Goal: Task Accomplishment & Management: Use online tool/utility

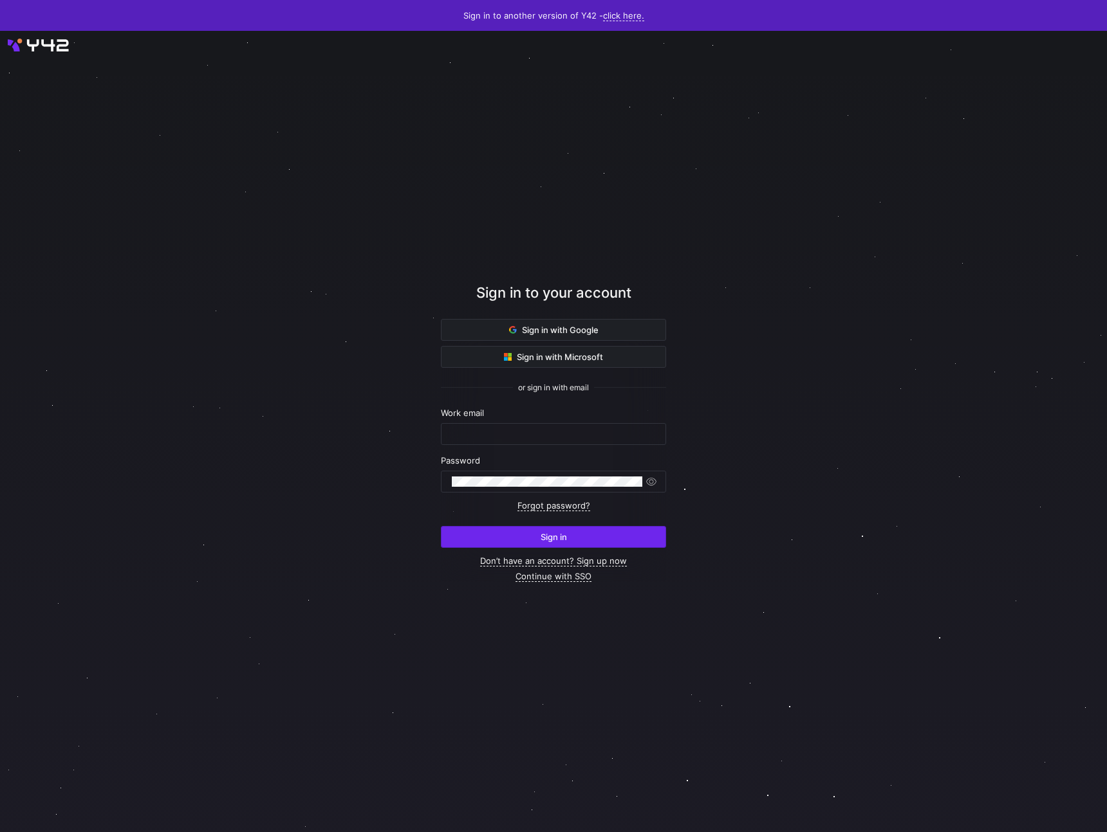
type input "sedona@statsig.com"
click at [473, 539] on span "submit" at bounding box center [553, 537] width 224 height 21
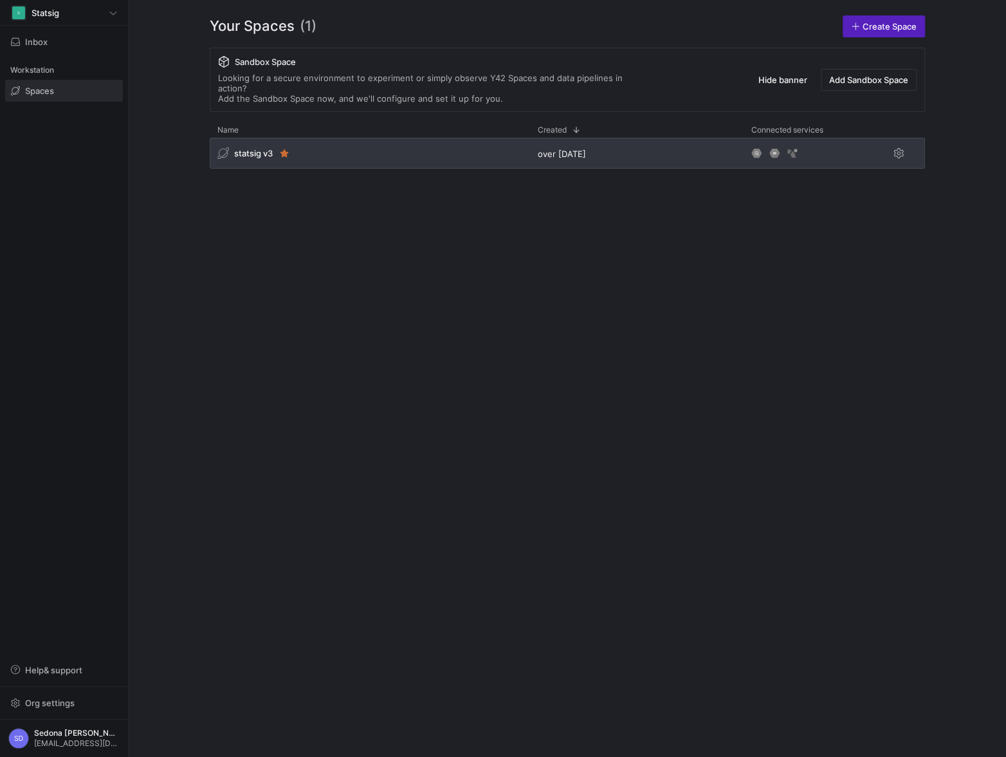
click at [250, 148] on span "statsig v3" at bounding box center [253, 153] width 39 height 10
click at [362, 139] on div "statsig v3" at bounding box center [370, 153] width 320 height 31
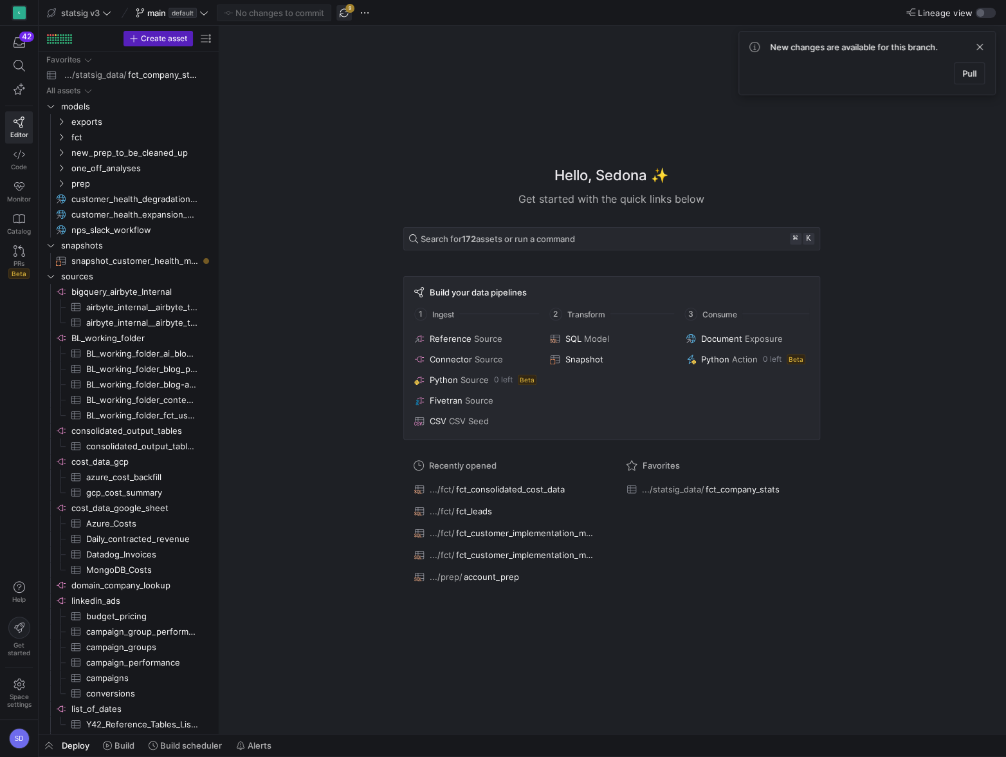
click at [345, 10] on span "button" at bounding box center [343, 12] width 15 height 15
click at [104, 259] on span "snapshot_customer_health_metrics​​​​​​​" at bounding box center [134, 260] width 127 height 15
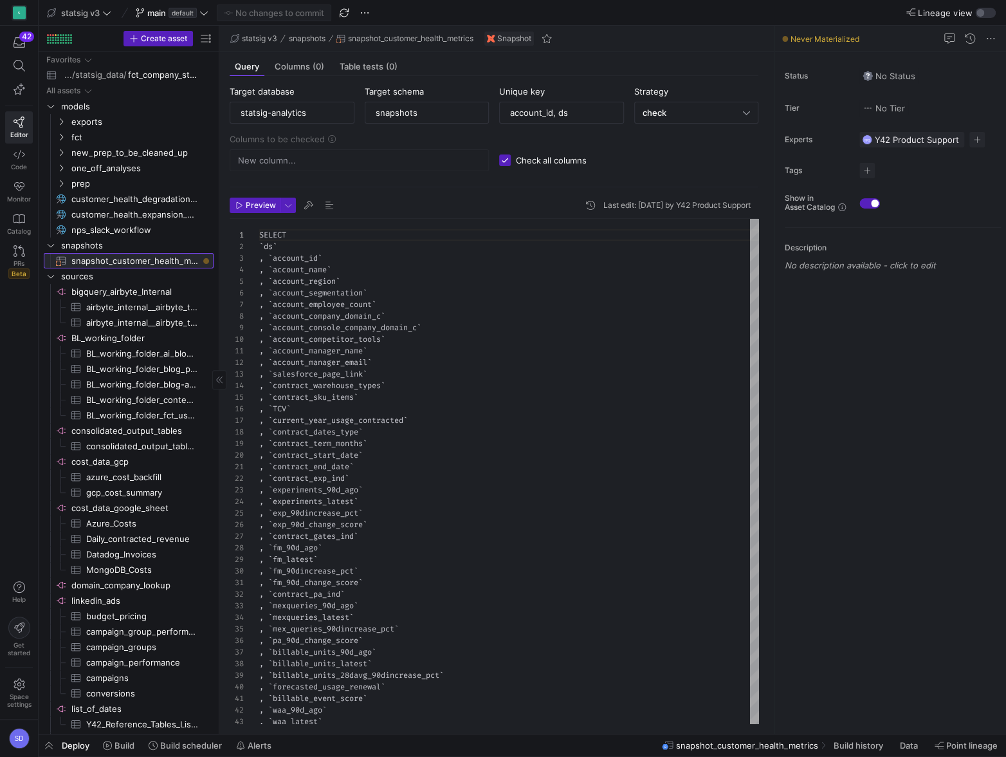
scroll to position [116, 0]
click at [64, 136] on icon "Press SPACE to select this row." at bounding box center [61, 137] width 9 height 8
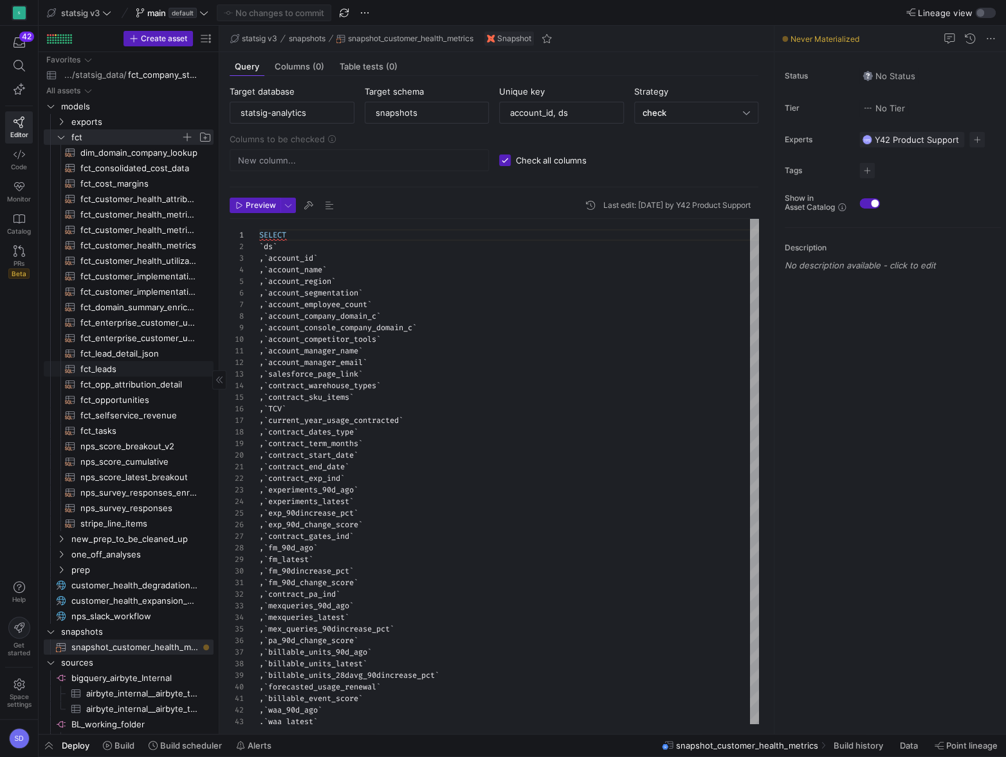
click at [91, 370] on span "fct_leads​​​​​​​​​​" at bounding box center [139, 369] width 118 height 15
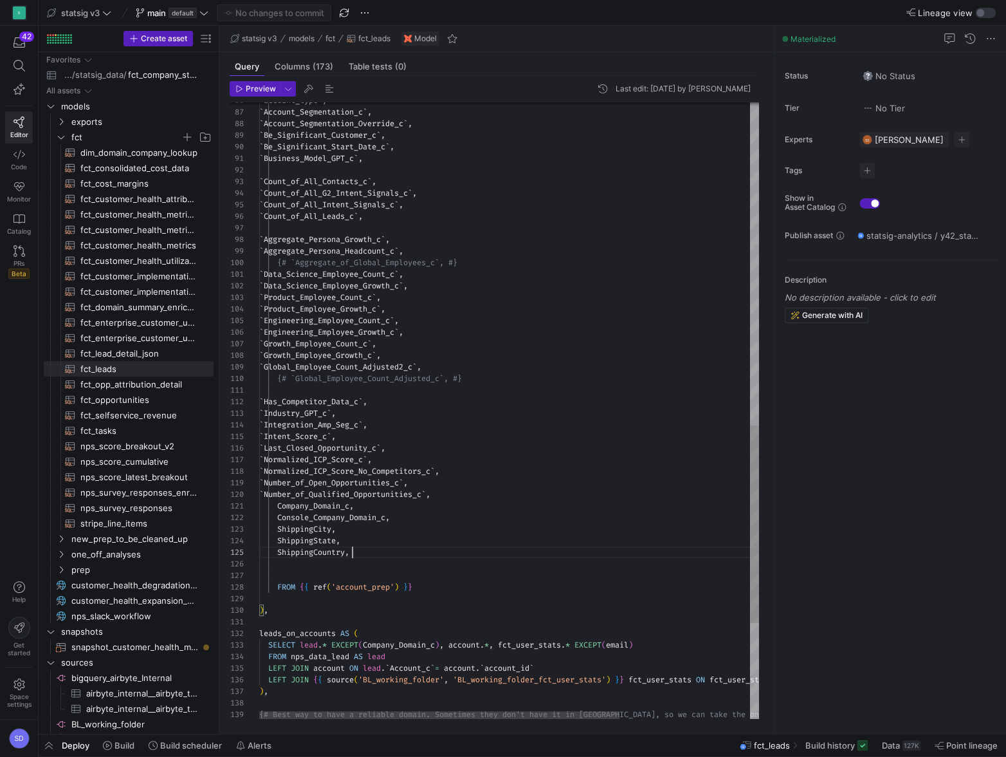
scroll to position [46, 92]
click at [354, 552] on div "` account_type ` , ` Account_Segmentation_c ` , ` Account_Segmentation_Override…" at bounding box center [599, 58] width 680 height 1917
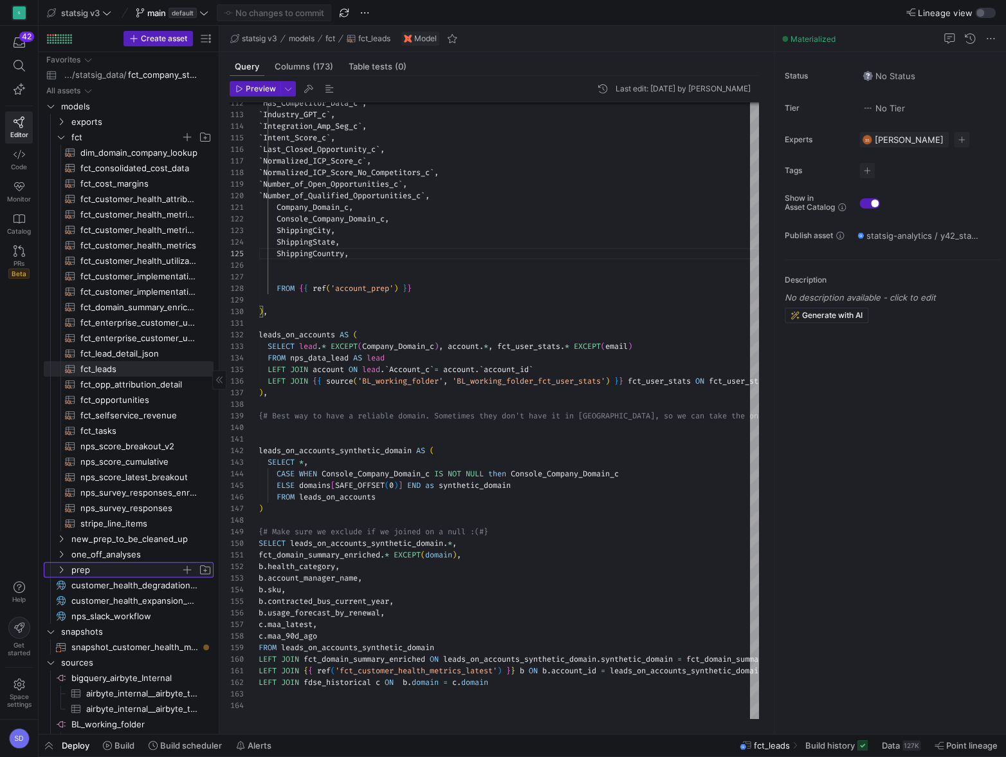
click at [64, 567] on icon "Press SPACE to select this row." at bounding box center [61, 569] width 9 height 8
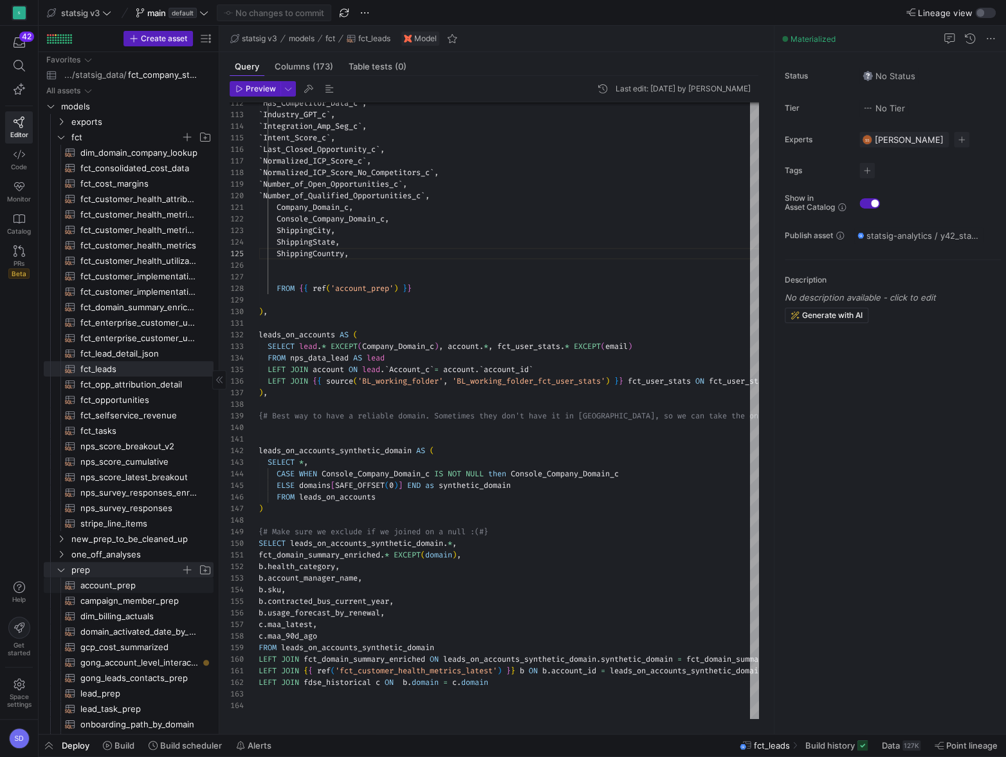
click at [91, 588] on span "account_prep​​​​​​​​​​" at bounding box center [139, 585] width 118 height 15
click at [101, 586] on span "account_prep​​​​​​​​​​" at bounding box center [139, 585] width 118 height 15
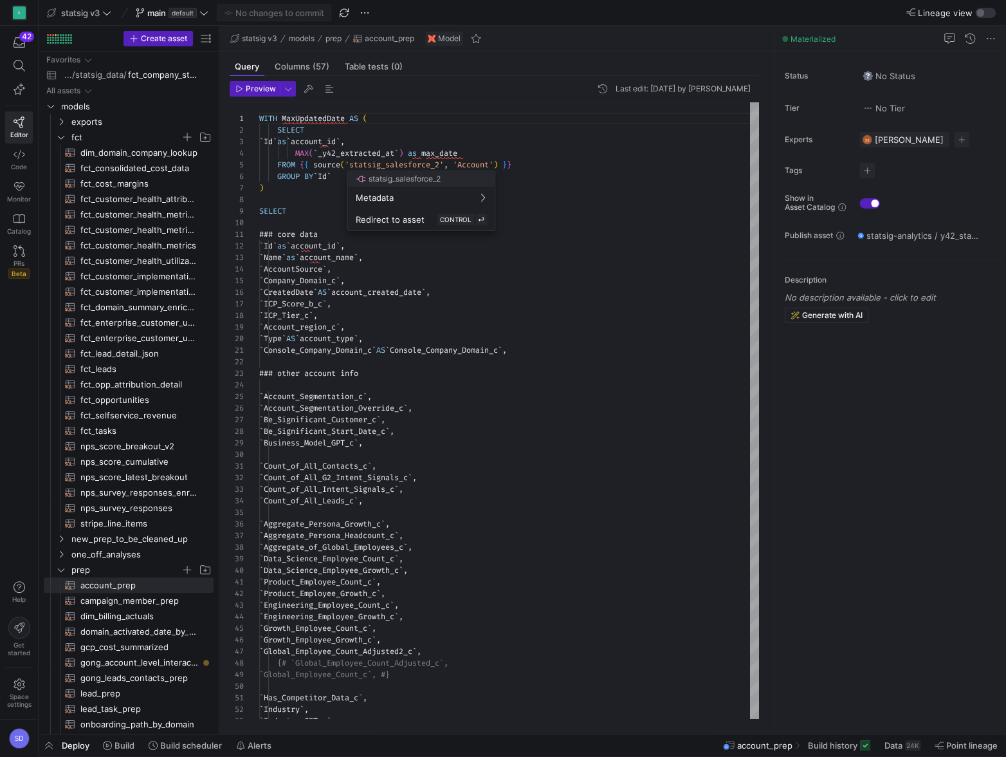
click at [374, 602] on div at bounding box center [503, 378] width 1006 height 757
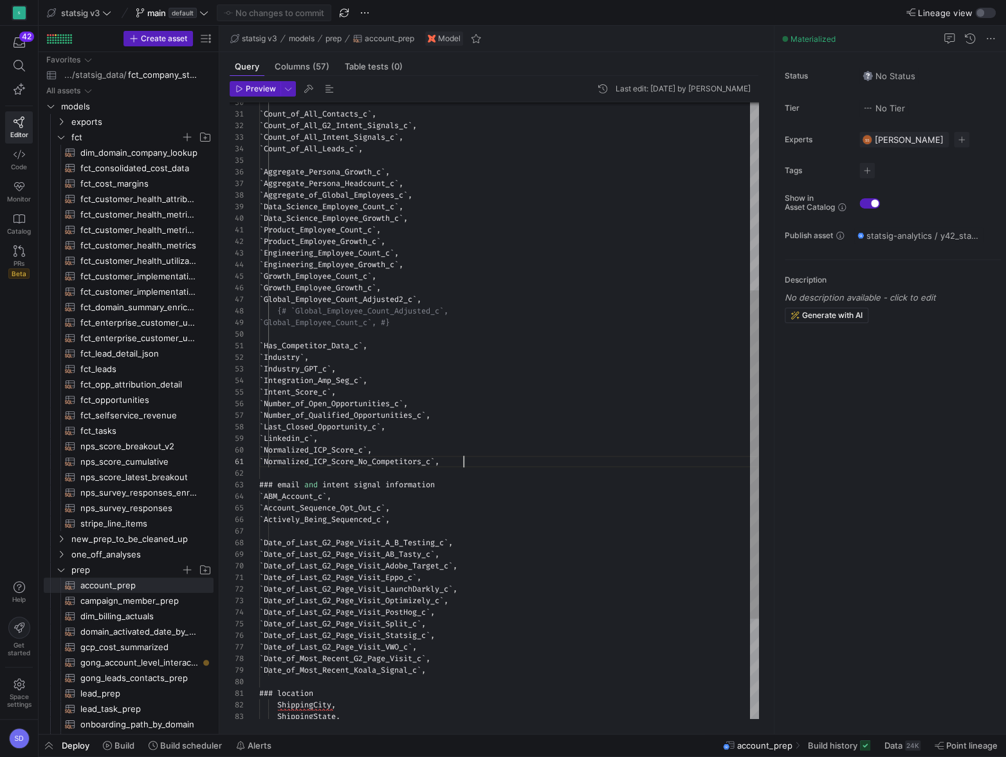
scroll to position [0, 204]
click at [472, 461] on div "` Global_Employee_Count_Adjusted2_c ` , {# `Global_Employee_Count_Adjusted_c`, …" at bounding box center [509, 328] width 500 height 1157
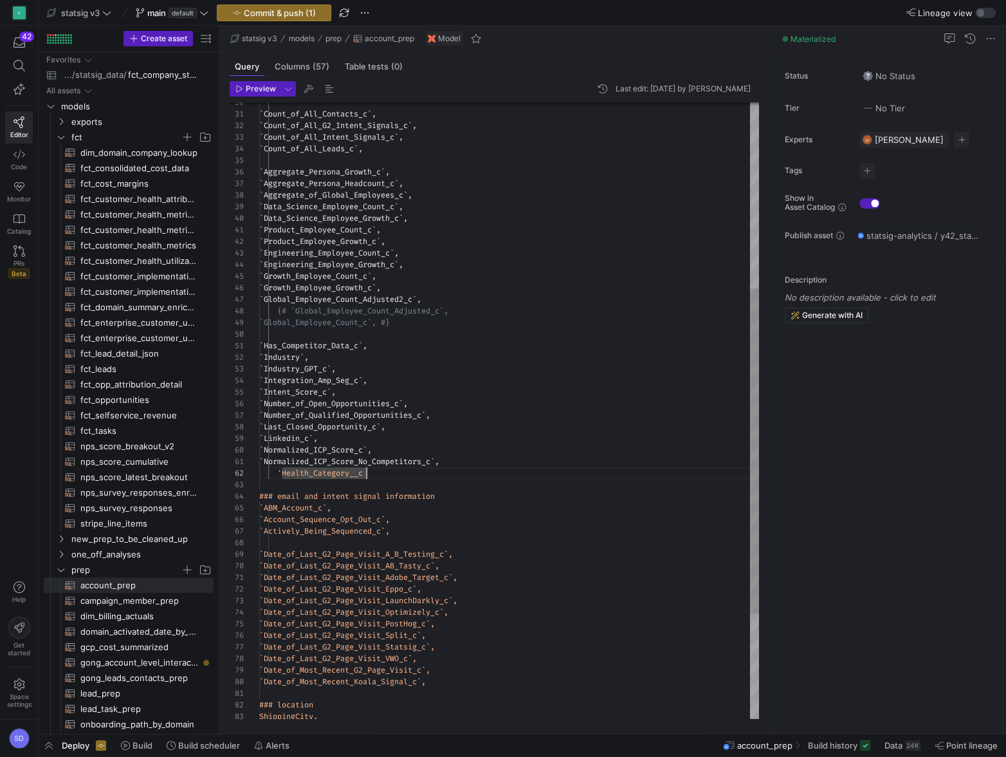
scroll to position [12, 111]
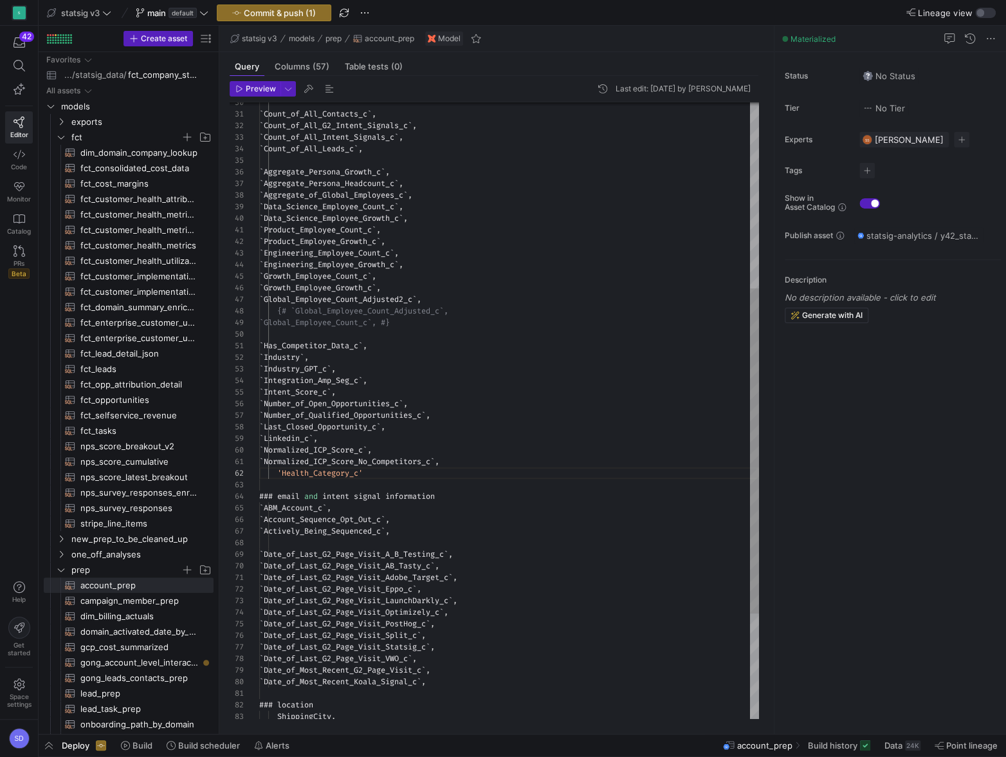
click at [394, 476] on div "` Global_Employee_Count_Adjusted2_c ` , {# `Global_Employee_Count_Adjusted_c`, …" at bounding box center [509, 334] width 500 height 1168
click at [282, 472] on div "` Global_Employee_Count_Adjusted2_c ` , {# `Global_Employee_Count_Adjusted_c`, …" at bounding box center [509, 340] width 500 height 1180
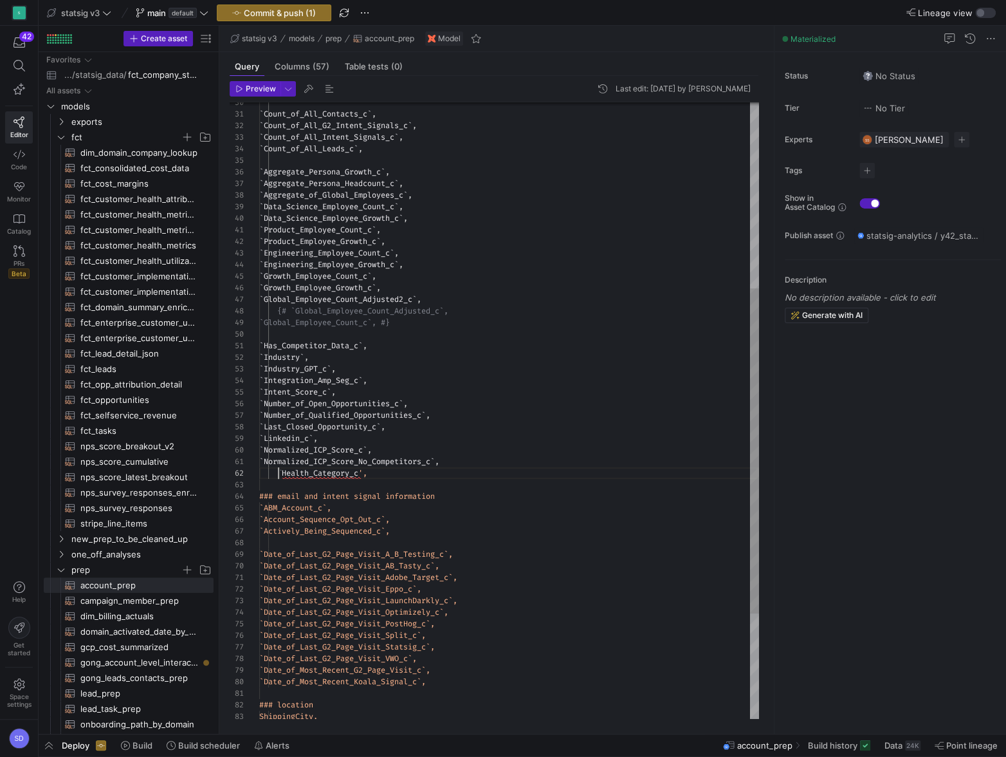
scroll to position [12, 23]
click at [366, 470] on div "` Global_Employee_Count_Adjusted2_c ` , {# `Global_Employee_Count_Adjusted_c`, …" at bounding box center [509, 334] width 500 height 1168
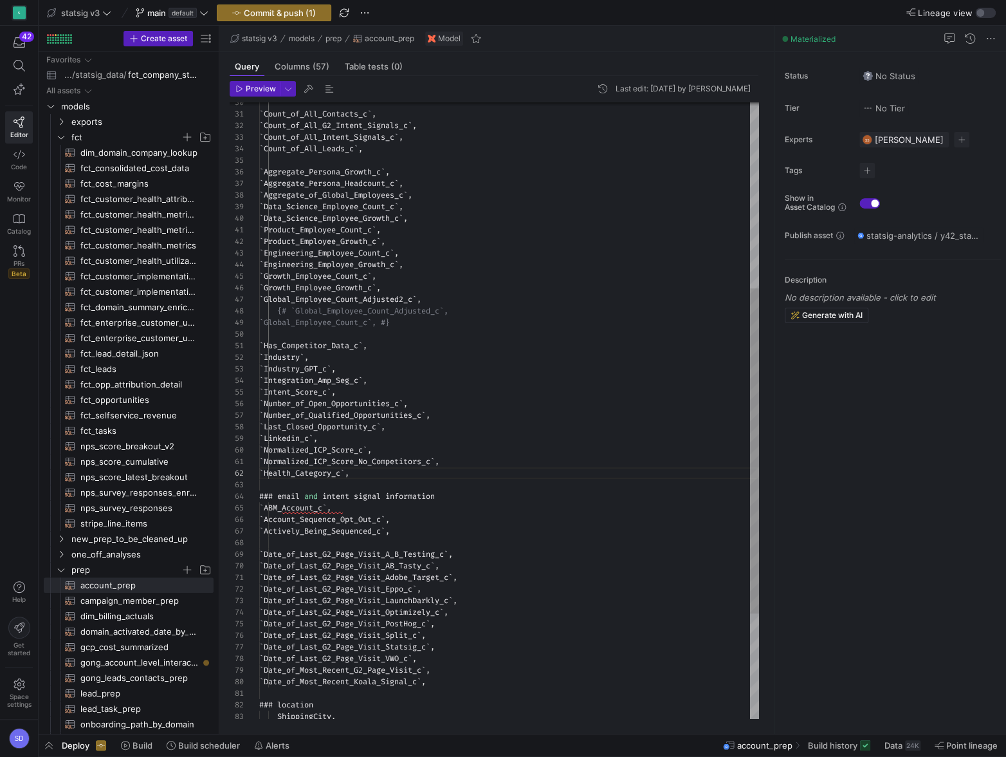
click at [388, 473] on div "` Global_Employee_Count_Adjusted2_c ` , {# `Global_Employee_Count_Adjusted_c`, …" at bounding box center [509, 334] width 500 height 1168
type textarea "`Normalized_ICP_Score_No_Competitors_c`, `Health_Category_c`, ### email and int…"
click at [253, 89] on span "Preview" at bounding box center [261, 88] width 30 height 9
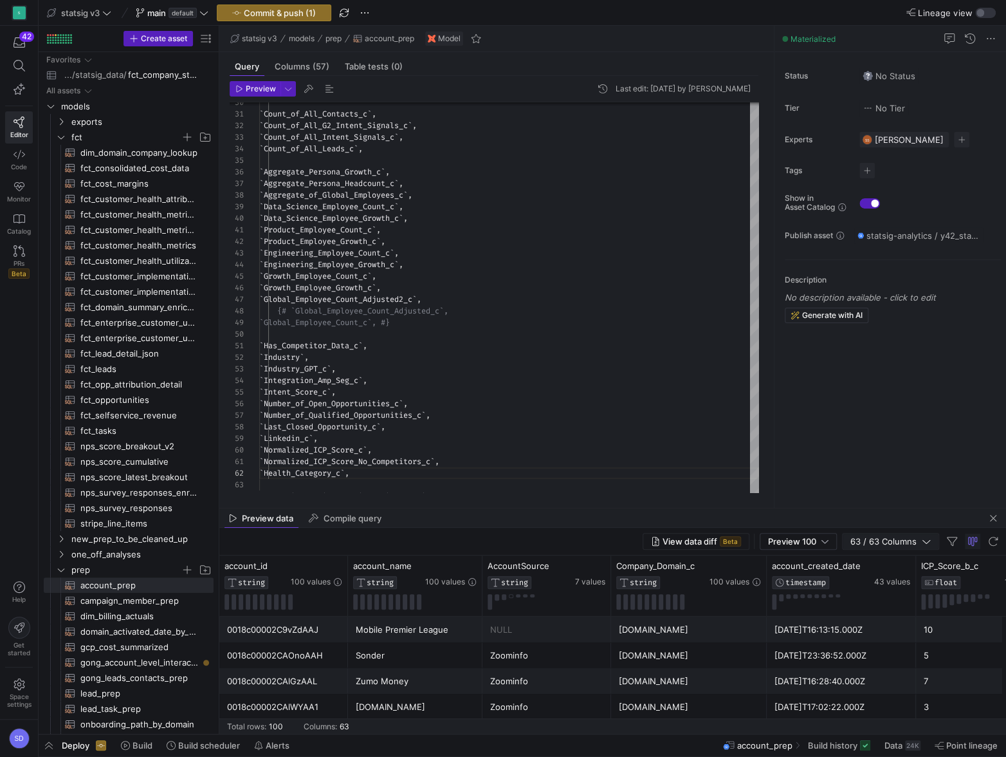
click at [897, 541] on span "63 / 63 Columns" at bounding box center [885, 541] width 71 height 10
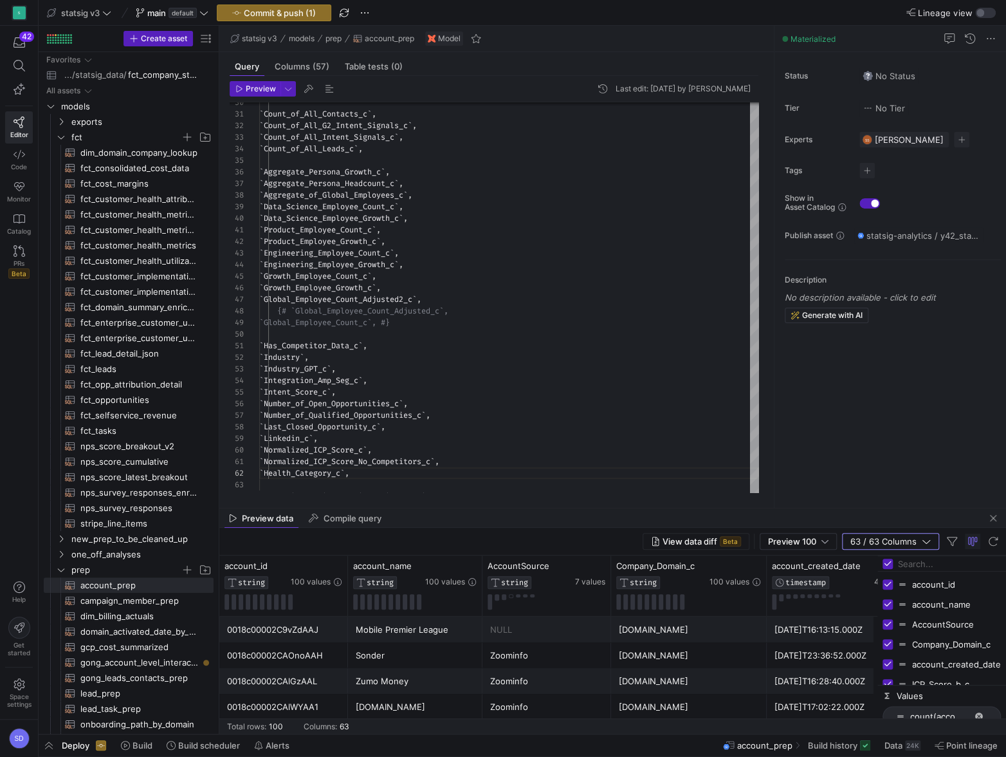
click at [918, 562] on input "Filter Columns Input" at bounding box center [949, 564] width 103 height 26
type input "j"
type input "health"
click at [905, 565] on input "health" at bounding box center [949, 564] width 103 height 26
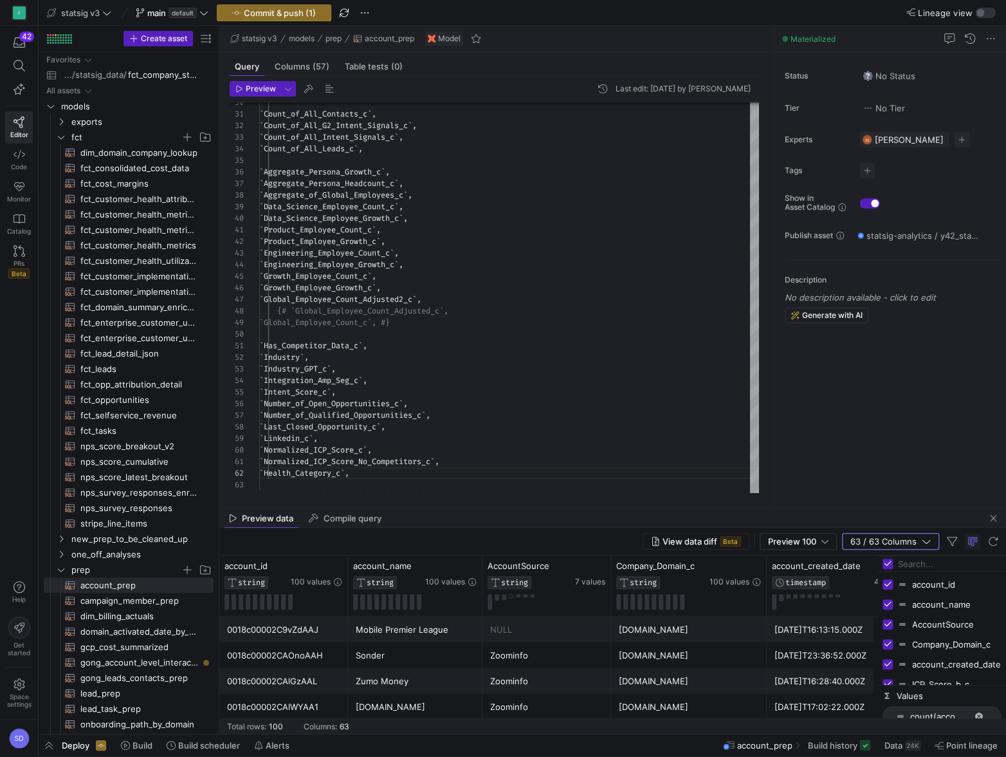
click at [887, 563] on input "Toggle Select All Columns" at bounding box center [888, 563] width 10 height 10
checkbox input "false"
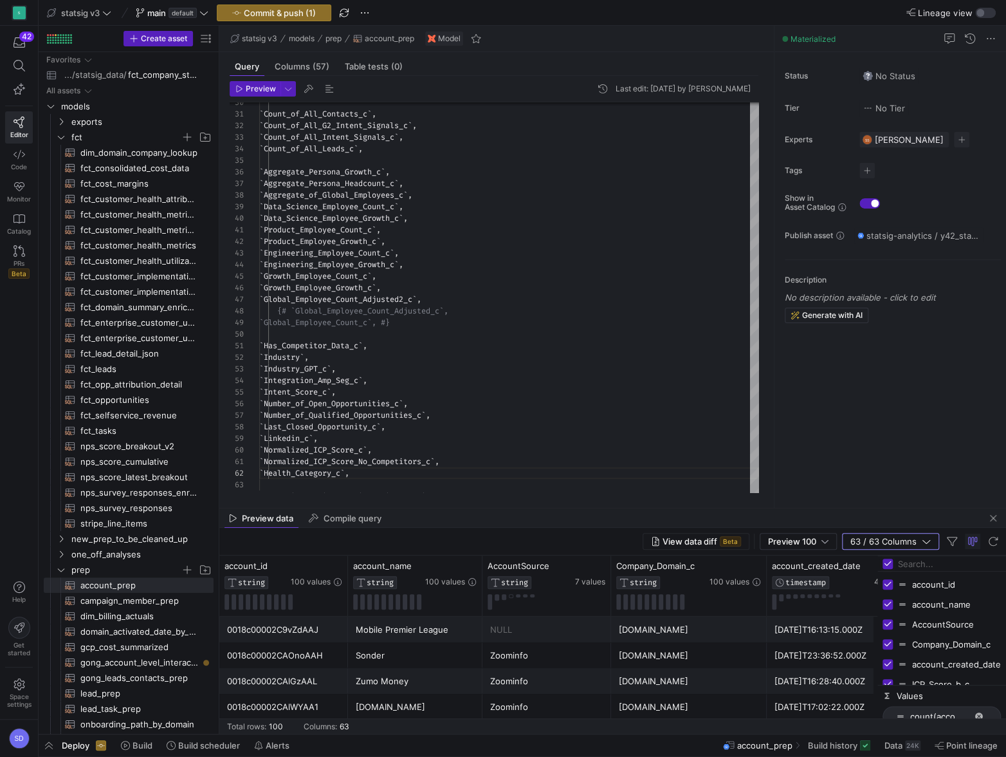
checkbox input "false"
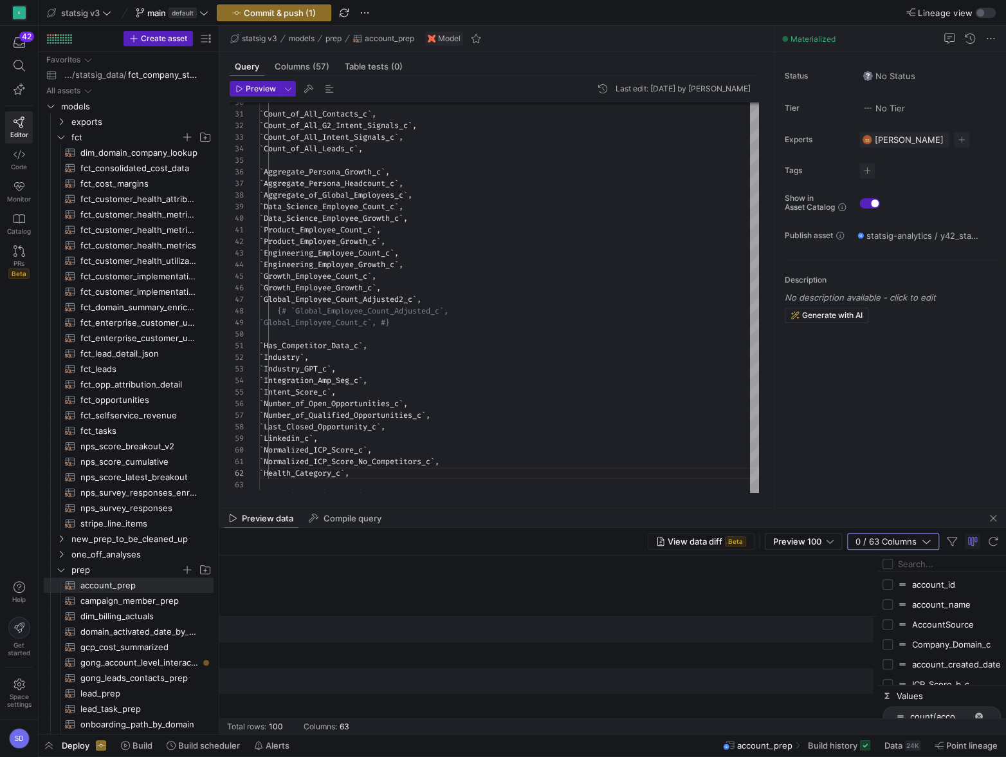
click at [911, 563] on input "Filter Columns Input" at bounding box center [949, 564] width 103 height 26
type input "health"
click at [891, 581] on input "Press SPACE to toggle visibility (hidden)" at bounding box center [888, 584] width 10 height 10
checkbox input "true"
click at [887, 561] on input "Toggle Select All Columns" at bounding box center [888, 563] width 10 height 10
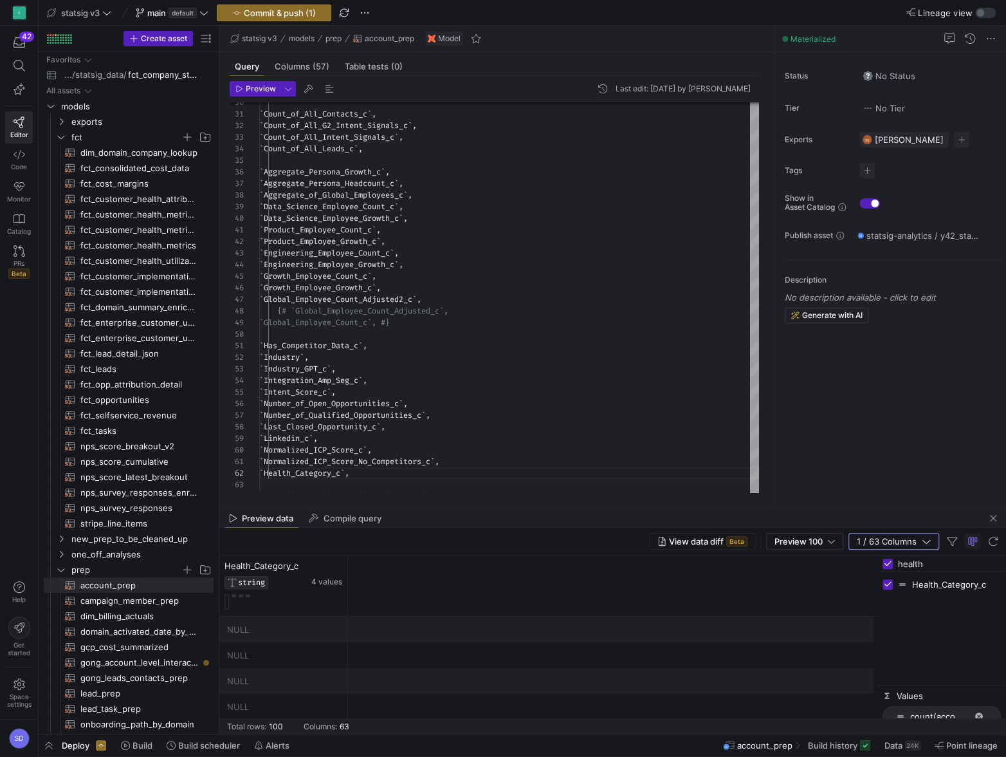
checkbox input "false"
click at [888, 563] on input "Toggle Select All Columns" at bounding box center [888, 563] width 10 height 10
checkbox input "true"
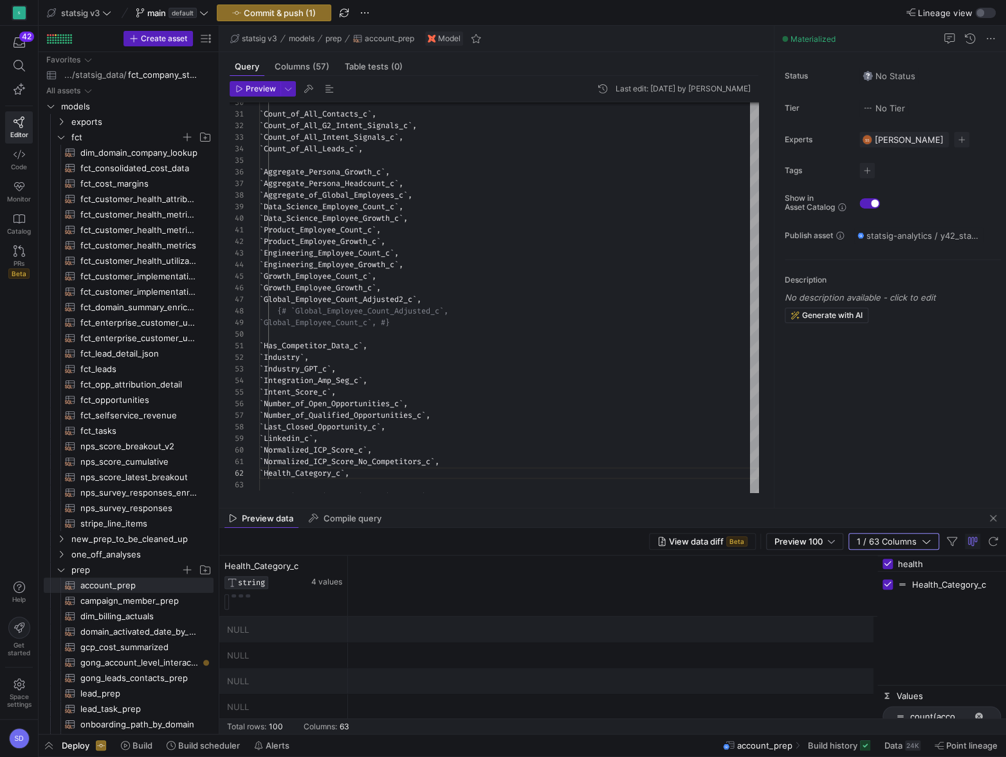
click at [919, 565] on input "health" at bounding box center [949, 564] width 103 height 26
type input "account"
checkbox input "false"
type input "account"
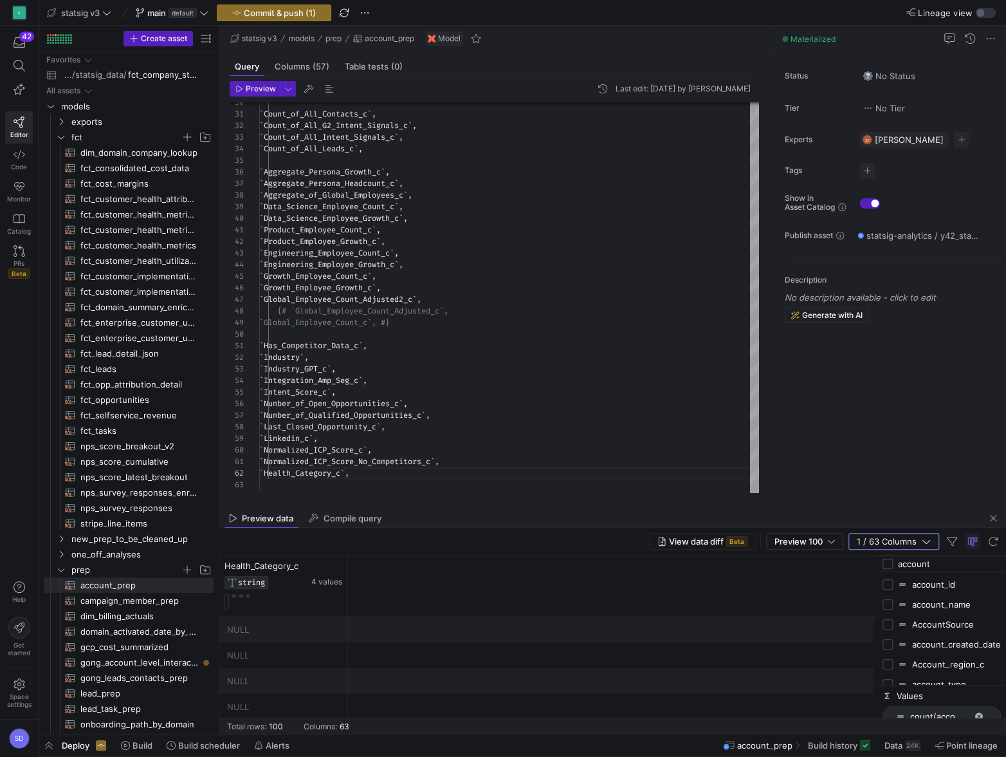
click at [894, 605] on div "account_name" at bounding box center [942, 604] width 118 height 20
click at [887, 605] on input "Press SPACE to toggle visibility (hidden)" at bounding box center [888, 604] width 10 height 10
checkbox input "true"
checkbox input "false"
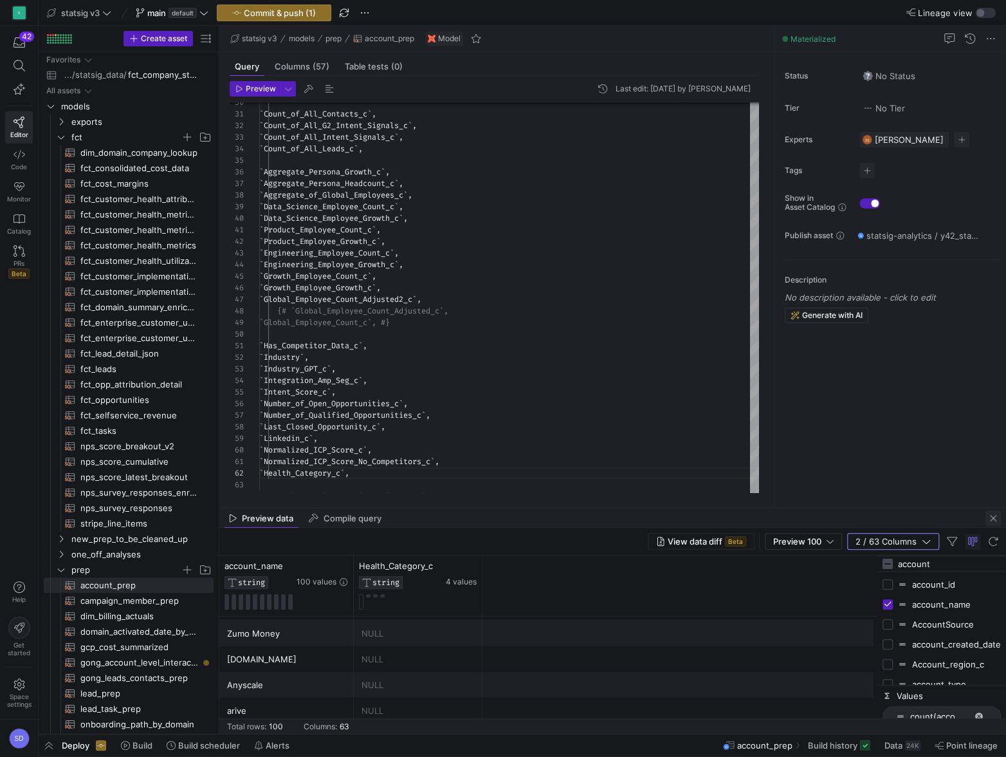
click at [992, 516] on span "button" at bounding box center [993, 517] width 15 height 15
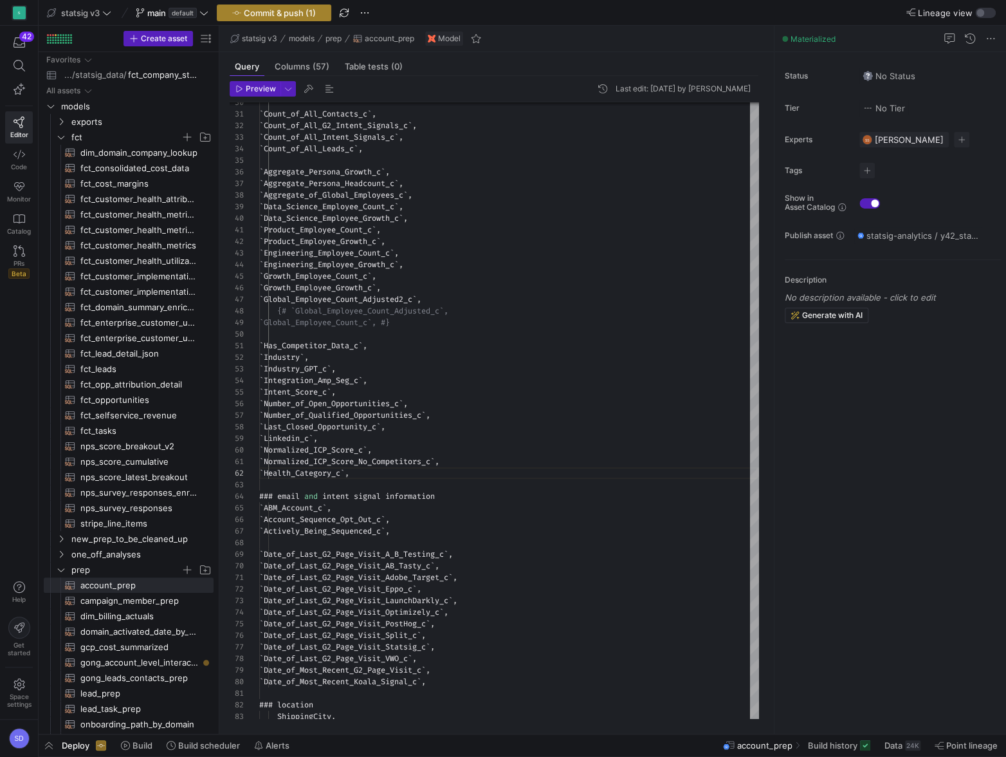
click at [280, 17] on span "button" at bounding box center [273, 12] width 113 height 15
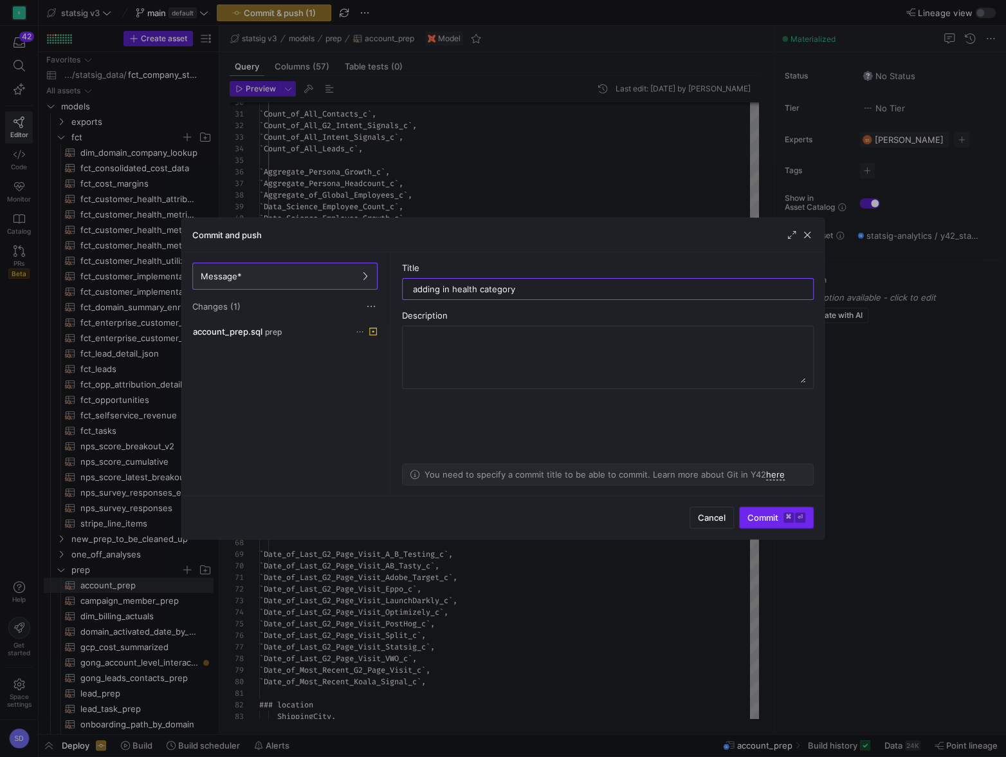
type input "adding in health category"
click at [773, 517] on span "Commit ⌘ ⏎" at bounding box center [777, 517] width 58 height 10
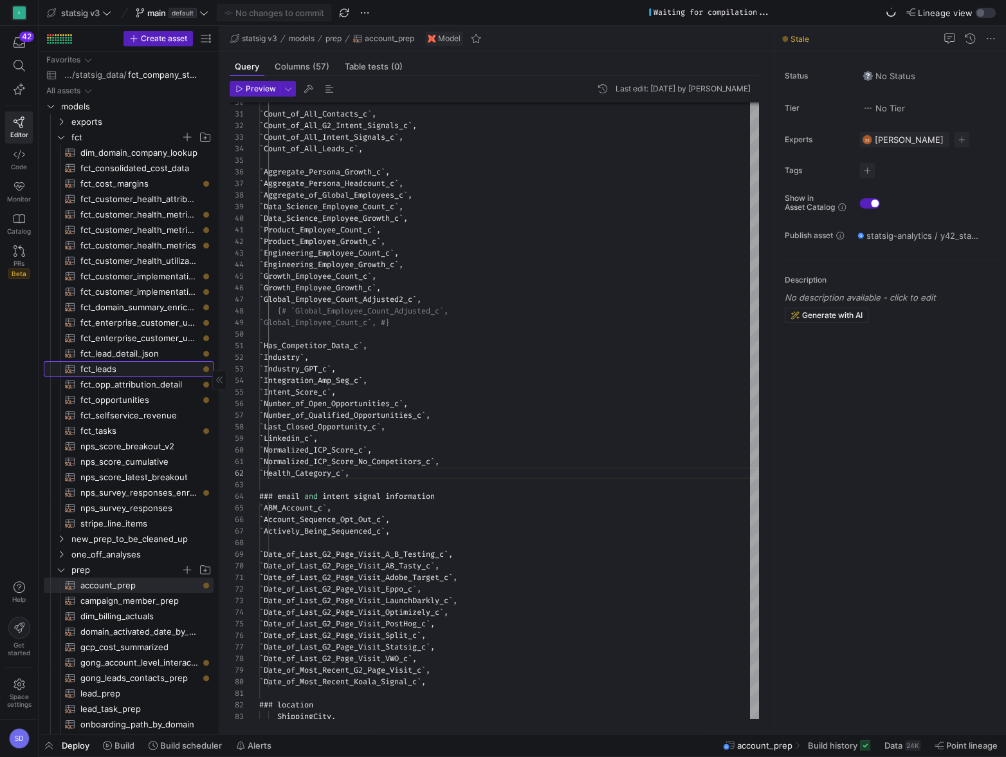
click at [93, 373] on span "fct_leads​​​​​​​​​​" at bounding box center [139, 369] width 118 height 15
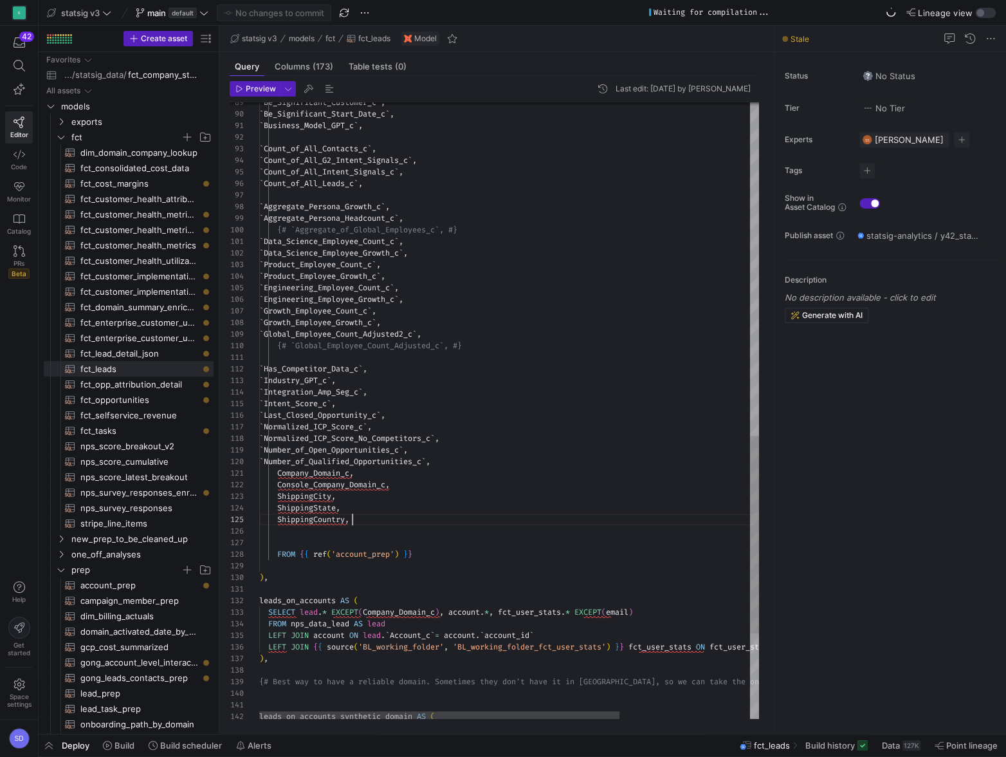
scroll to position [46, 92]
click at [368, 520] on div "` Be_Significant_Customer_c ` , ` Be_Significant_Start_Date_c ` , ` Business_Mo…" at bounding box center [599, 25] width 680 height 1917
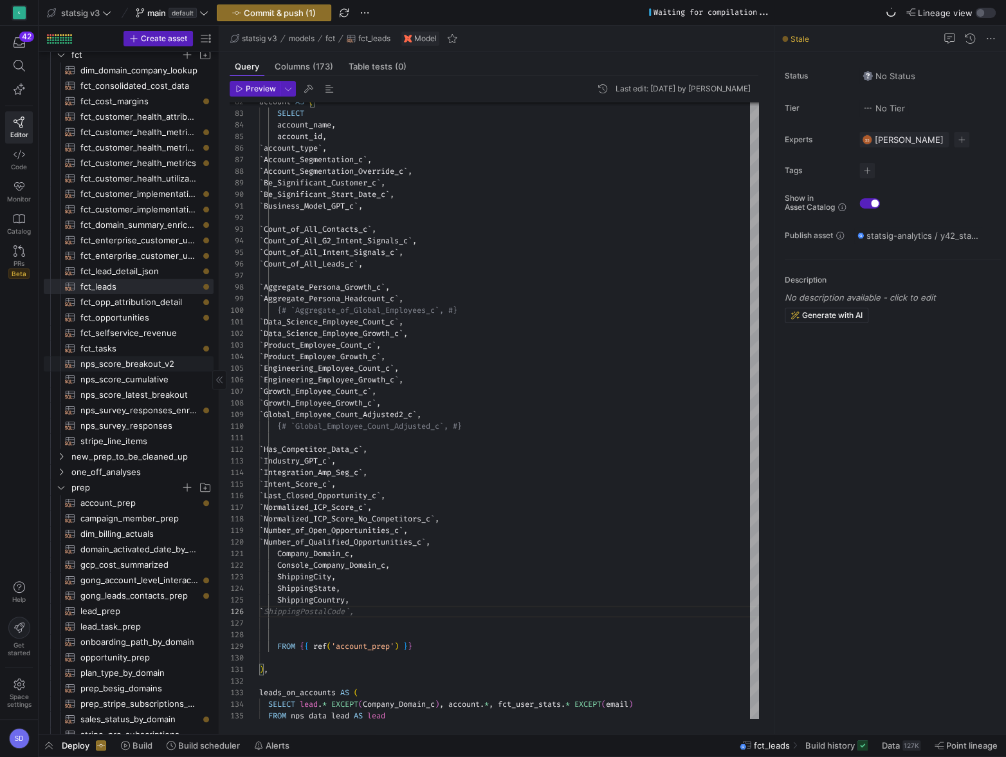
scroll to position [124, 0]
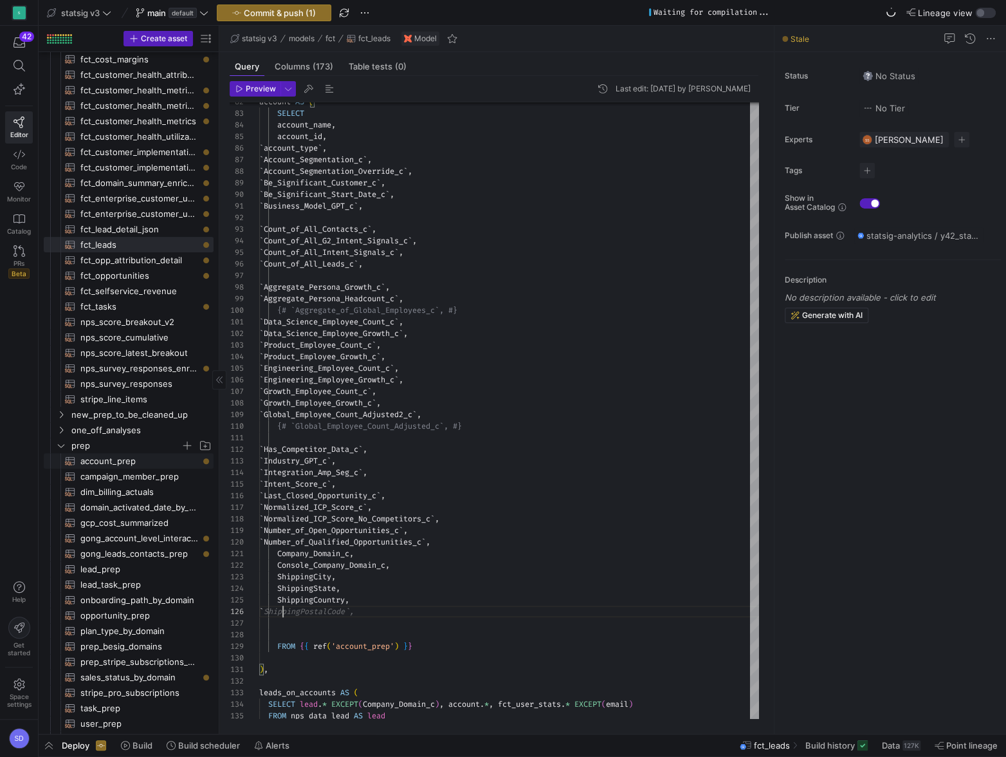
click at [101, 461] on span "account_prep​​​​​​​​​​" at bounding box center [139, 461] width 118 height 15
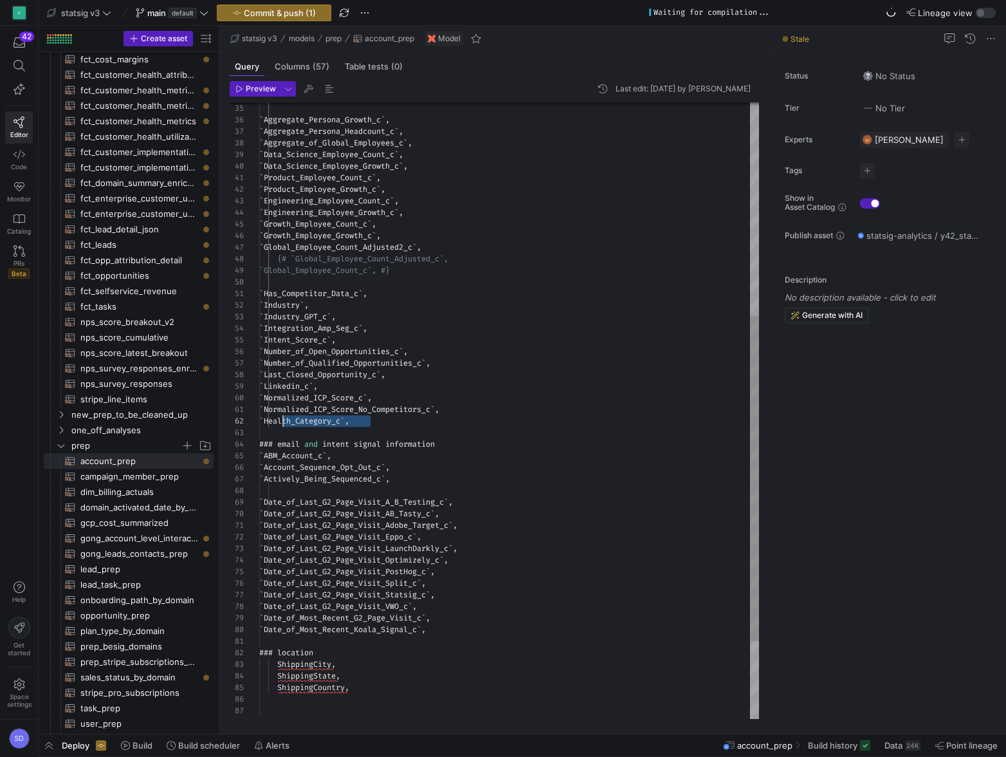
scroll to position [12, 19]
drag, startPoint x: 380, startPoint y: 420, endPoint x: 279, endPoint y: 419, distance: 101.0
click at [279, 419] on div "{# `Global_Employee_Count_Adjusted_c`, `Global_Employee_Count_c`, #} ` Has_Comp…" at bounding box center [509, 282] width 500 height 1168
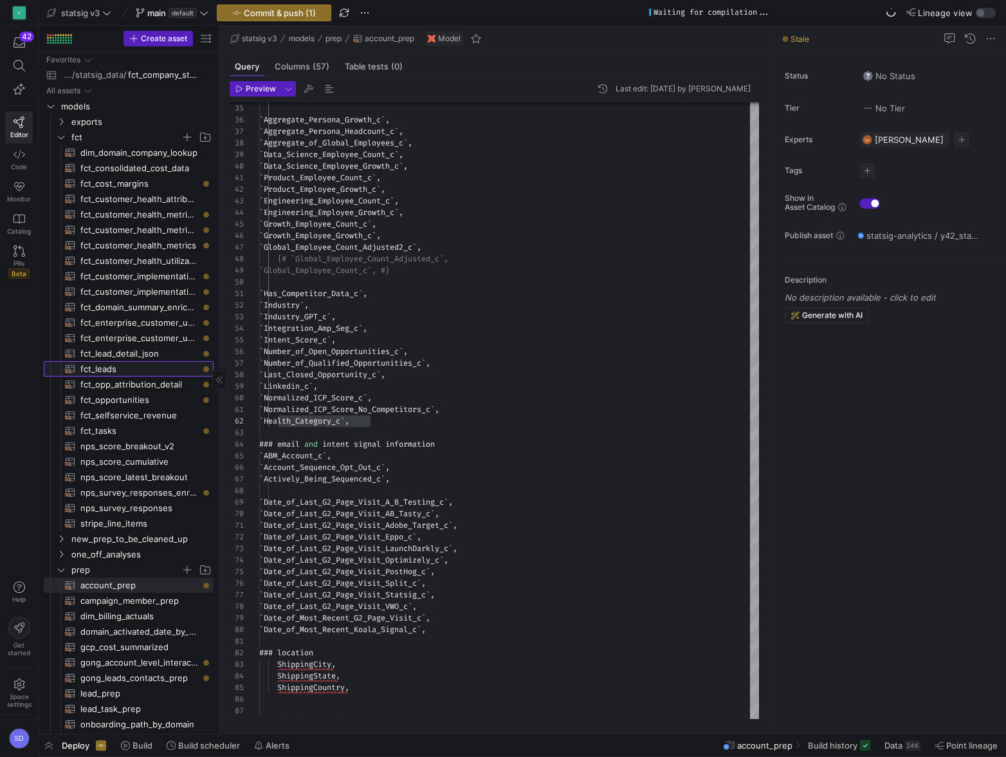
click at [98, 366] on span "fct_leads​​​​​​​​​​" at bounding box center [139, 369] width 118 height 15
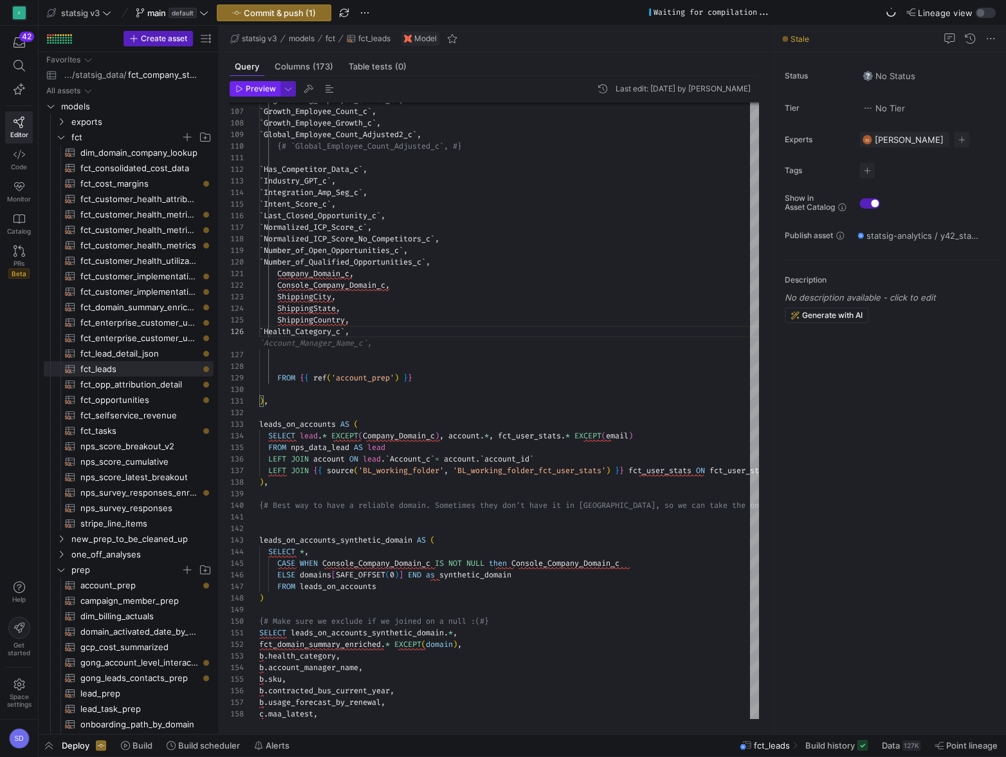
click at [259, 90] on span "Preview" at bounding box center [261, 88] width 30 height 9
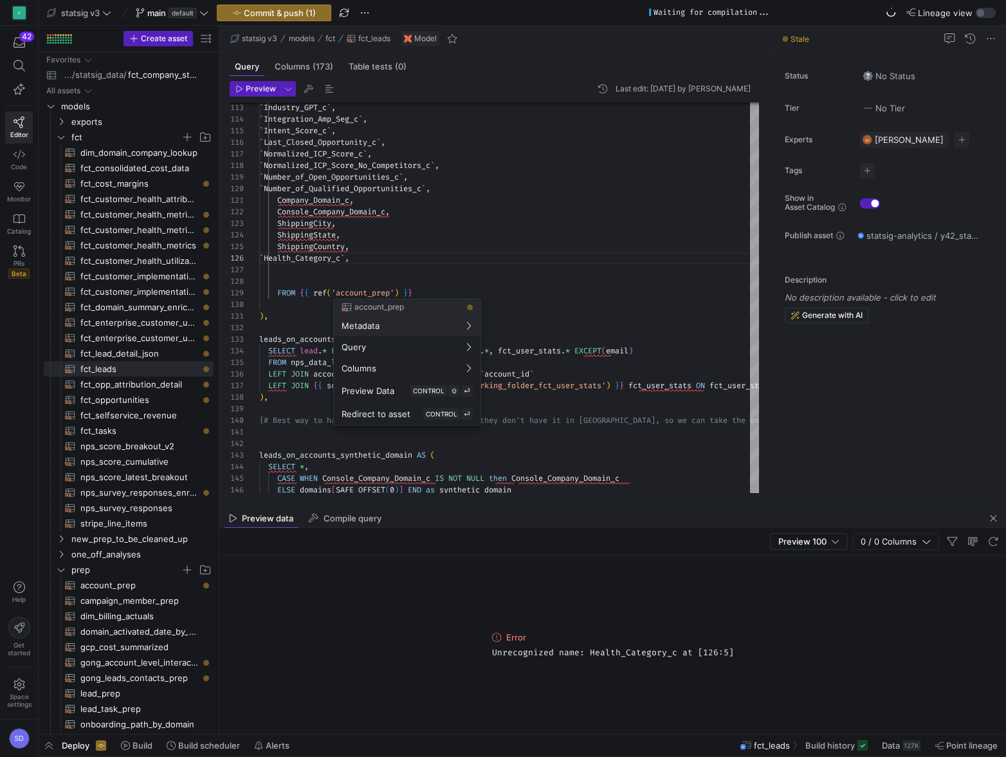
click at [97, 582] on div at bounding box center [503, 378] width 1006 height 757
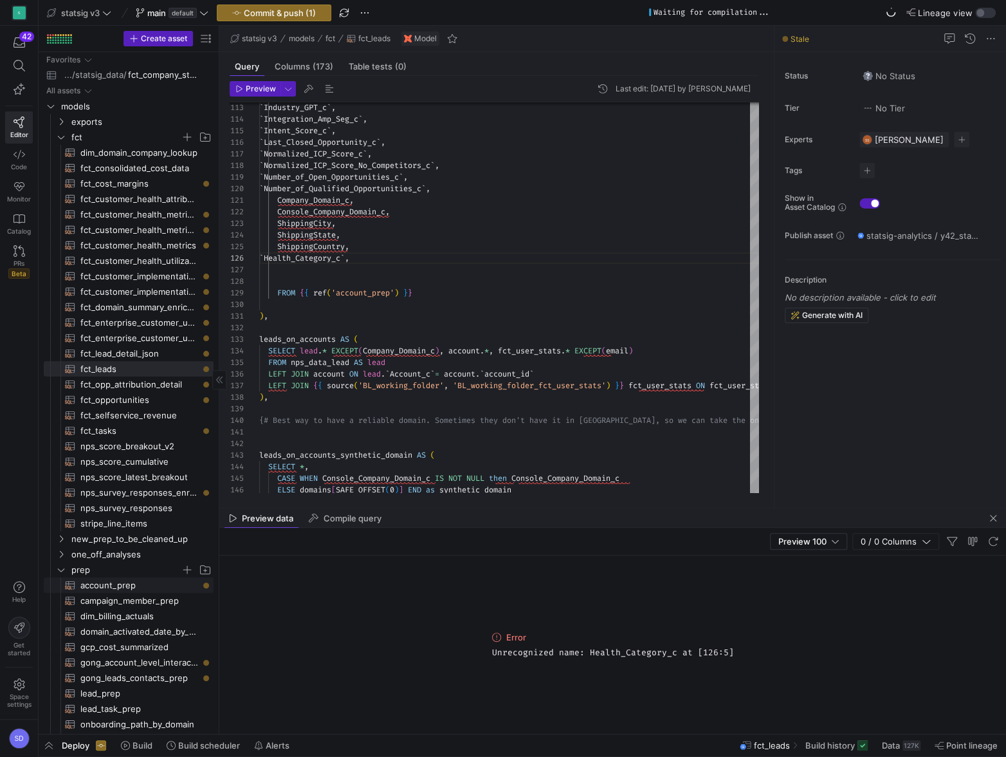
click at [90, 584] on span "account_prep​​​​​​​​​​" at bounding box center [139, 585] width 118 height 15
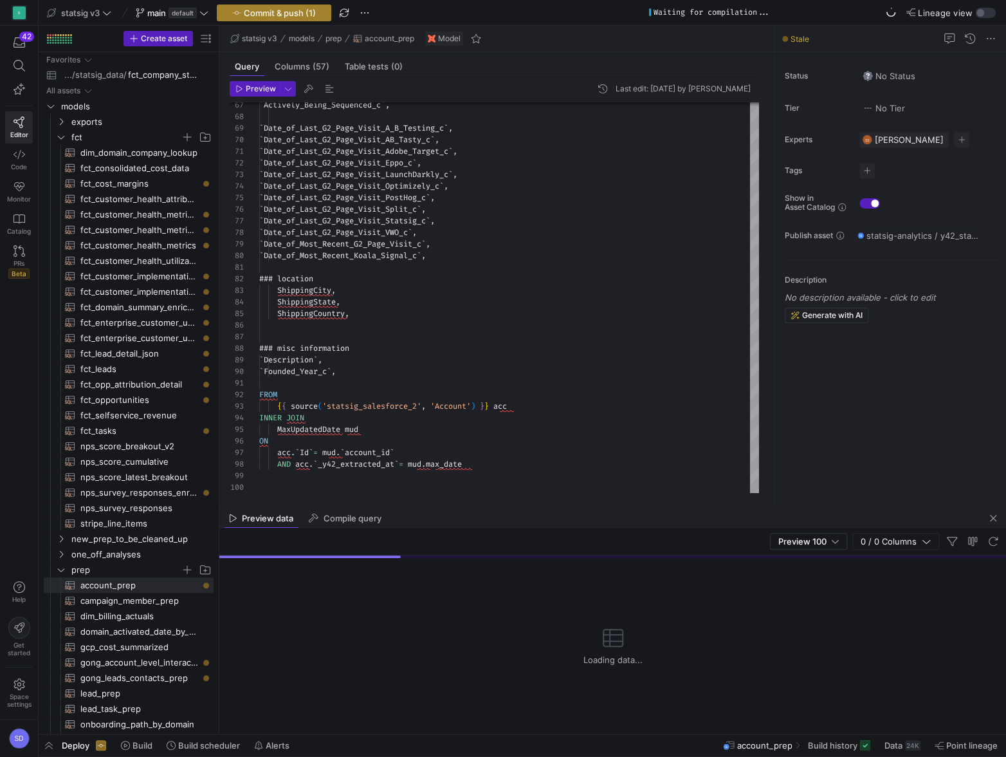
click at [272, 8] on span "Commit & push (1)" at bounding box center [280, 13] width 72 height 10
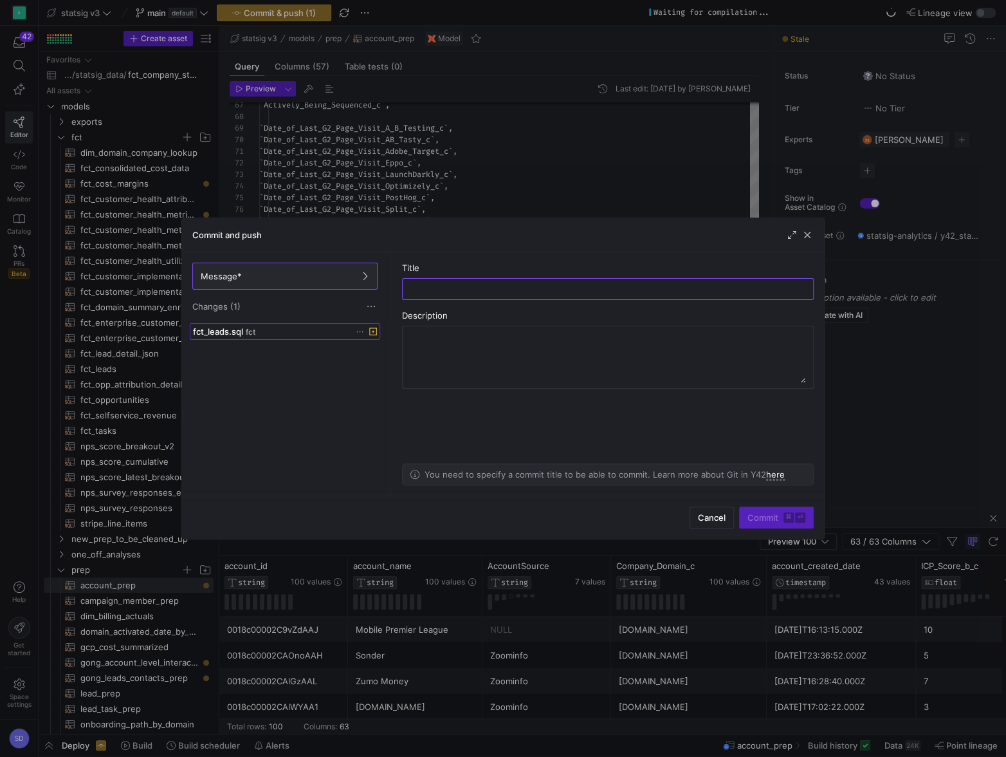
click at [300, 327] on div "fct_leads.sql fct" at bounding box center [271, 331] width 156 height 10
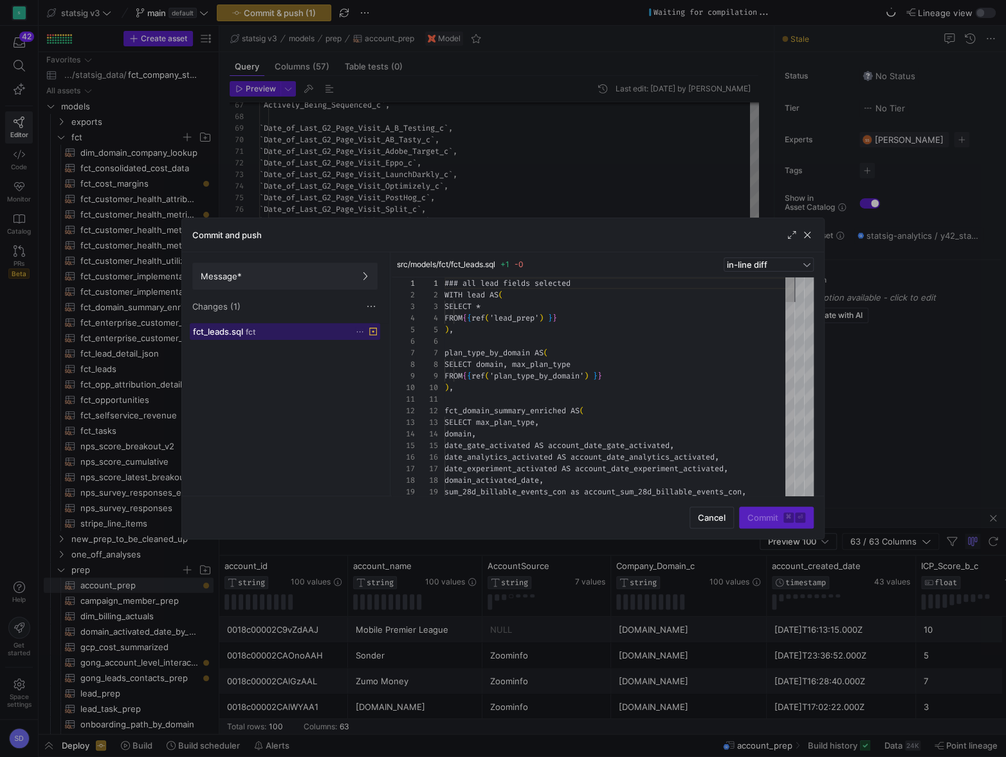
scroll to position [116, 0]
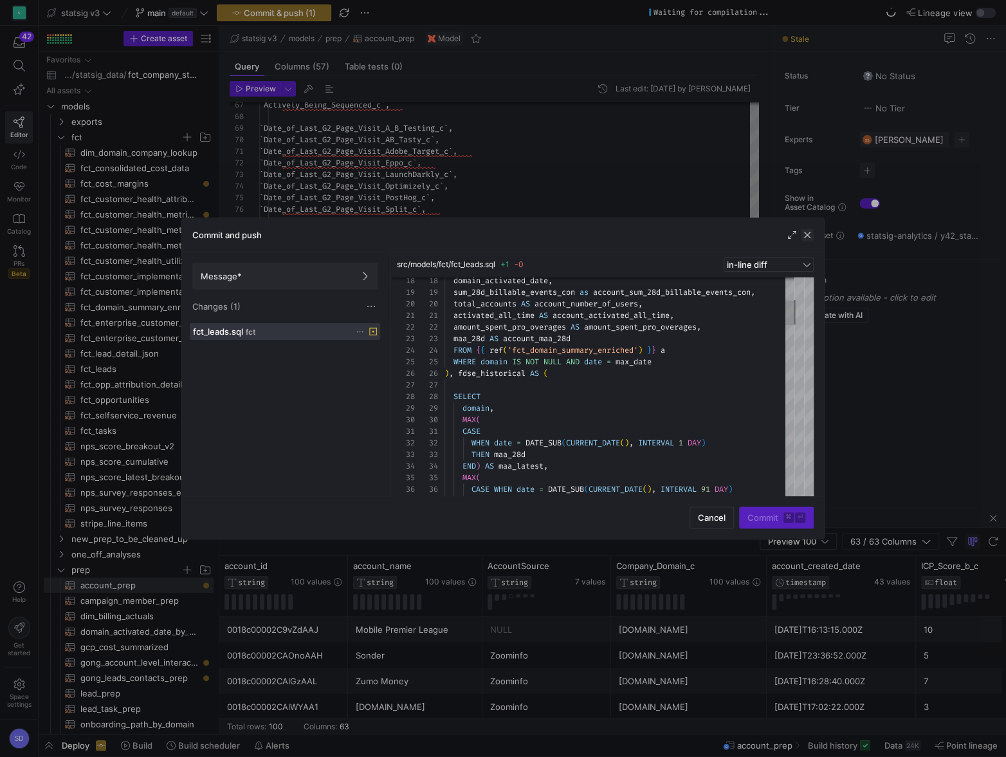
click at [808, 235] on span "button" at bounding box center [807, 234] width 13 height 13
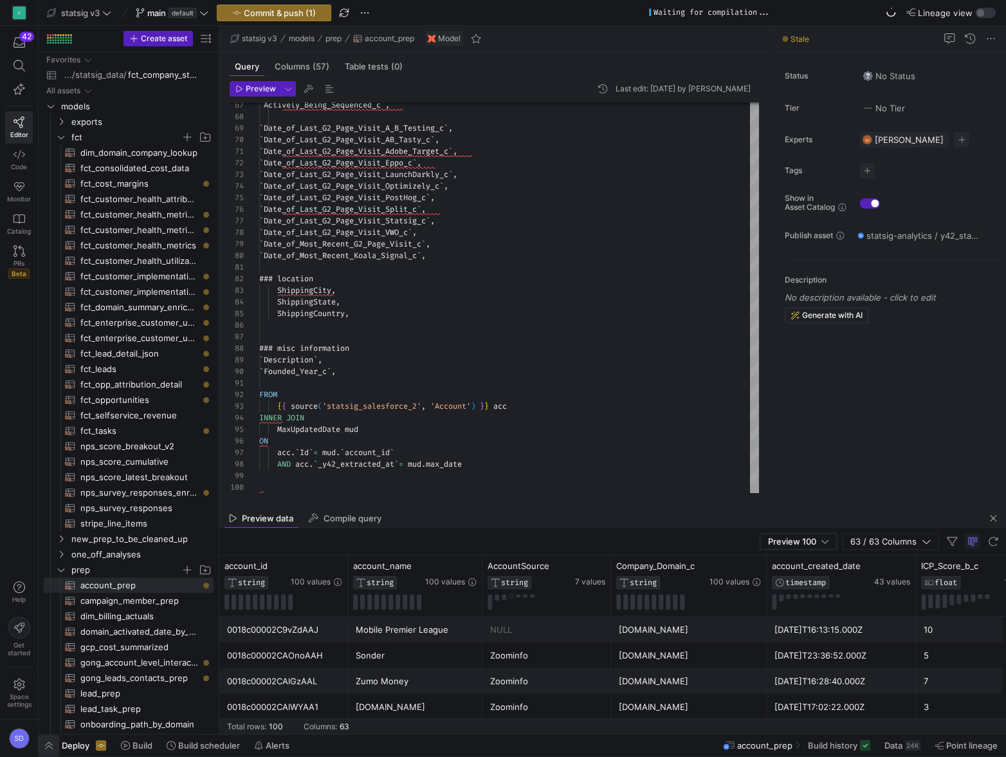
click at [47, 748] on span "button" at bounding box center [49, 745] width 21 height 22
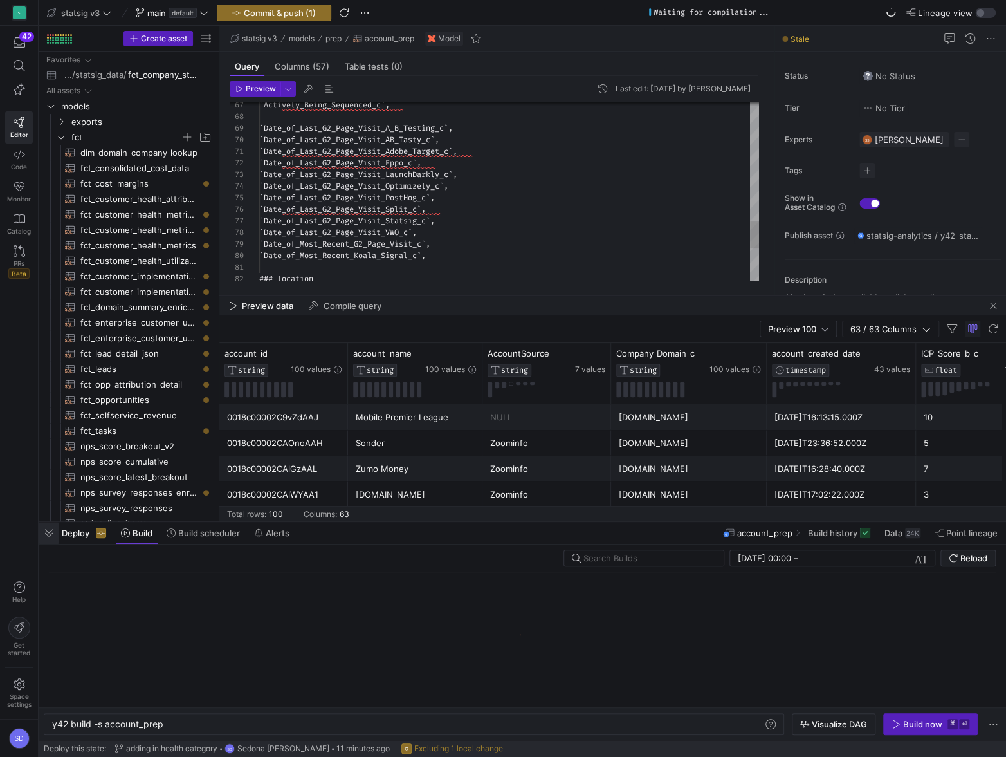
scroll to position [0, 111]
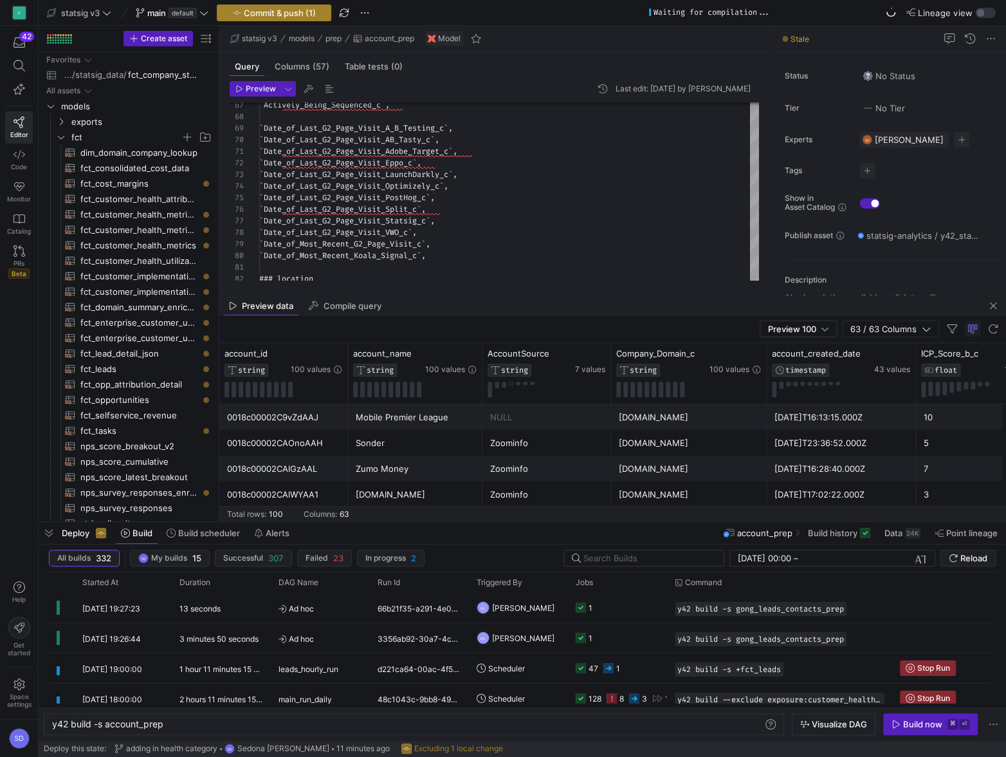
click at [269, 12] on span "Commit & push (1)" at bounding box center [280, 13] width 72 height 10
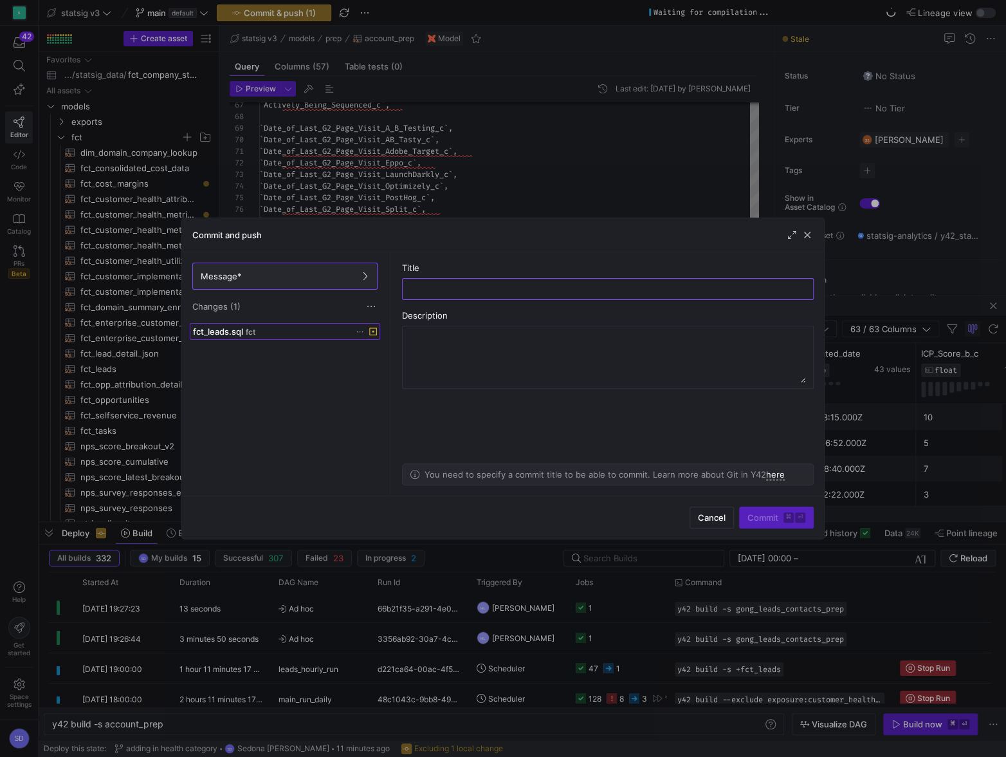
click at [226, 333] on span "fct_leads.sql" at bounding box center [218, 331] width 50 height 10
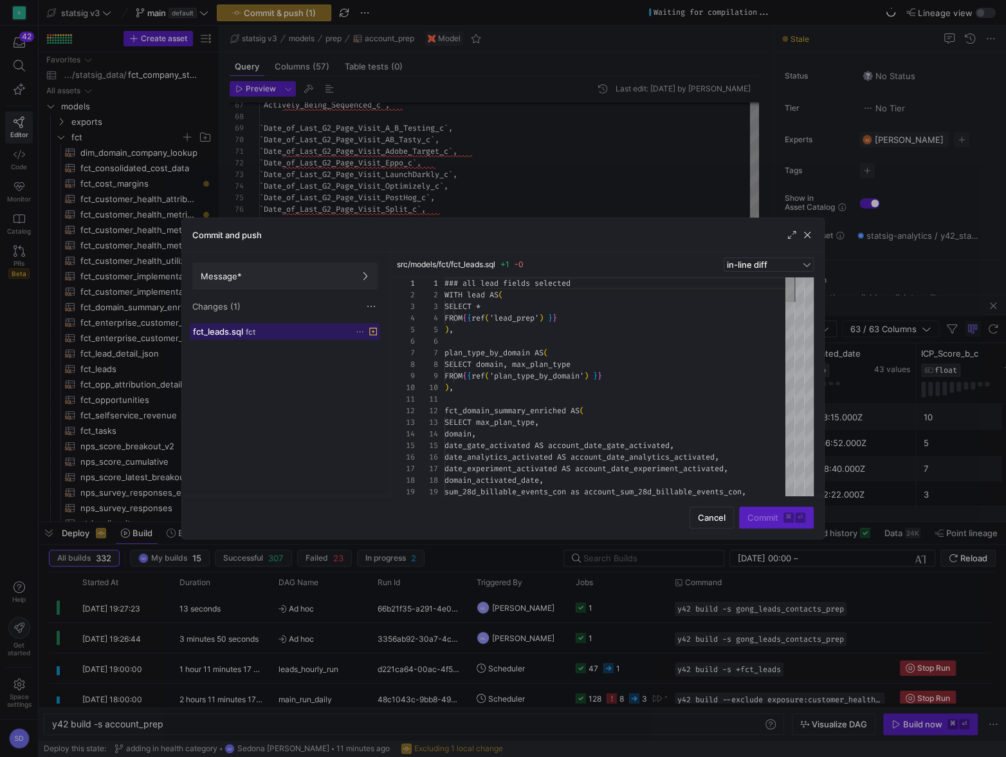
scroll to position [116, 0]
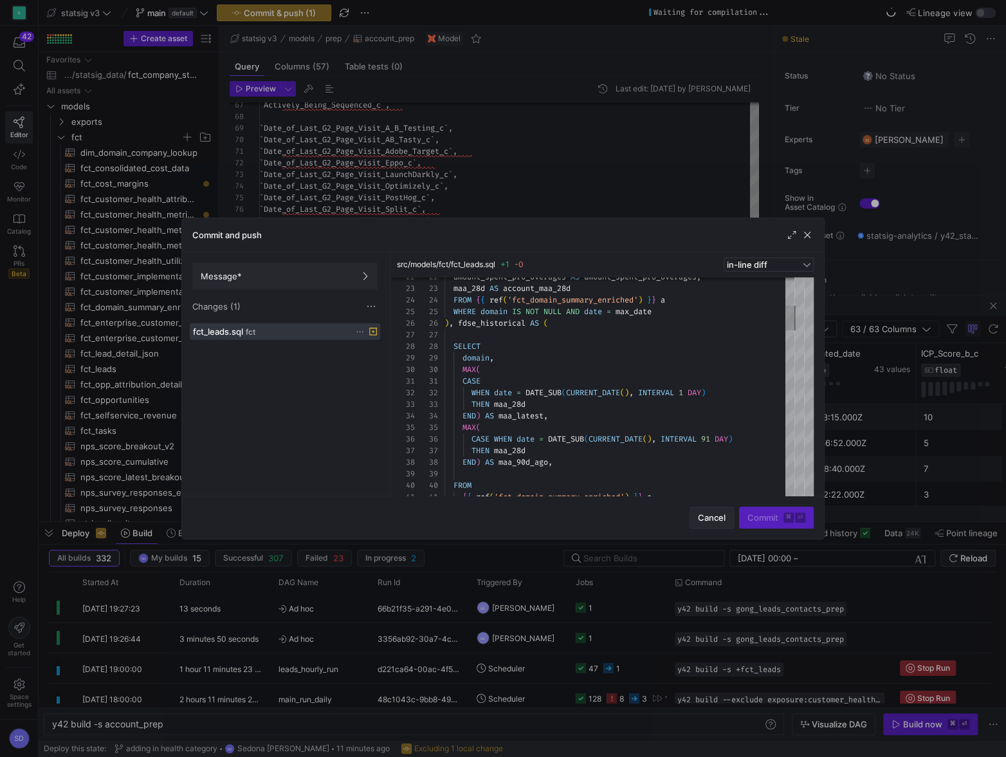
click at [708, 517] on span "Cancel" at bounding box center [712, 517] width 28 height 10
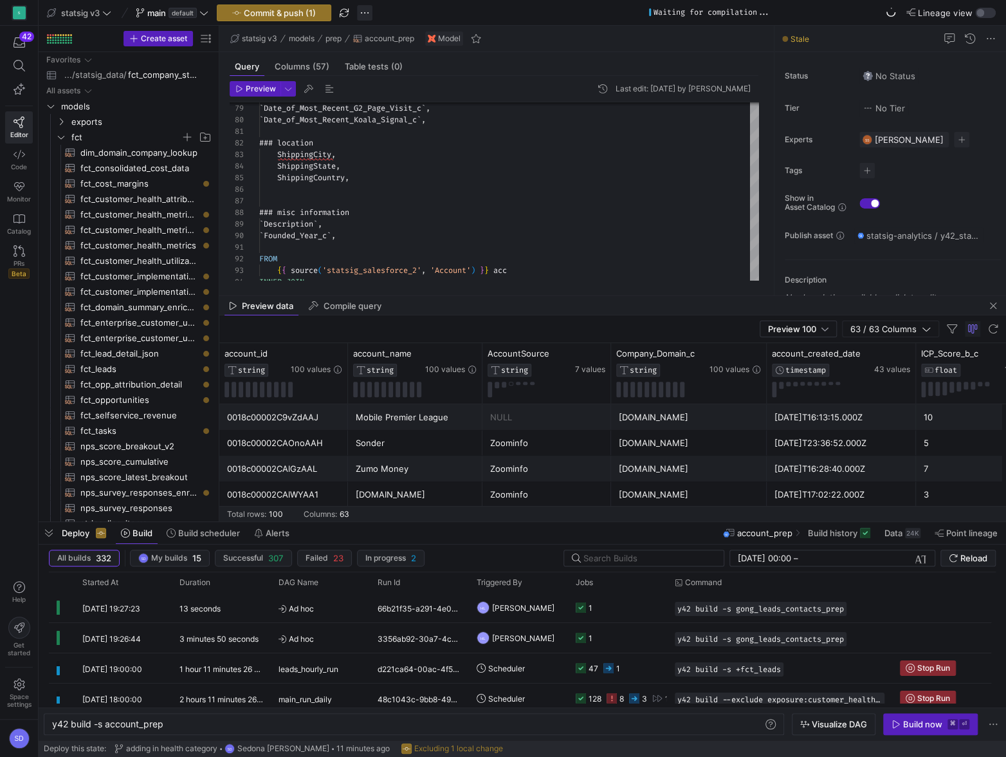
click at [367, 14] on span "button" at bounding box center [364, 12] width 15 height 15
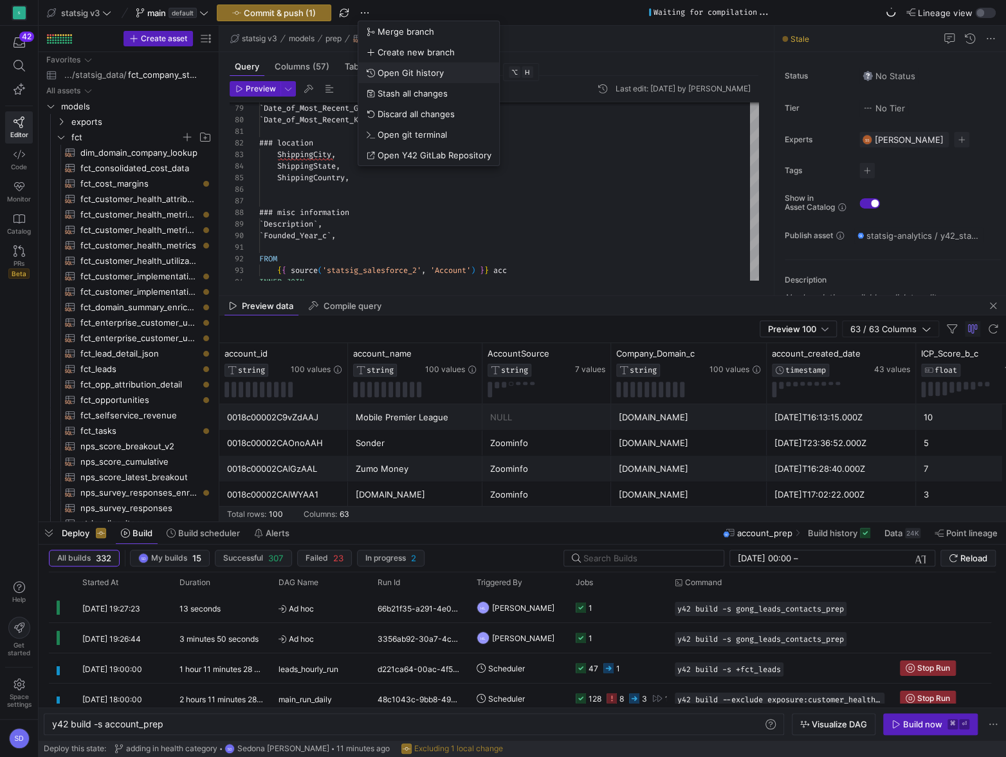
click at [386, 73] on span "Open Git history" at bounding box center [411, 73] width 66 height 10
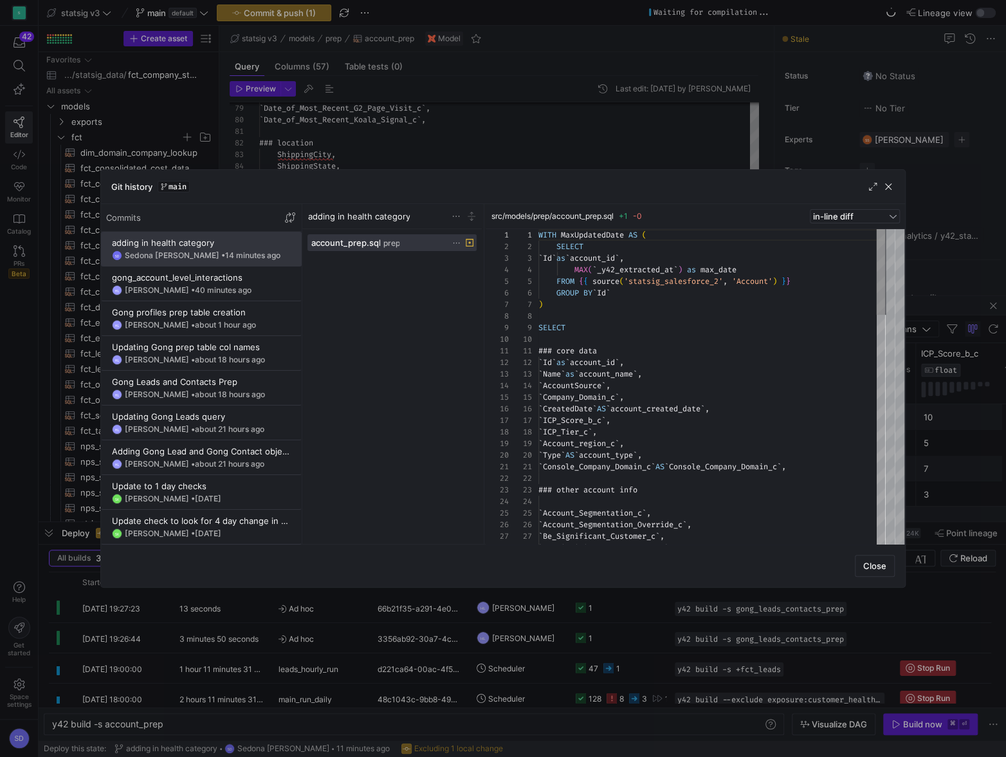
click at [895, 184] on div "Git history main" at bounding box center [503, 187] width 804 height 34
click at [883, 187] on span "button" at bounding box center [888, 186] width 13 height 13
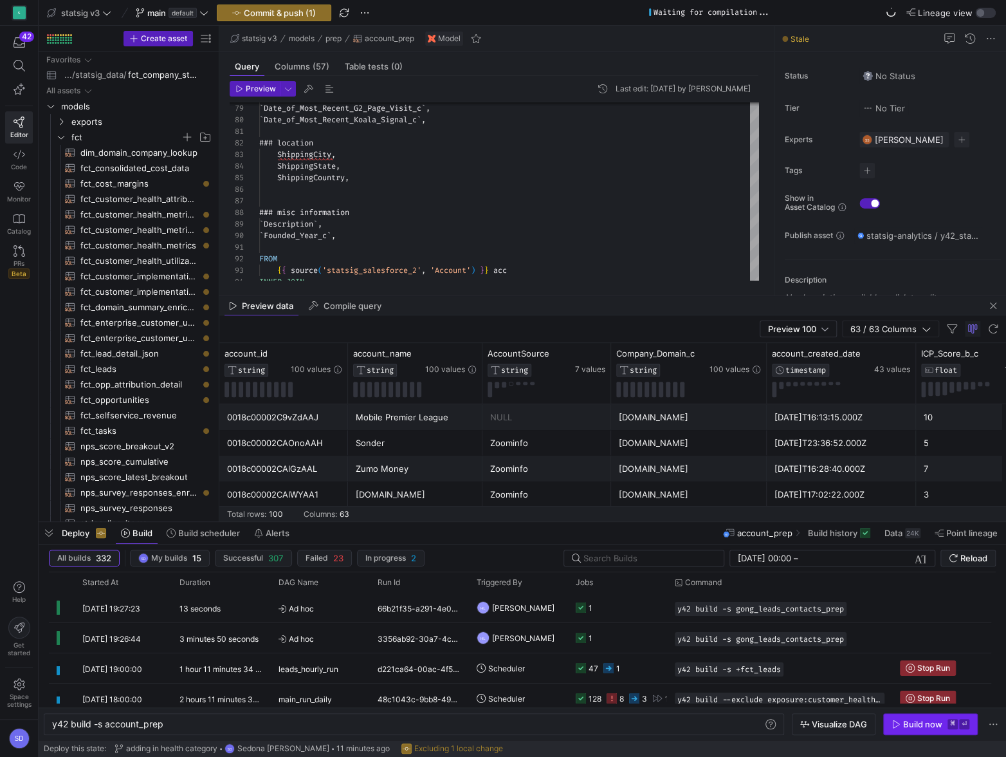
click at [906, 728] on div "Build now" at bounding box center [922, 724] width 39 height 10
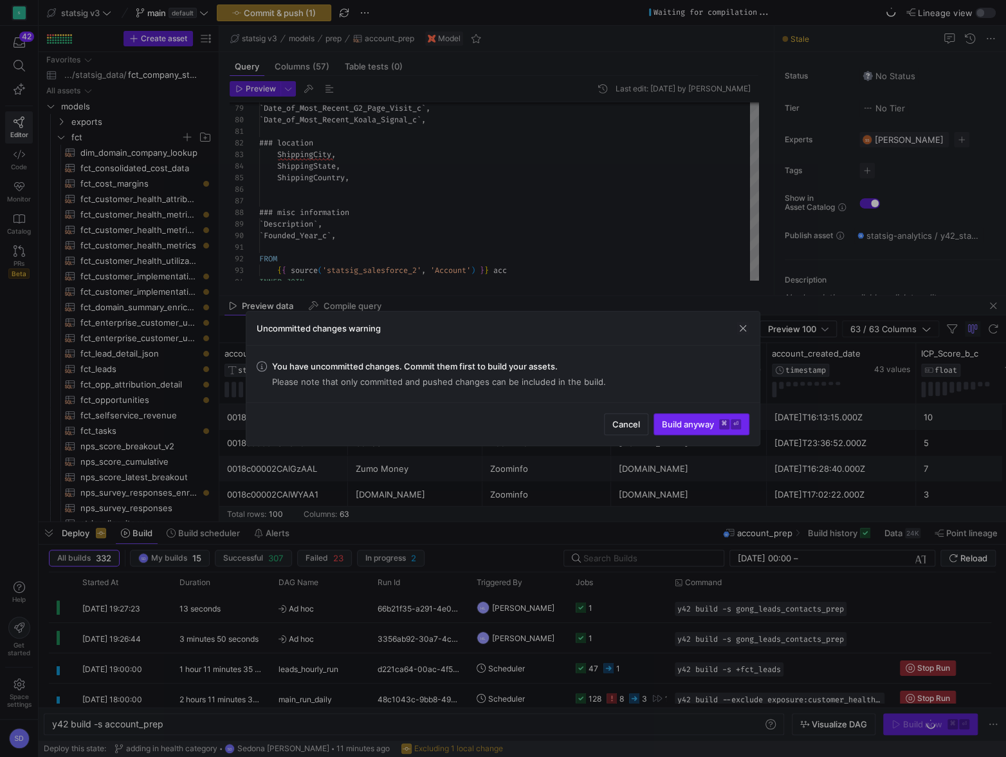
click at [676, 430] on span "submit" at bounding box center [701, 424] width 95 height 21
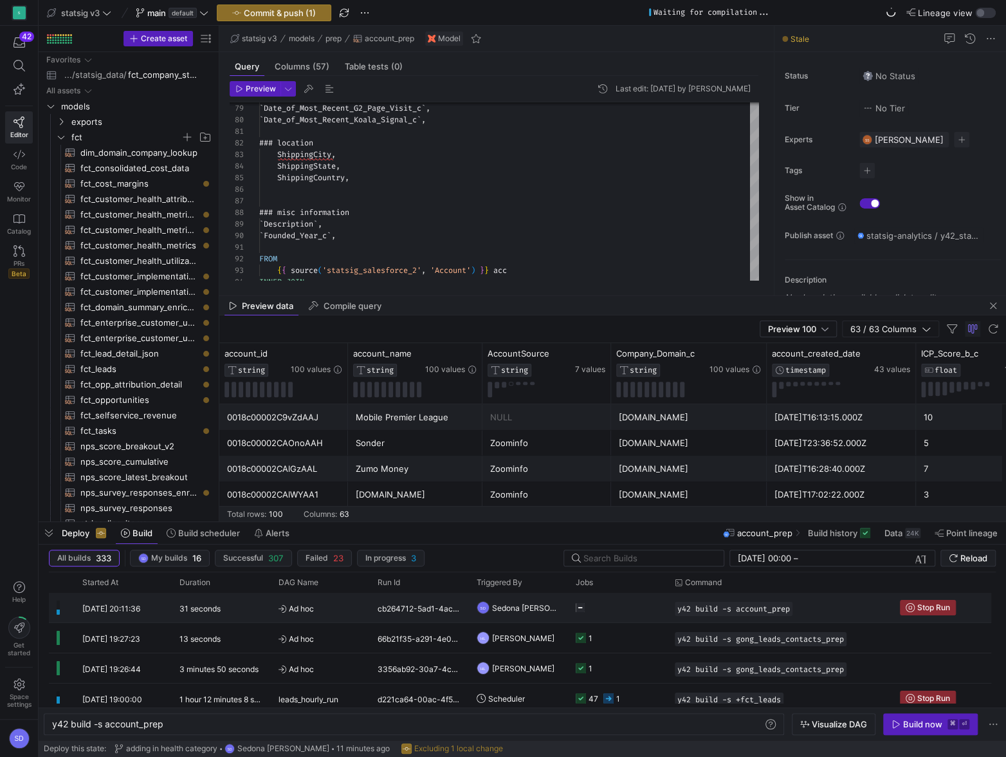
click at [583, 609] on icon at bounding box center [580, 607] width 9 height 9
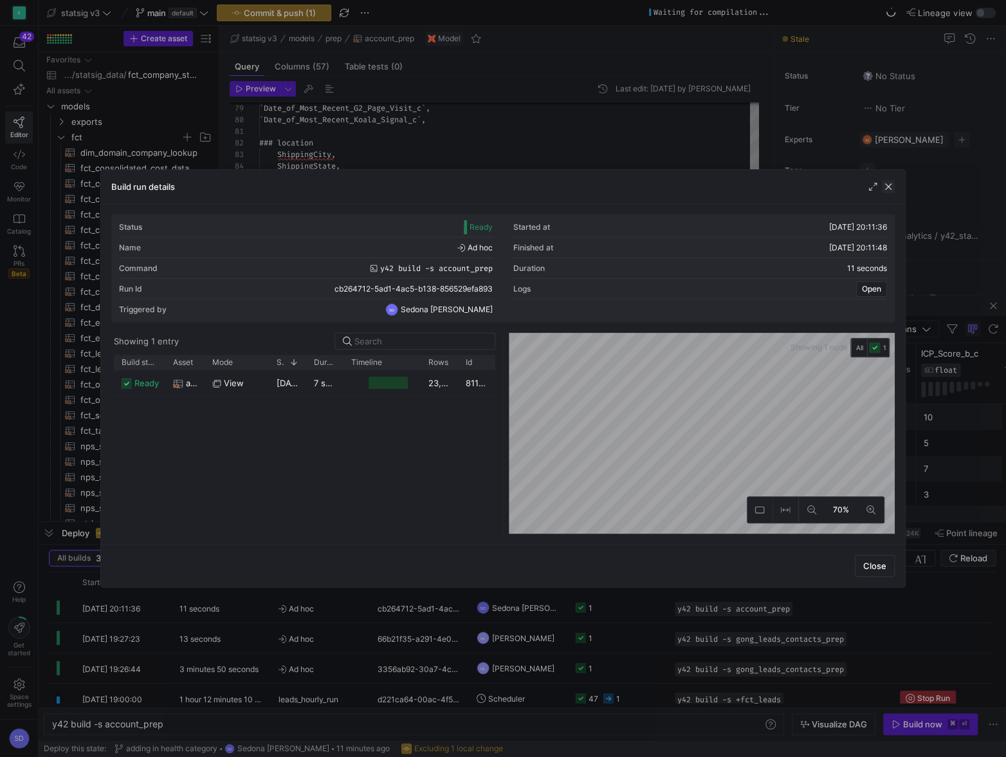
click at [885, 190] on span "button" at bounding box center [888, 186] width 13 height 13
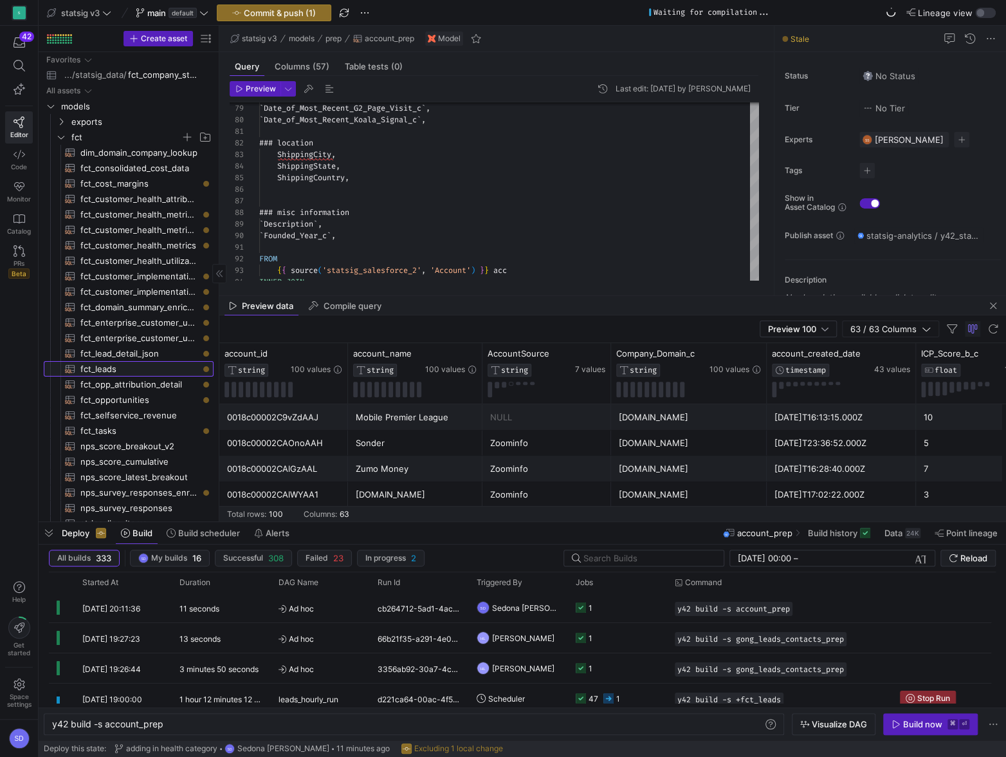
click at [100, 365] on span "fct_leads​​​​​​​​​​" at bounding box center [139, 369] width 118 height 15
type textarea "### all lead fields selected WITH lead AS ( SELECT * FROM {{ ref('lead_prep') }…"
type textarea "y42 build -s fct_leads"
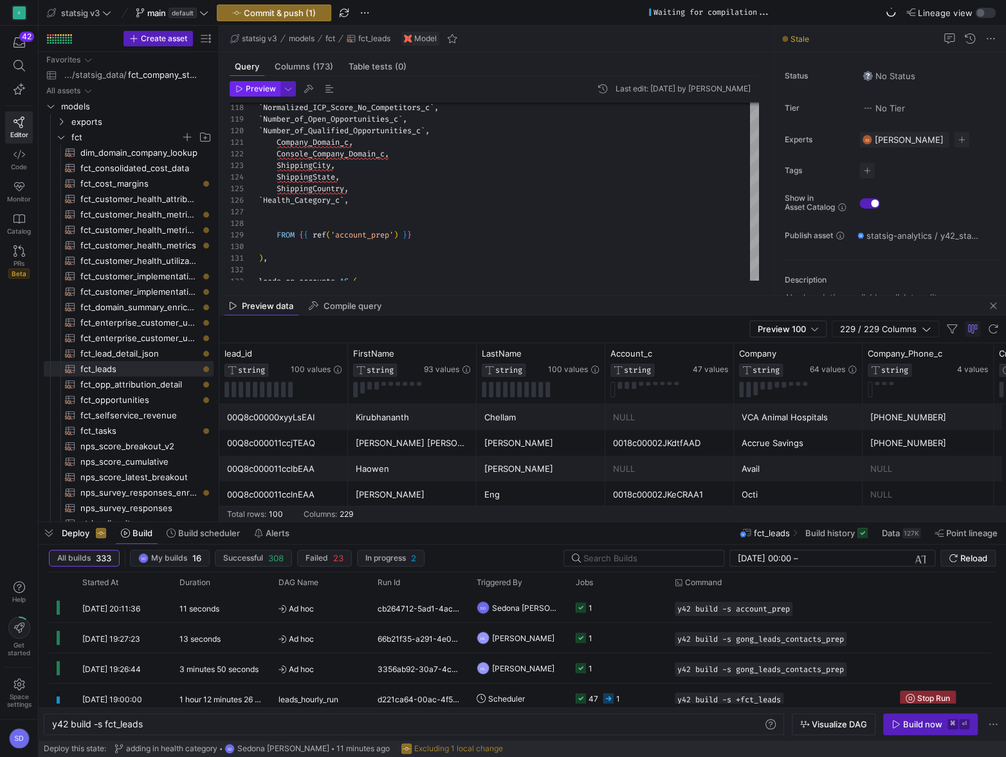
click at [263, 86] on span "Preview" at bounding box center [261, 88] width 30 height 9
click at [928, 330] on icon "button" at bounding box center [926, 328] width 9 height 9
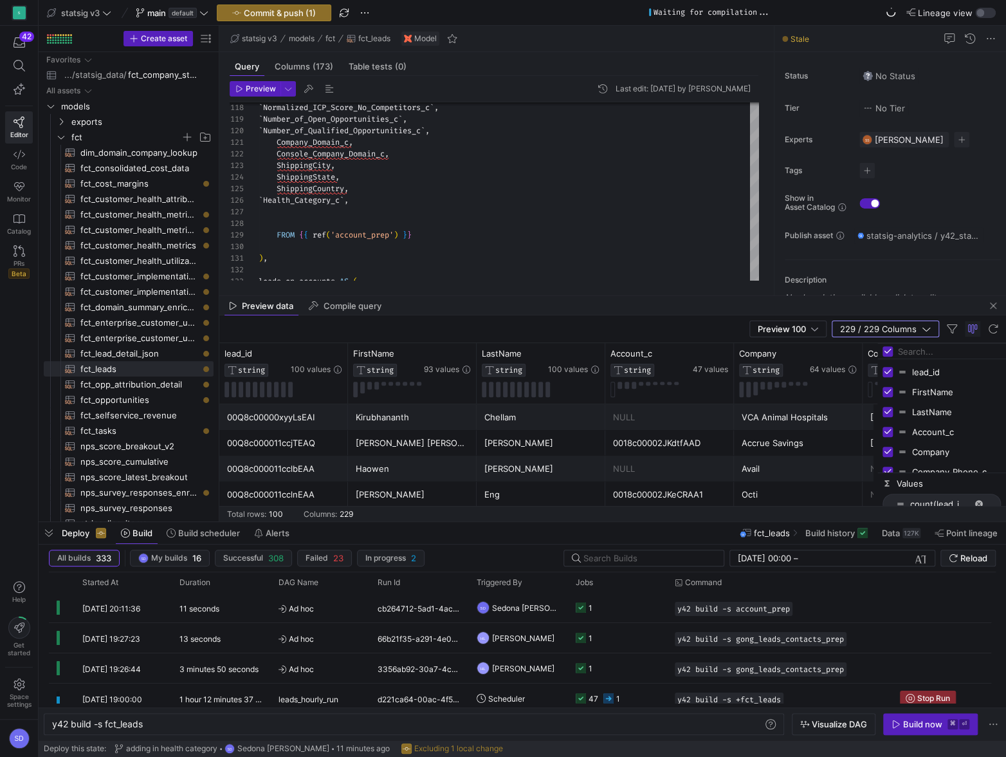
click at [909, 351] on input "Filter Columns Input" at bounding box center [949, 351] width 103 height 26
type input "e"
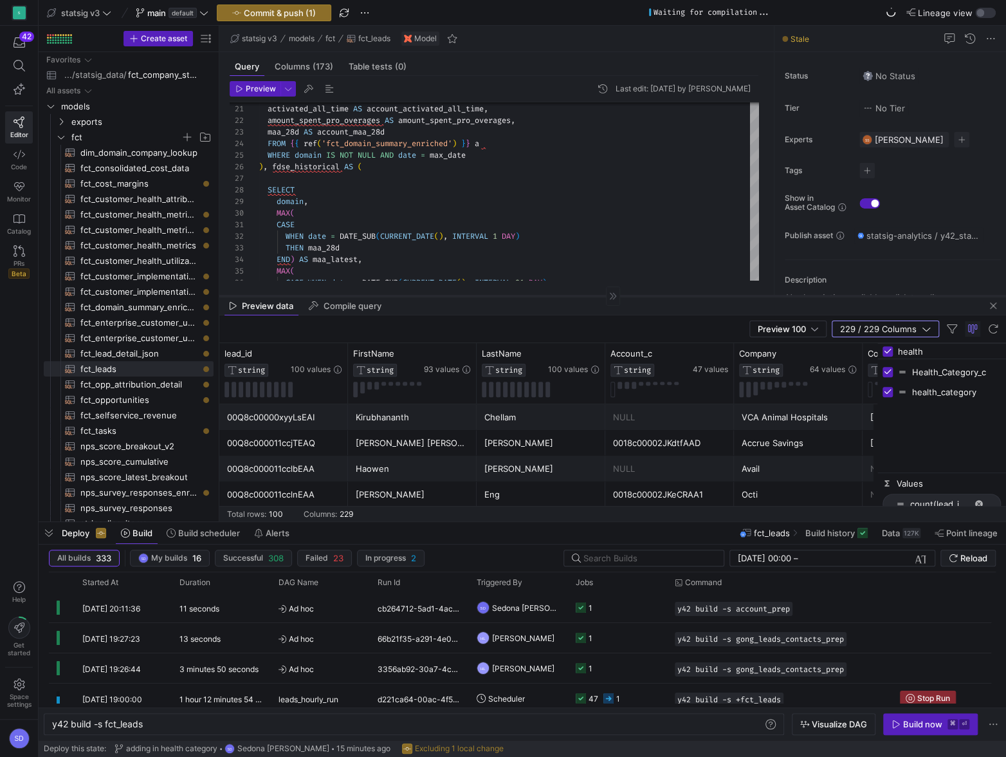
click at [554, 295] on div at bounding box center [612, 295] width 787 height 1
type input "health"
click at [44, 536] on span "button" at bounding box center [49, 533] width 21 height 22
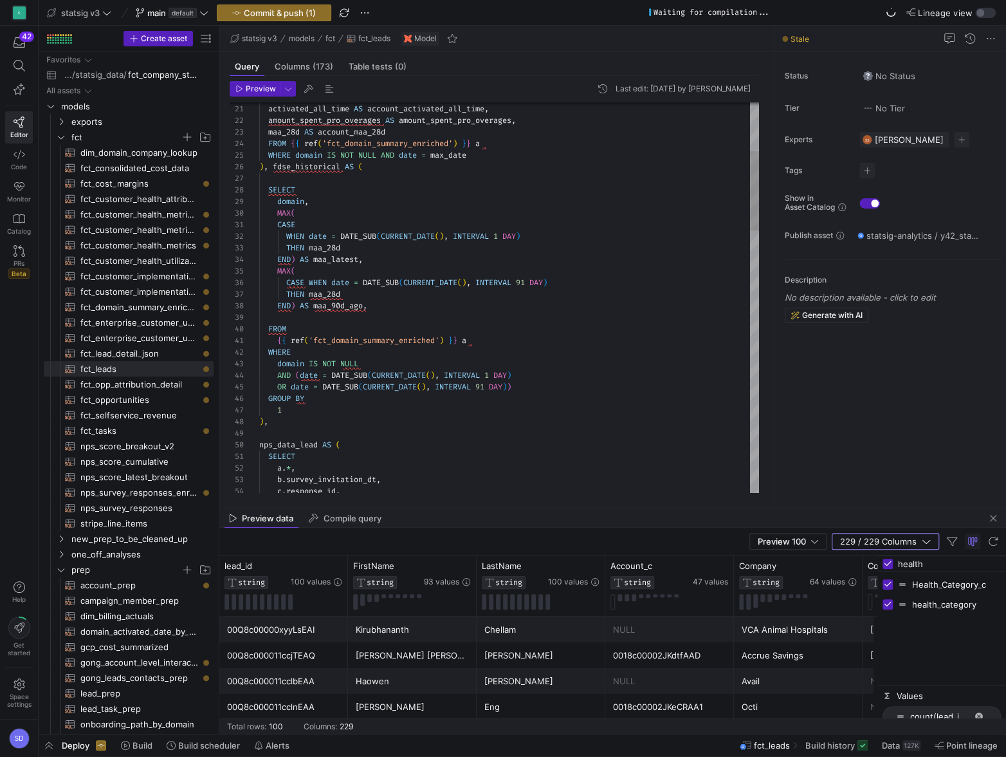
type textarea "CASE WHEN date = DATE_SUB(CURRENT_DATE(), INTERVAL 1 DAY) THEN maa_28d END) AS …"
type textarea "he"
type textarea "`Business_Model_GPT_c`, `Count_of_All_Contacts_c`, `Count_of_All_G2_Intent_Sign…"
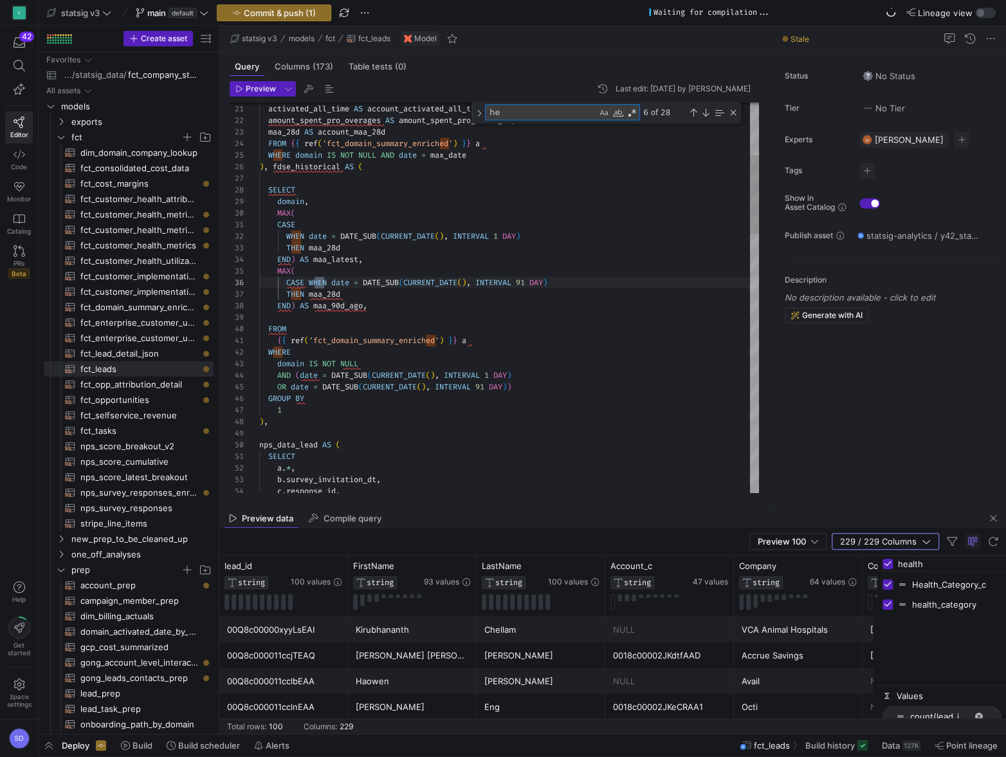
type textarea "hea"
type textarea "Company_Domain_c, Console_Company_Domain_c, ShippingCity, ShippingState, Shippi…"
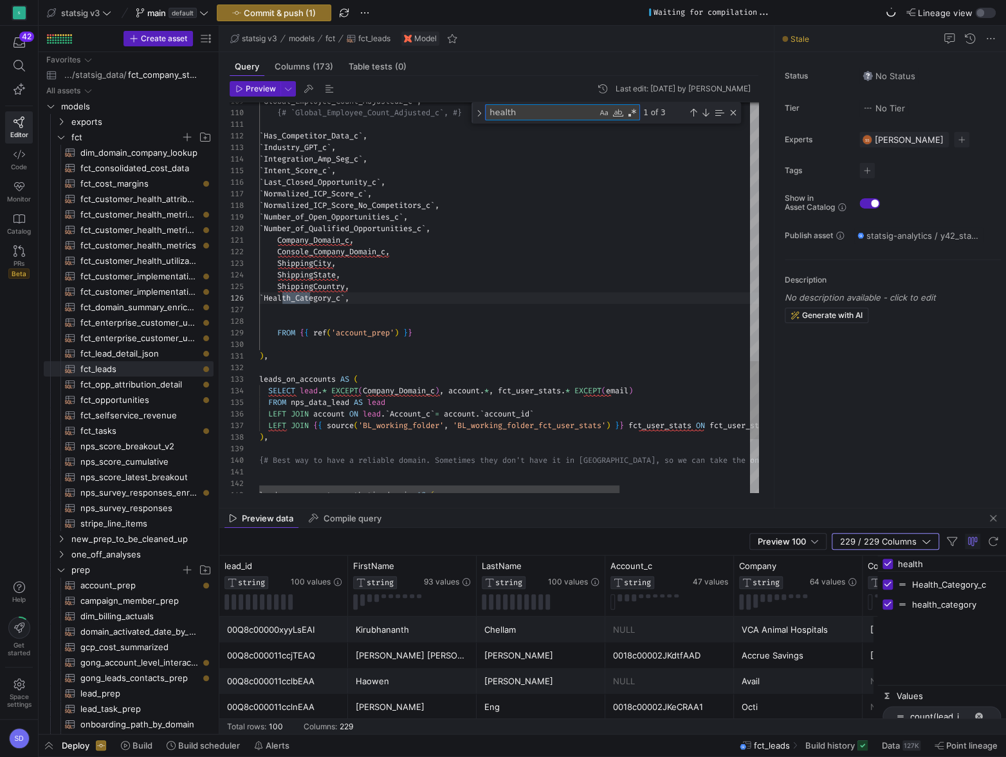
scroll to position [116, 51]
type textarea "health"
click at [706, 109] on div "Next Match (Enter)" at bounding box center [706, 112] width 10 height 10
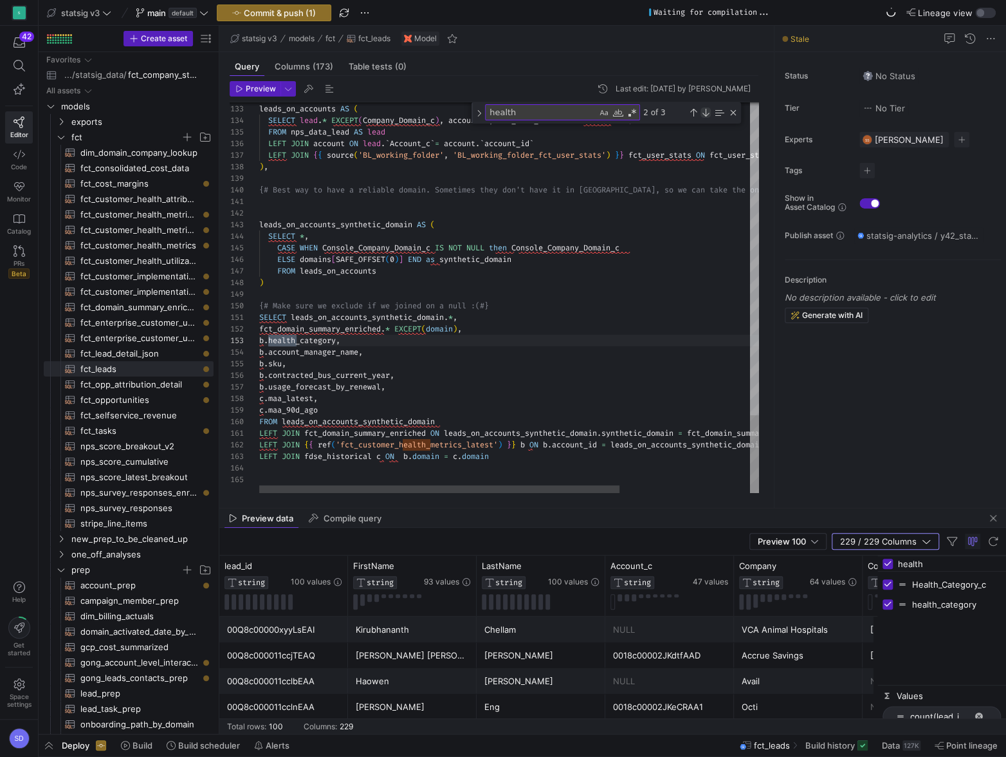
scroll to position [116, 37]
click at [690, 110] on div "Previous Match (⇧Enter)" at bounding box center [693, 112] width 10 height 10
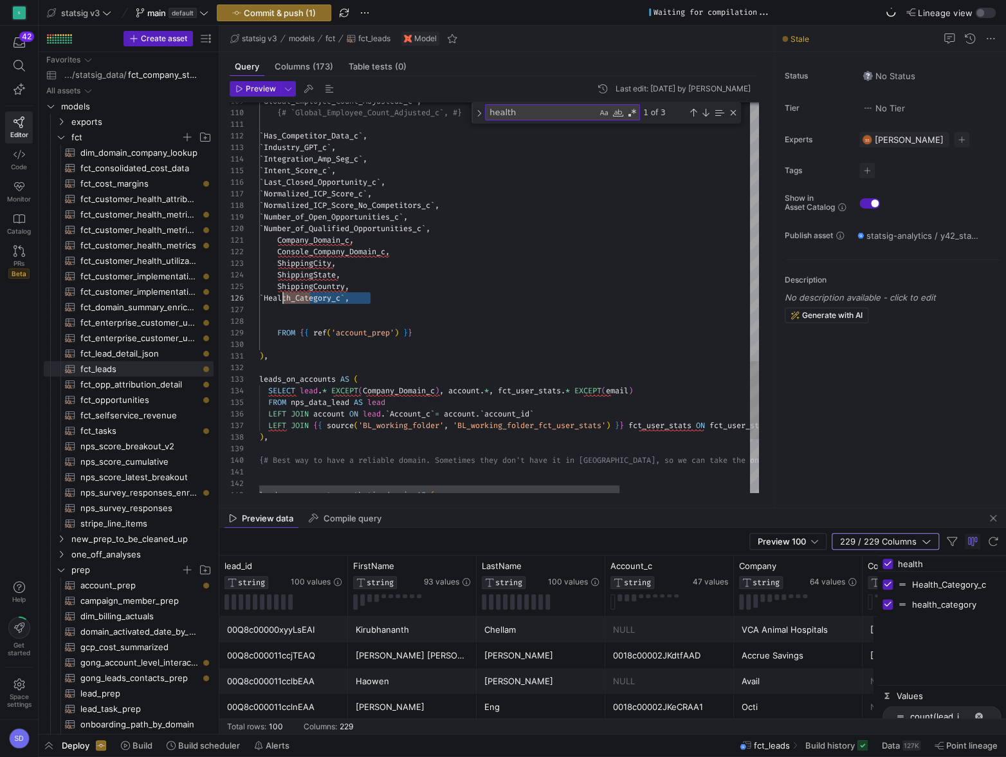
scroll to position [58, 19]
drag, startPoint x: 378, startPoint y: 296, endPoint x: 279, endPoint y: 297, distance: 99.1
type textarea "Company_Domain_c, Console_Company_Domain_c, ShippingCity, ShippingState, Shippi…"
click at [363, 12] on span "button" at bounding box center [364, 12] width 15 height 15
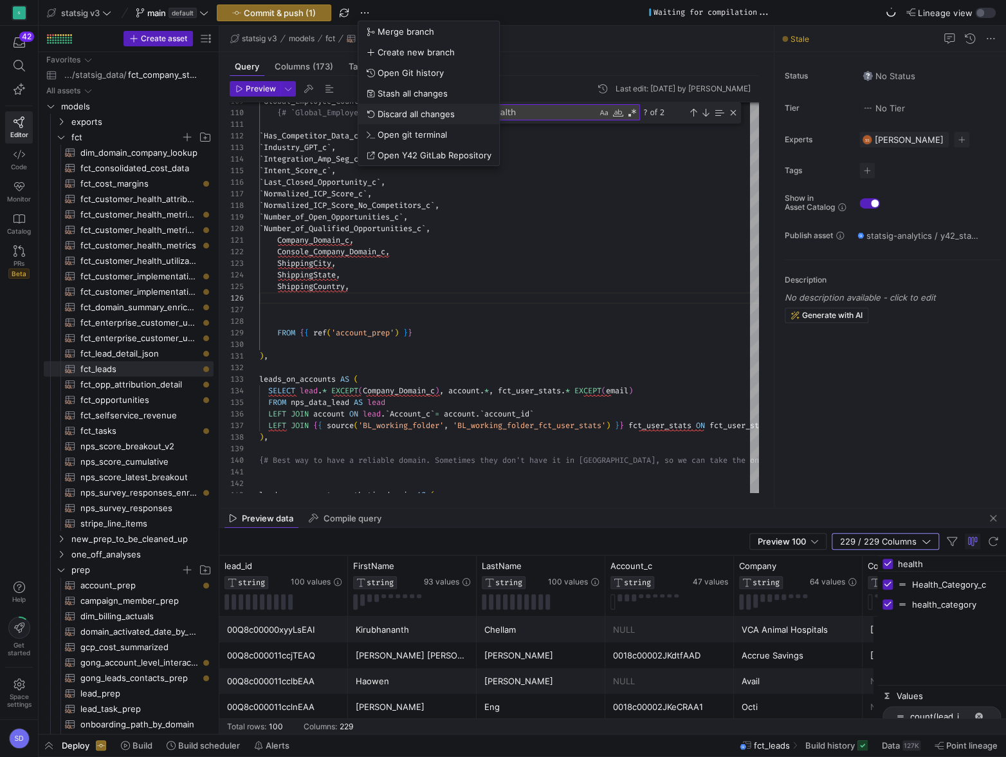
click at [387, 112] on span "Discard all changes" at bounding box center [416, 114] width 77 height 10
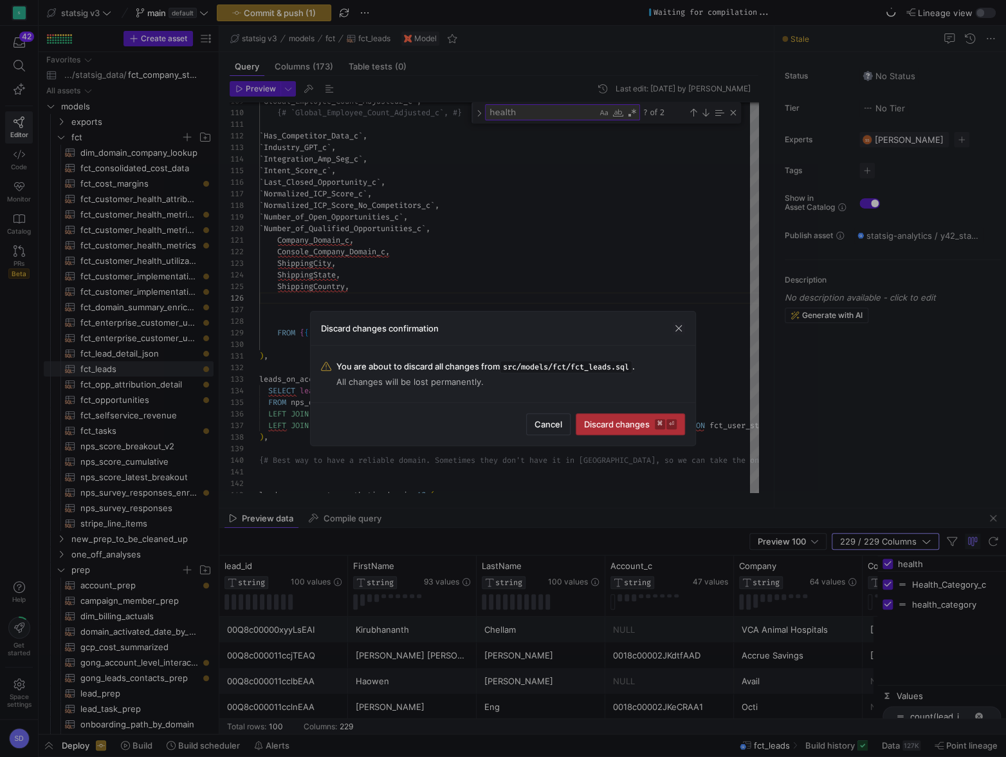
click at [600, 423] on span "Discard changes ⌘ ⏎" at bounding box center [630, 424] width 93 height 10
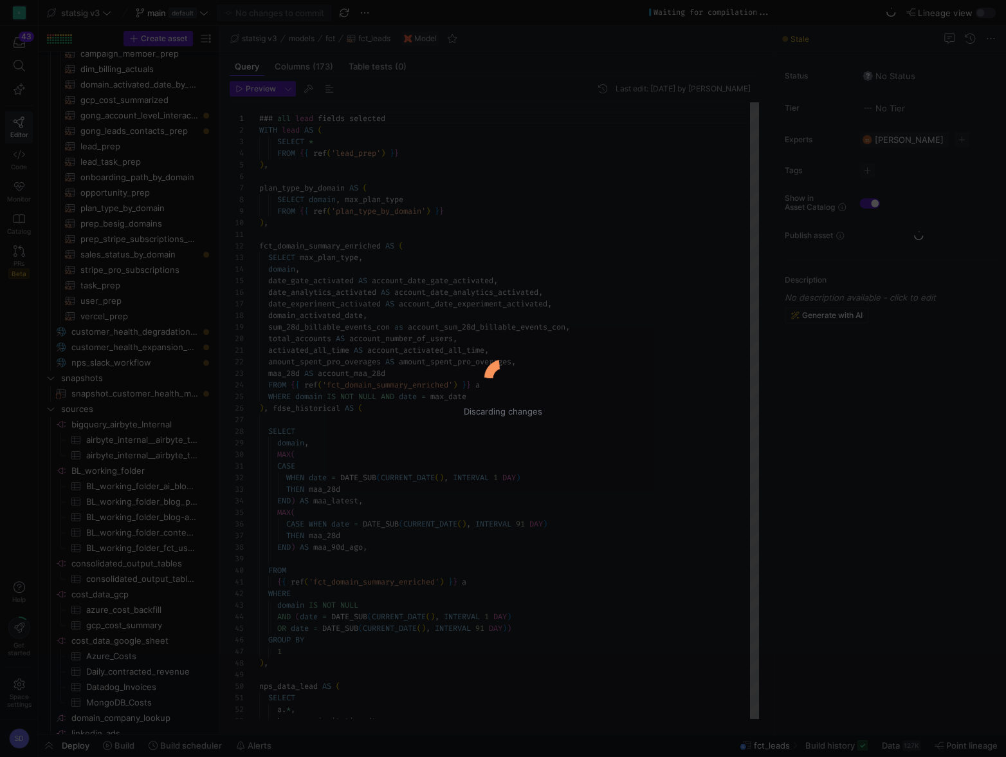
scroll to position [116, 0]
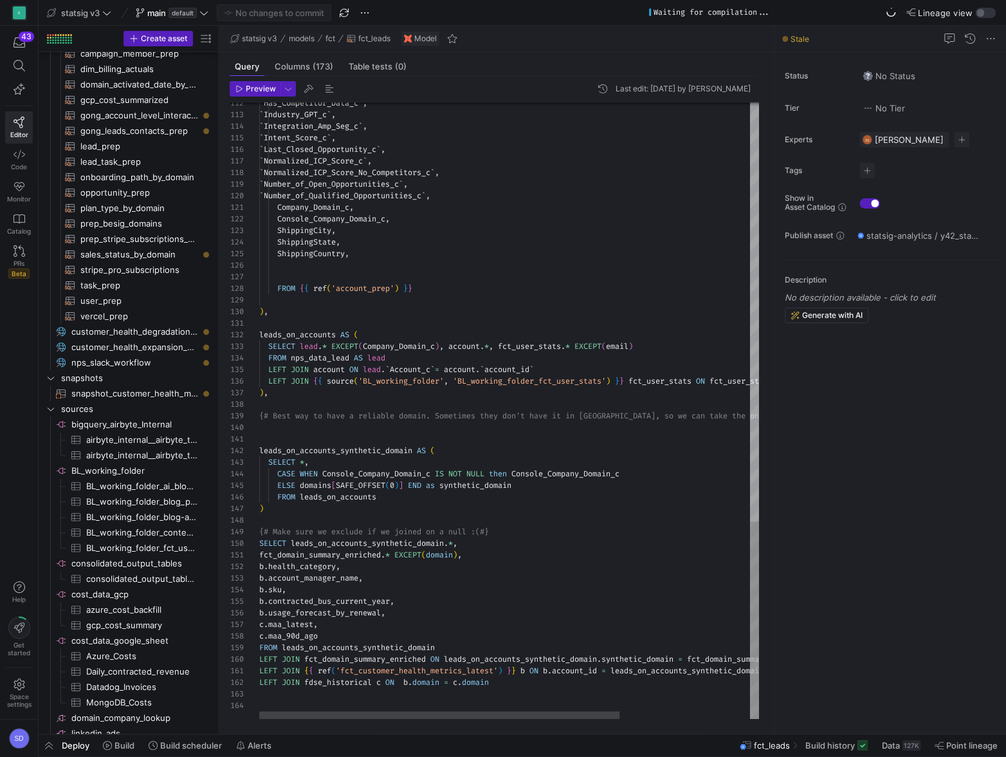
type textarea "fct_domain_summary_enriched.* EXCEPT(domain), [DOMAIN_NAME]_category, b.account…"
drag, startPoint x: 259, startPoint y: 566, endPoint x: 326, endPoint y: 639, distance: 98.8
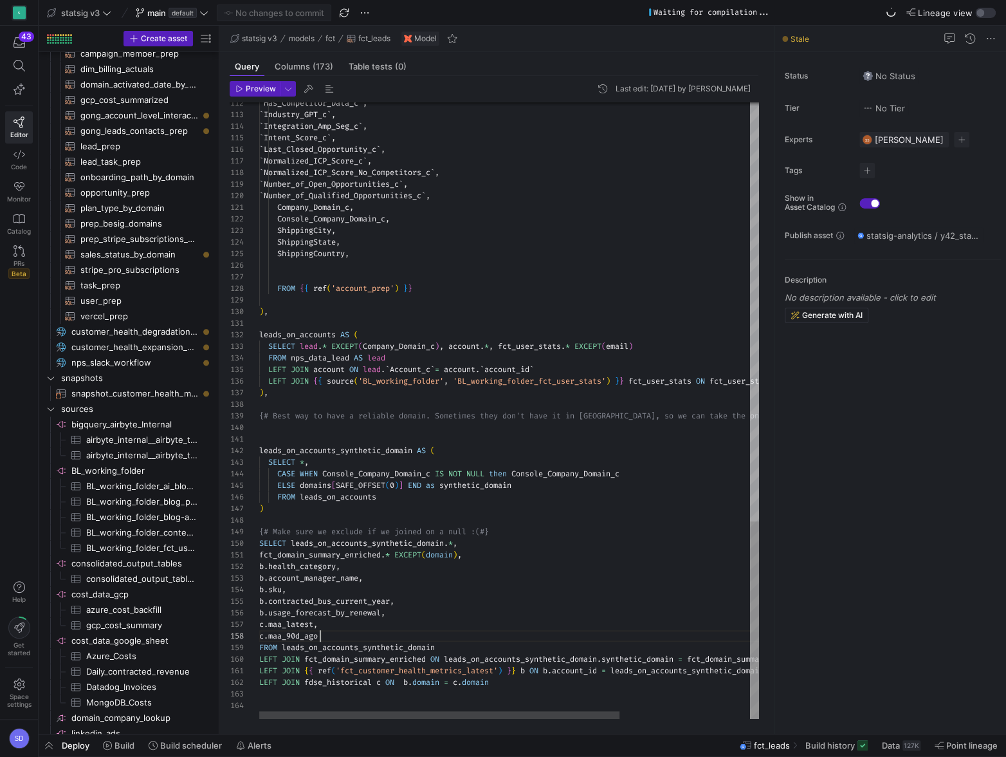
scroll to position [81, 60]
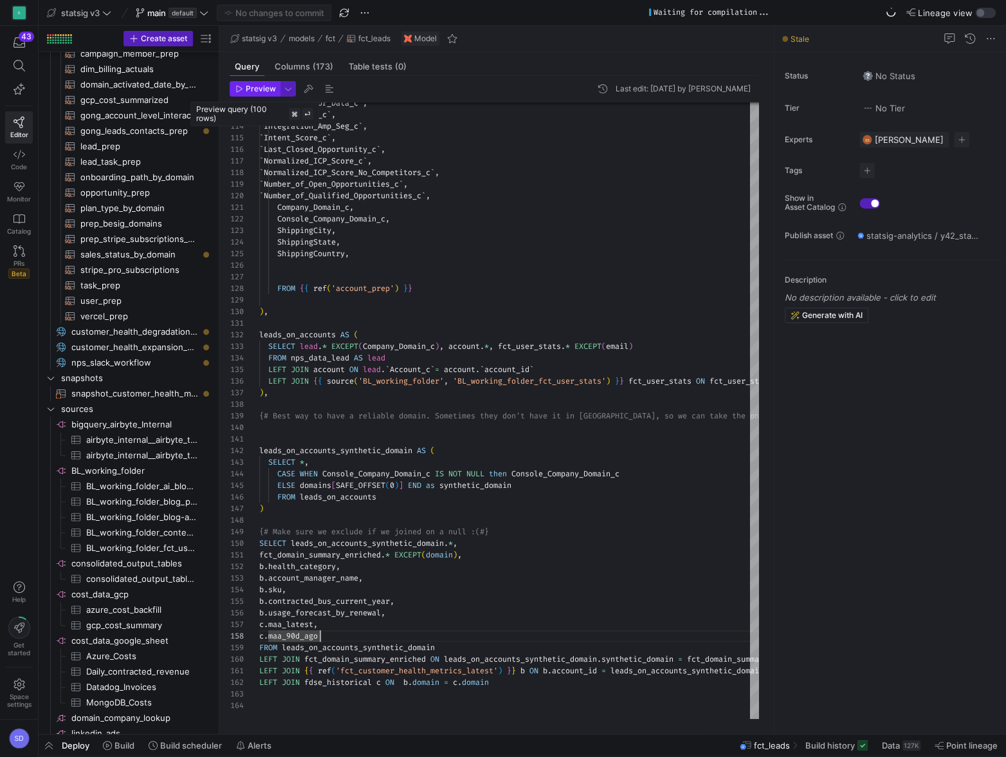
click at [257, 86] on span "Preview" at bounding box center [261, 88] width 30 height 9
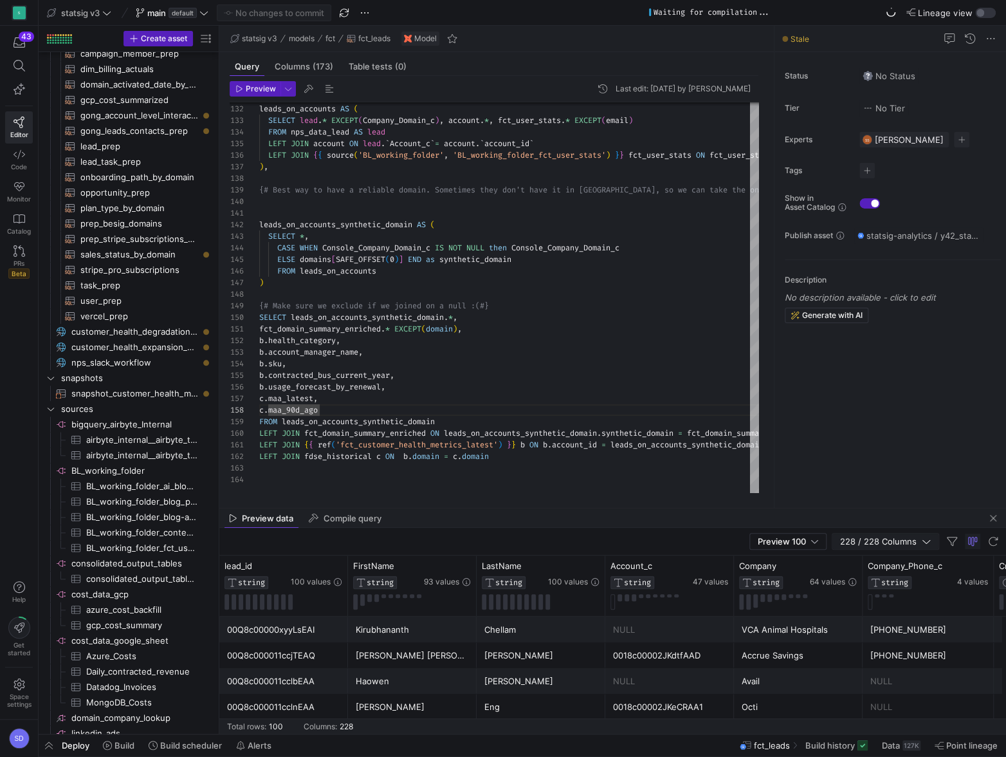
click at [922, 542] on icon "button" at bounding box center [926, 541] width 9 height 9
click at [911, 569] on input "Filter Columns Input" at bounding box center [949, 564] width 103 height 26
type input "h"
click at [887, 562] on input "Toggle Select All Columns" at bounding box center [888, 563] width 10 height 10
checkbox input "false"
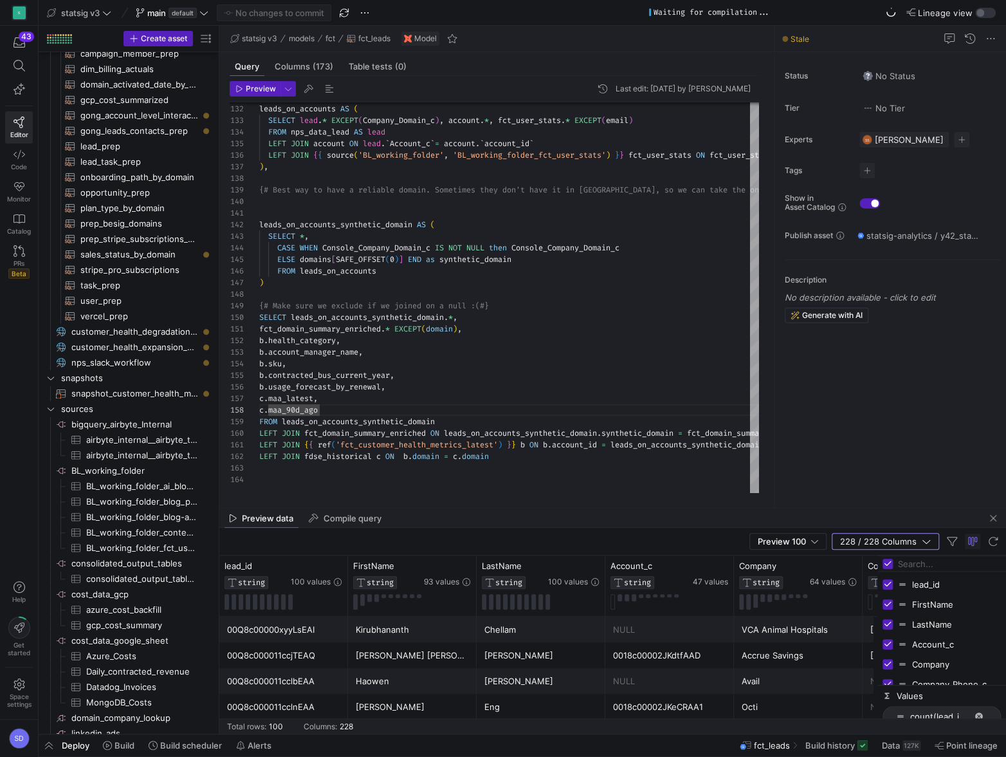
checkbox input "false"
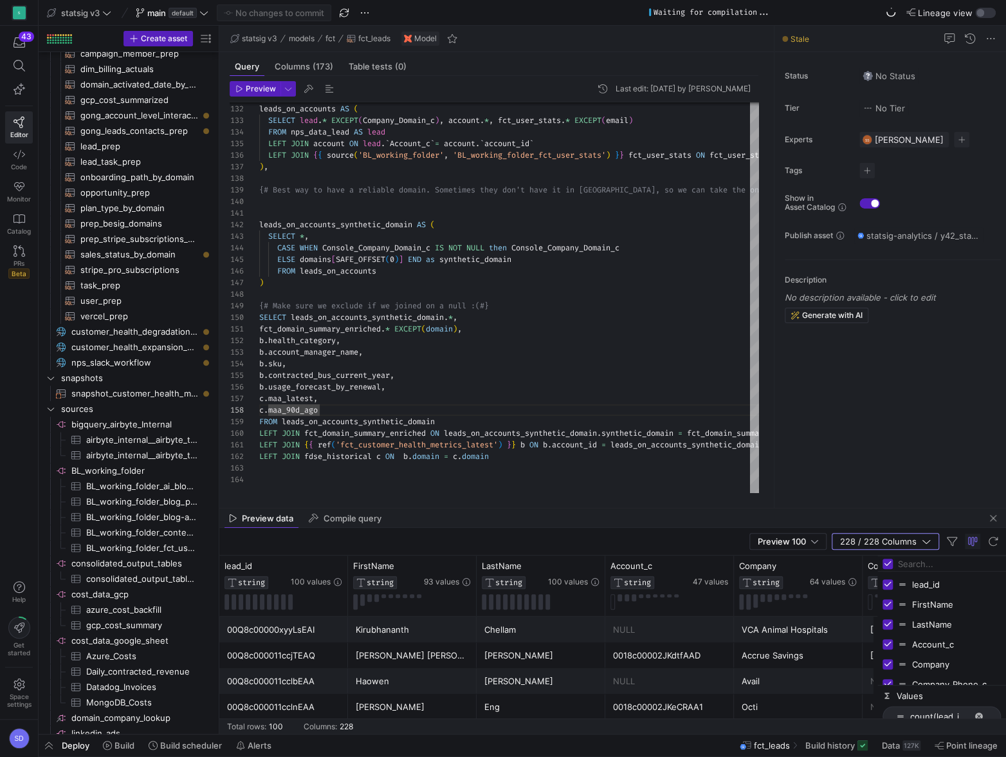
checkbox input "false"
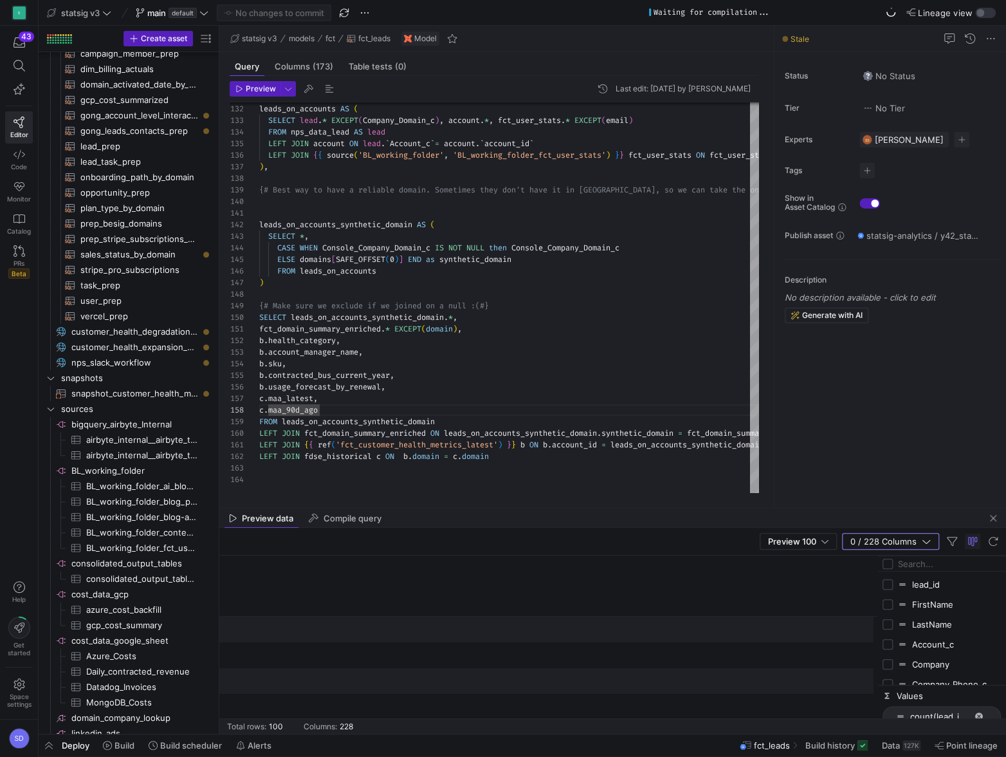
click at [890, 585] on input "Press SPACE to toggle visibility (hidden)" at bounding box center [888, 584] width 10 height 10
checkbox input "true"
checkbox input "false"
click at [890, 605] on input "Press SPACE to toggle visibility (hidden)" at bounding box center [888, 604] width 10 height 10
checkbox input "true"
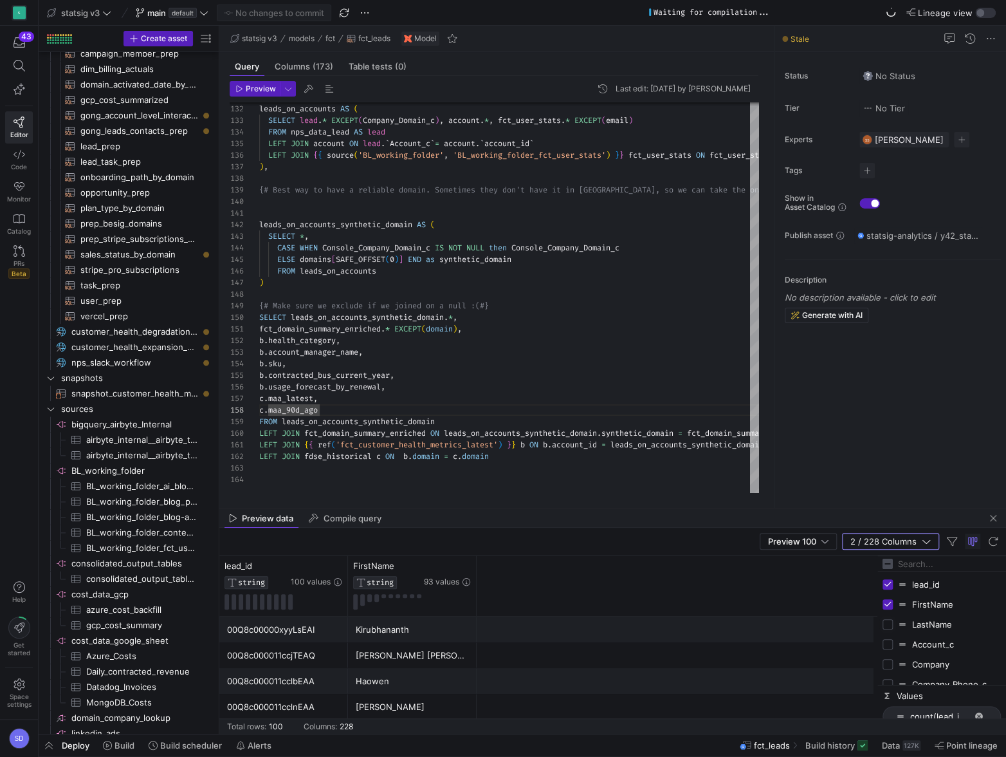
click at [890, 620] on input "Press SPACE to toggle visibility (hidden)" at bounding box center [888, 624] width 10 height 10
checkbox input "true"
click at [921, 566] on input "Filter Columns Input" at bounding box center [949, 564] width 103 height 26
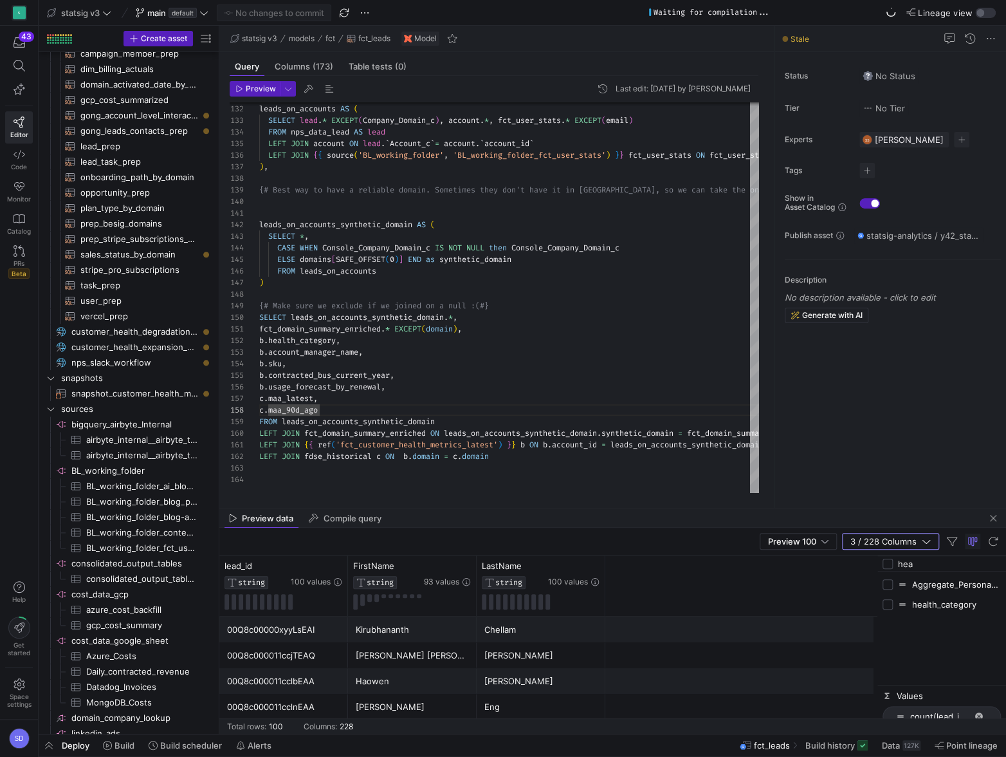
type input "hea"
click at [888, 604] on input "Press SPACE to toggle visibility (hidden)" at bounding box center [888, 604] width 10 height 10
checkbox input "true"
checkbox input "false"
click at [908, 564] on input "hea" at bounding box center [949, 564] width 103 height 26
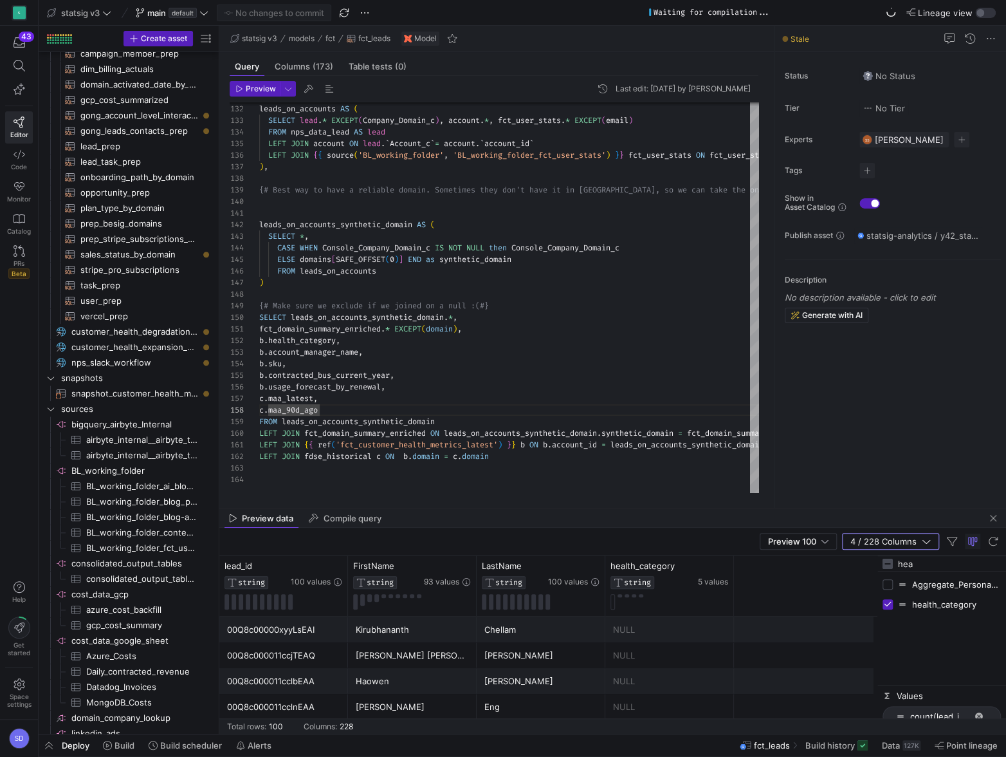
click at [908, 564] on input "hea" at bounding box center [949, 564] width 103 height 26
type input "account"
click at [887, 674] on input "Press SPACE to toggle visibility (hidden)" at bounding box center [888, 673] width 10 height 10
checkbox input "true"
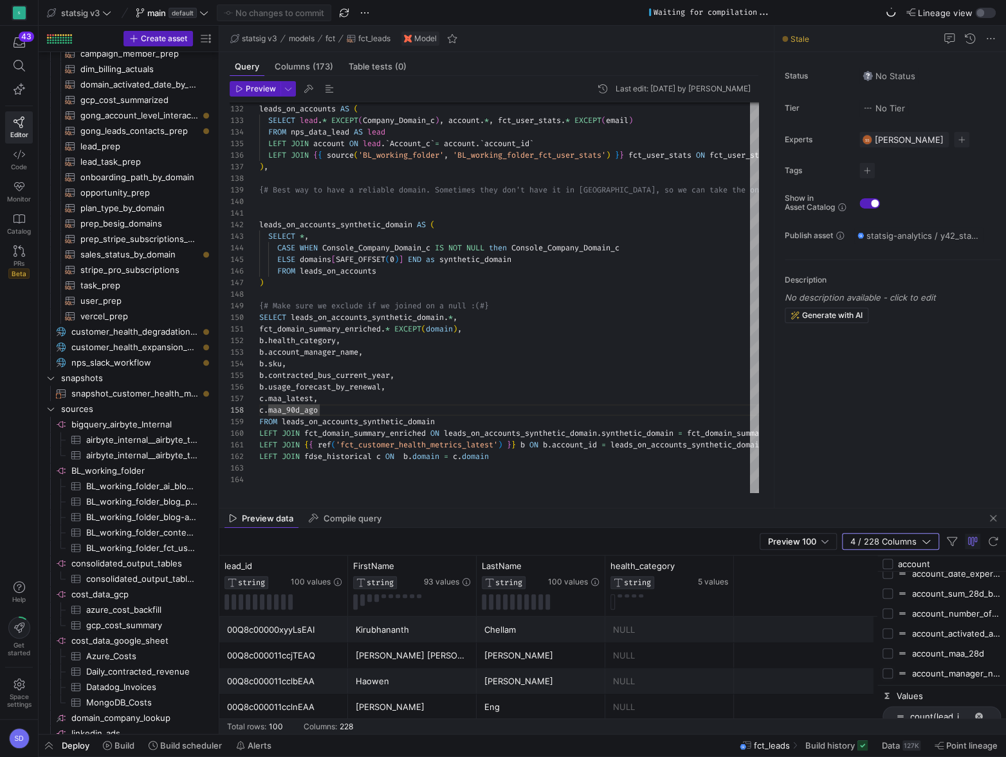
checkbox input "false"
click at [912, 561] on input "account" at bounding box center [949, 564] width 103 height 26
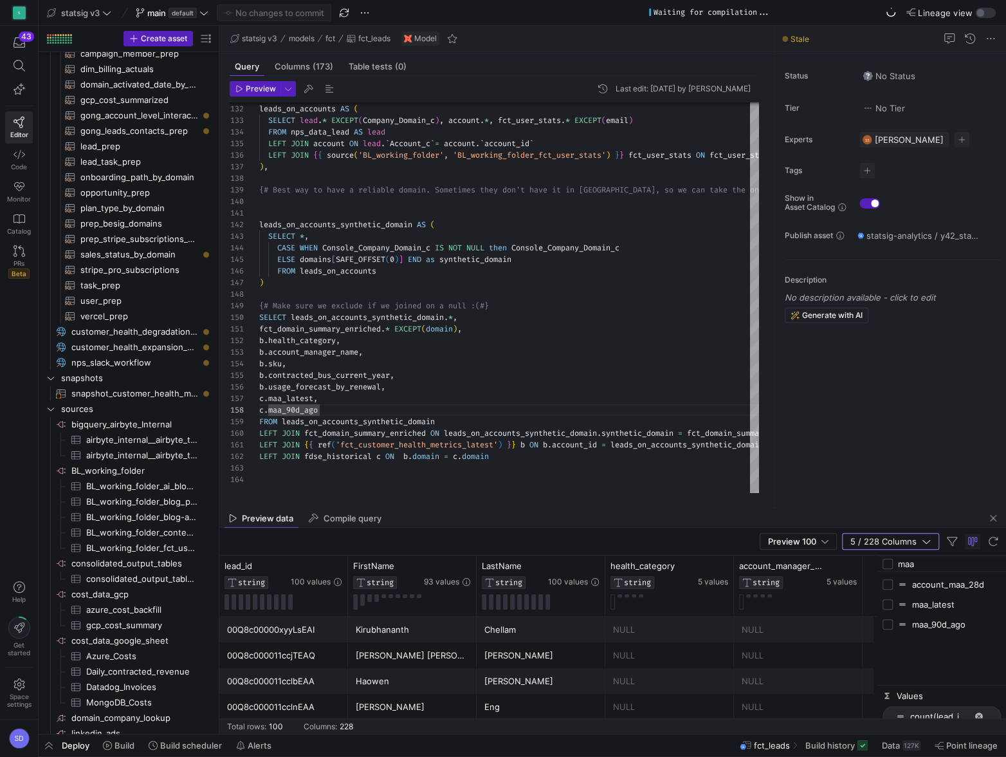
scroll to position [0, 0]
type input "maa"
click at [895, 623] on div "maa_90d_ago" at bounding box center [942, 624] width 118 height 20
click at [890, 623] on input "Press SPACE to toggle visibility (hidden)" at bounding box center [888, 624] width 10 height 10
checkbox input "true"
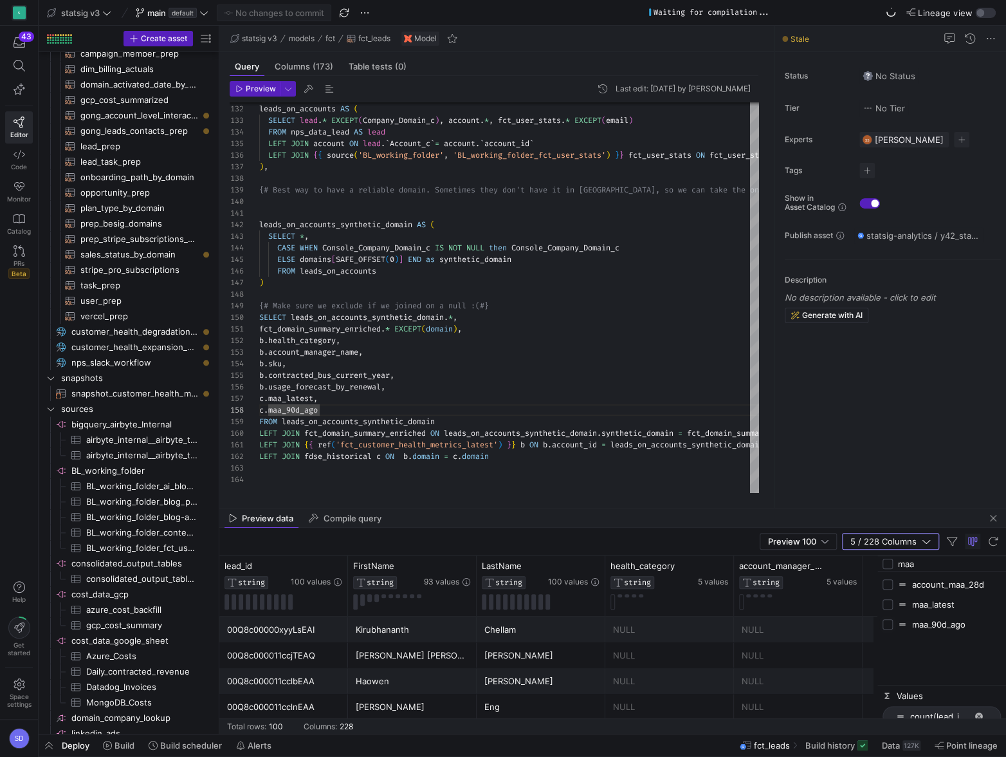
checkbox input "false"
click at [912, 565] on input "maa" at bounding box center [949, 564] width 103 height 26
type input "maa"
click at [888, 605] on input "Press SPACE to toggle visibility (hidden)" at bounding box center [888, 604] width 10 height 10
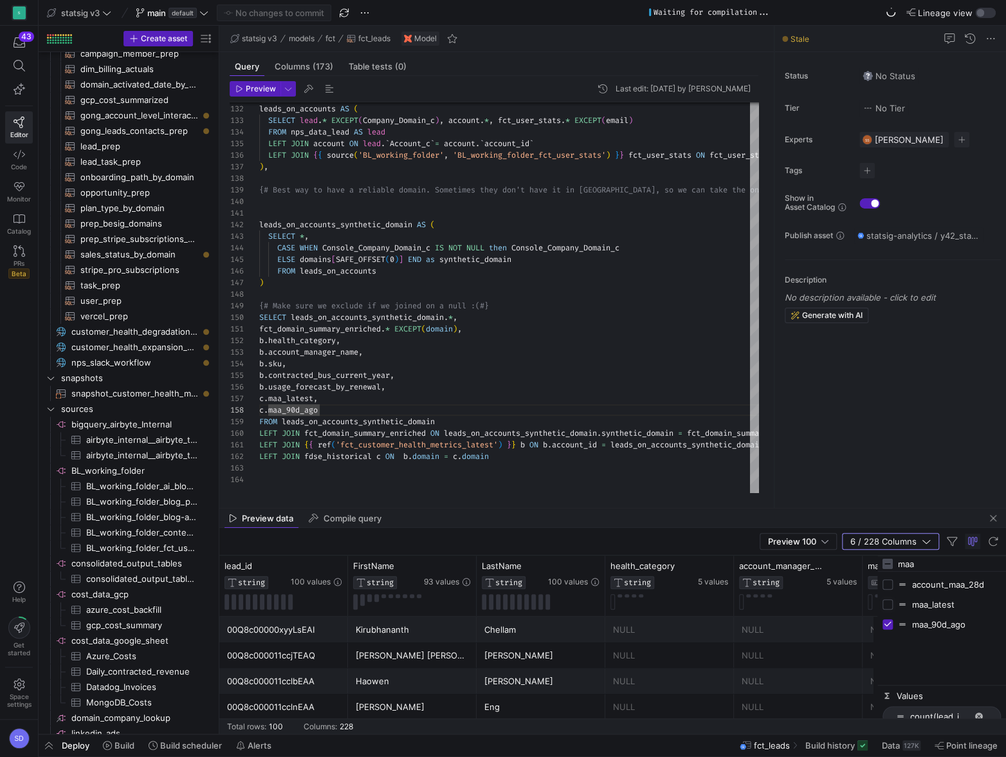
checkbox input "true"
click at [907, 565] on input "maa" at bounding box center [949, 564] width 103 height 26
click at [908, 565] on input "maa" at bounding box center [949, 564] width 103 height 26
type input "usage"
click at [890, 622] on input "Press SPACE to toggle visibility (hidden)" at bounding box center [888, 624] width 10 height 10
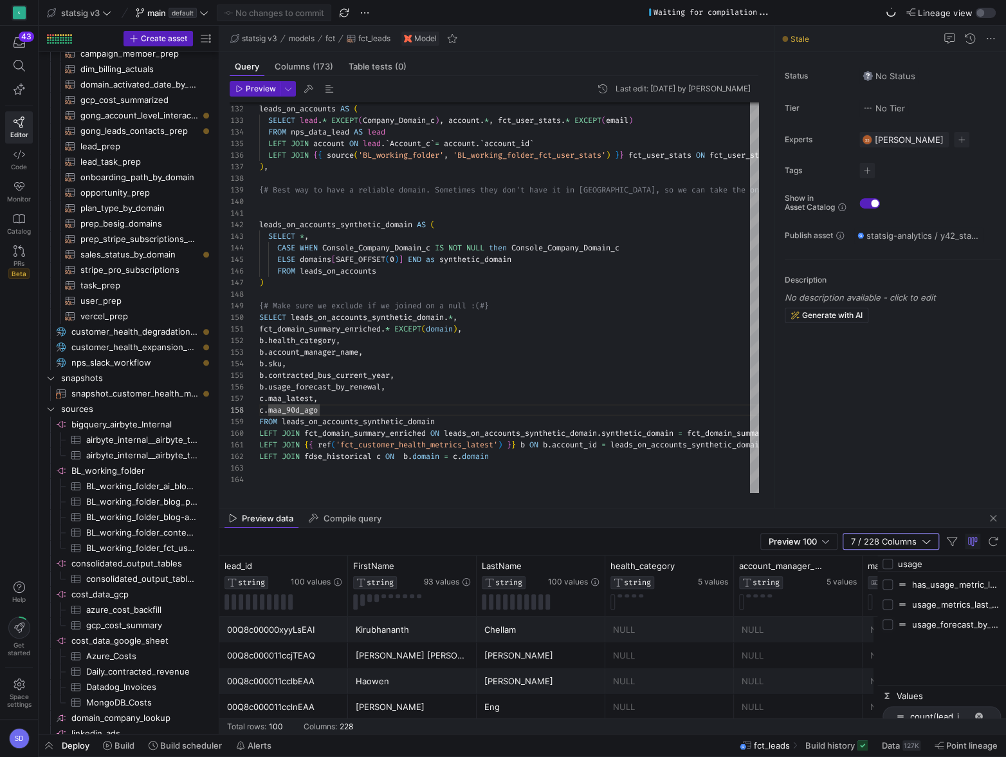
checkbox input "true"
checkbox input "false"
click at [916, 561] on input "usage" at bounding box center [949, 564] width 103 height 26
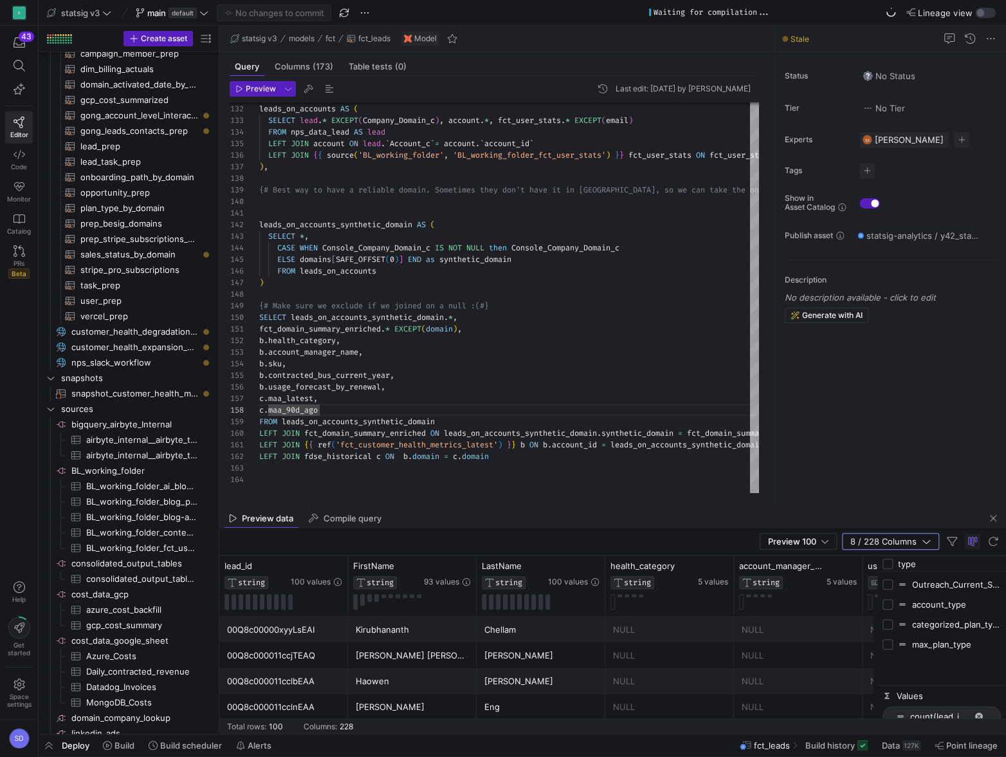
type input "type"
click at [887, 606] on input "Press SPACE to toggle visibility (hidden)" at bounding box center [888, 604] width 10 height 10
checkbox input "true"
checkbox input "false"
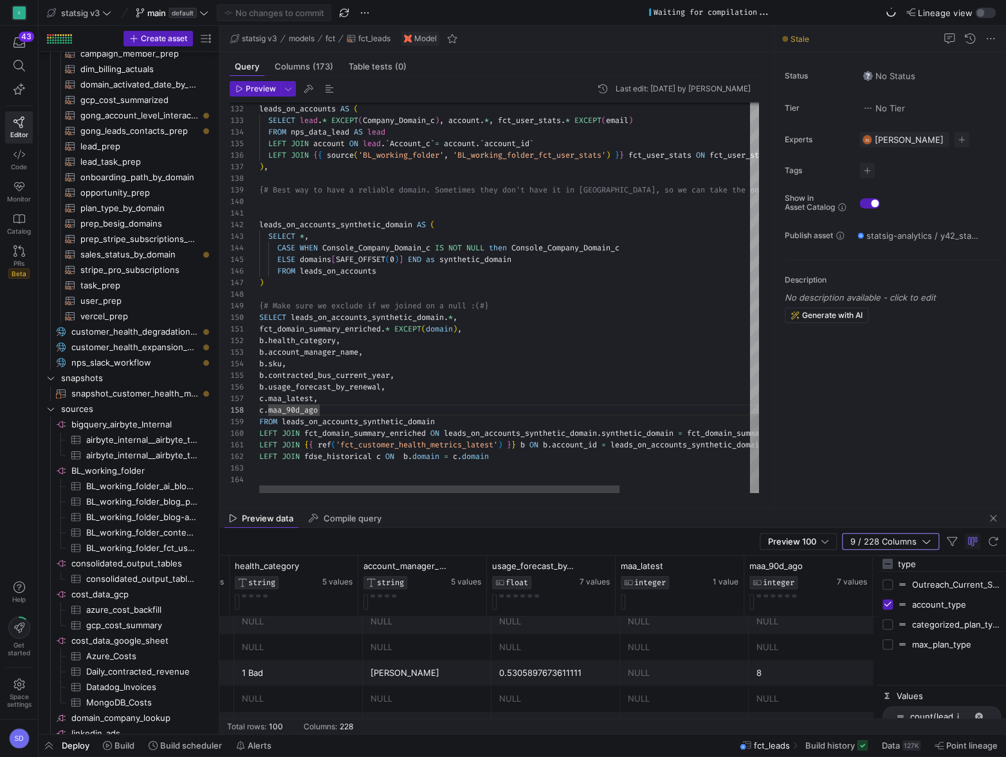
scroll to position [81, 59]
drag, startPoint x: 327, startPoint y: 410, endPoint x: 269, endPoint y: 407, distance: 58.6
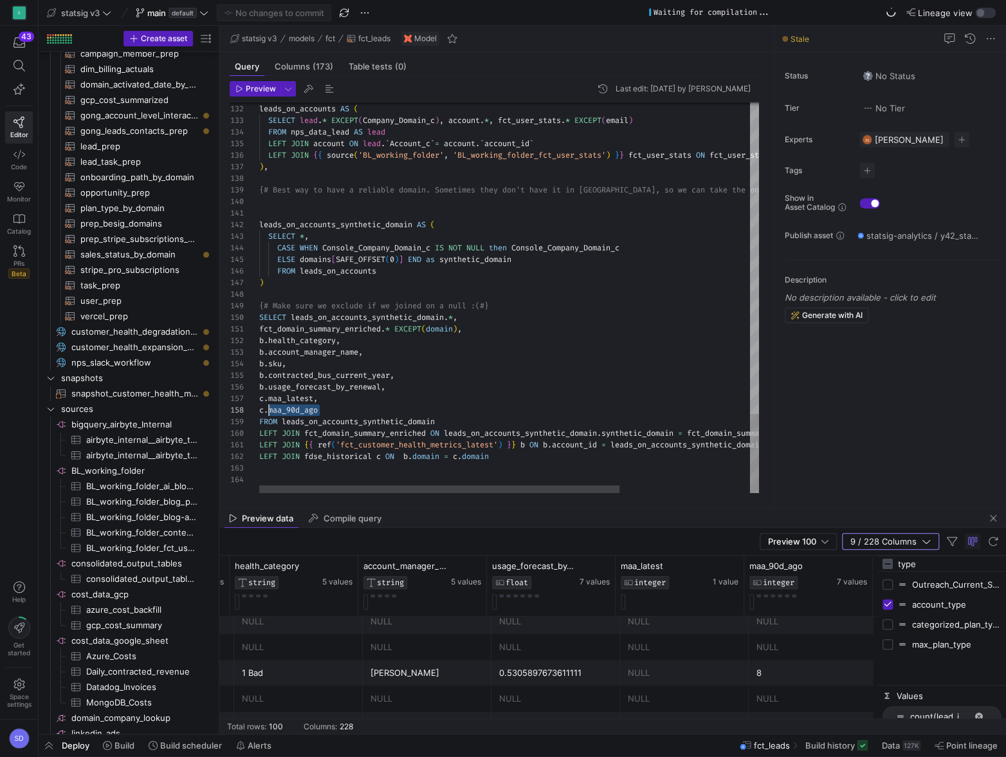
drag, startPoint x: 315, startPoint y: 394, endPoint x: 269, endPoint y: 394, distance: 45.7
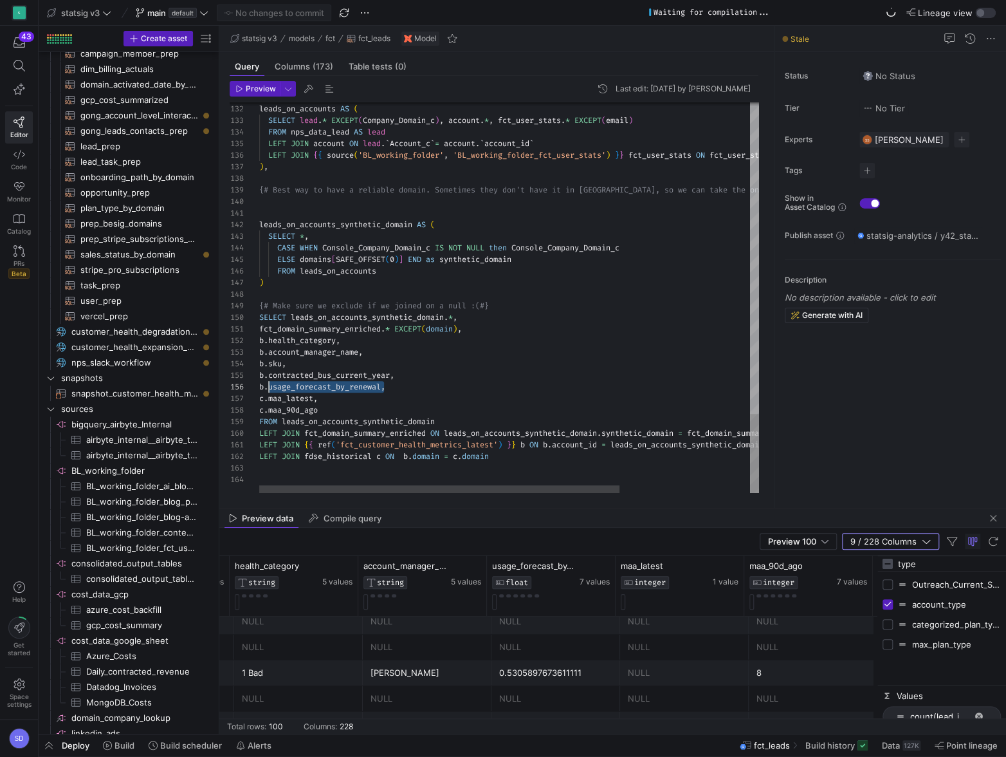
drag, startPoint x: 384, startPoint y: 385, endPoint x: 269, endPoint y: 389, distance: 115.2
drag, startPoint x: 393, startPoint y: 374, endPoint x: 270, endPoint y: 376, distance: 122.9
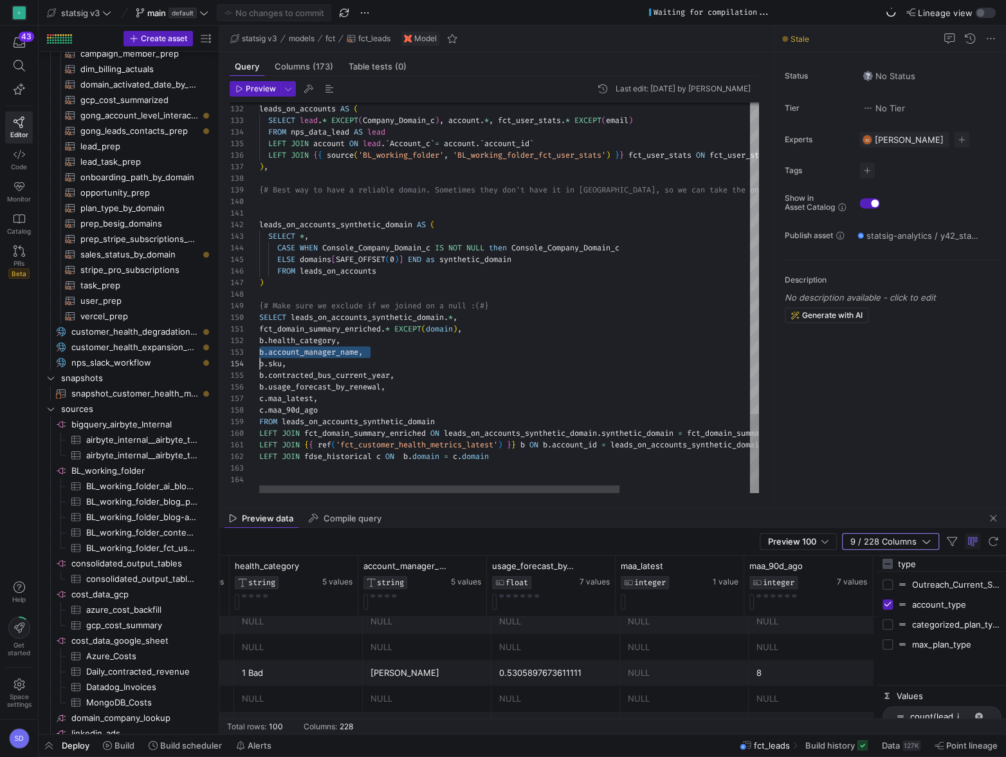
drag, startPoint x: 362, startPoint y: 352, endPoint x: 269, endPoint y: 354, distance: 92.7
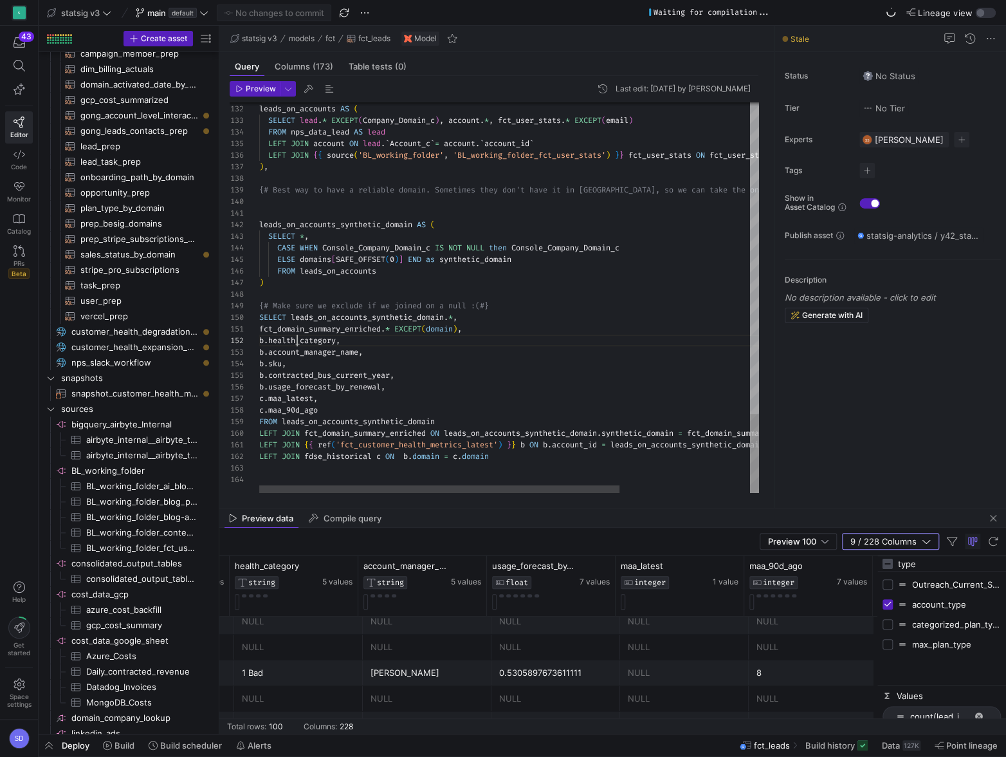
click at [349, 8] on span "button" at bounding box center [343, 12] width 15 height 15
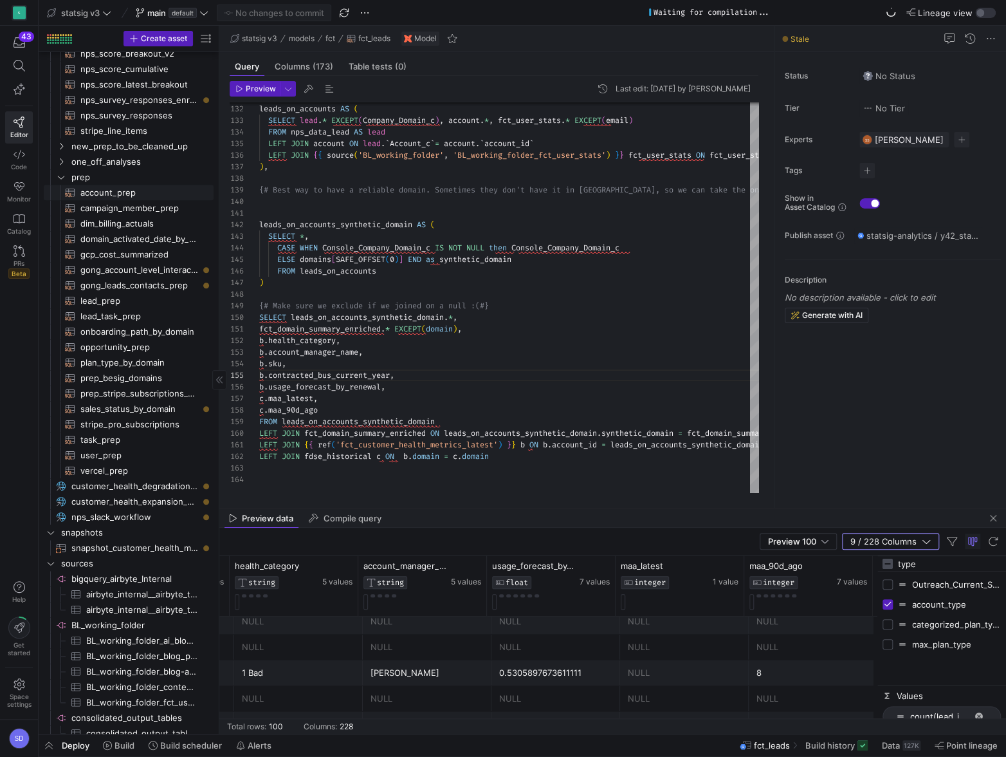
scroll to position [391, 0]
click at [122, 196] on span "account_prep​​​​​​​​​​" at bounding box center [139, 194] width 118 height 15
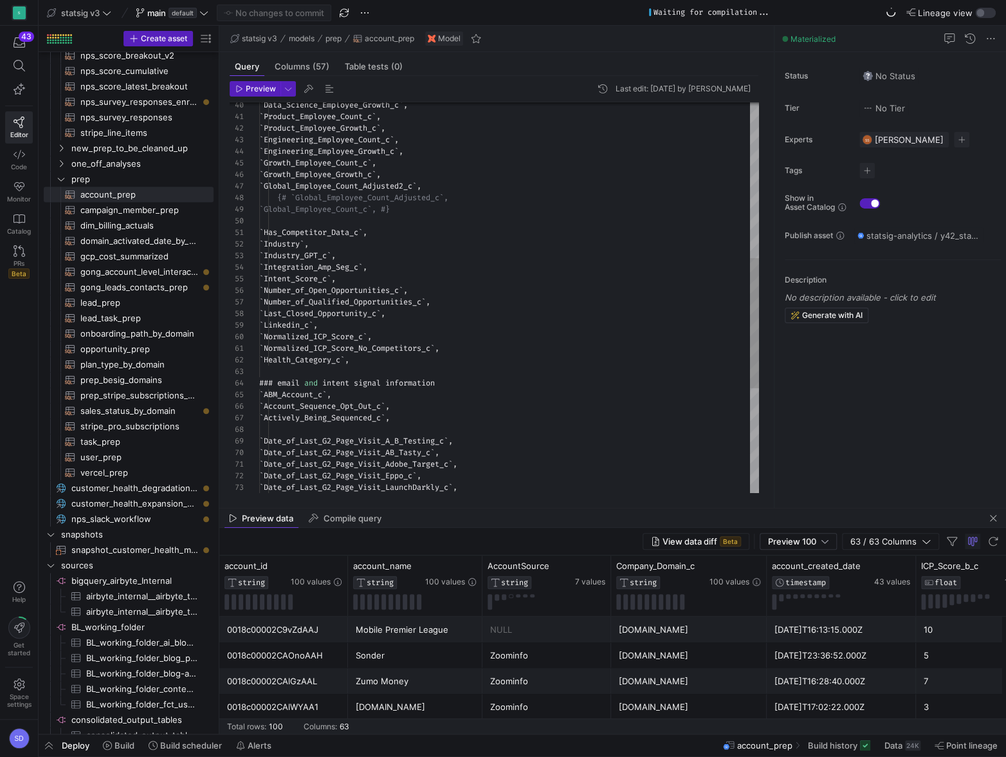
type textarea "`Has_Competitor_Data_c`, `Industry`, `Industry_GPT_c`, `Integration_Amp_Seg_c`,…"
click at [349, 323] on div "` Actively_Being_Sequenced_c ` , ` Date_of_Last_G2_Page_Visit_A_B_Testing_c ` ,…" at bounding box center [509, 221] width 500 height 1168
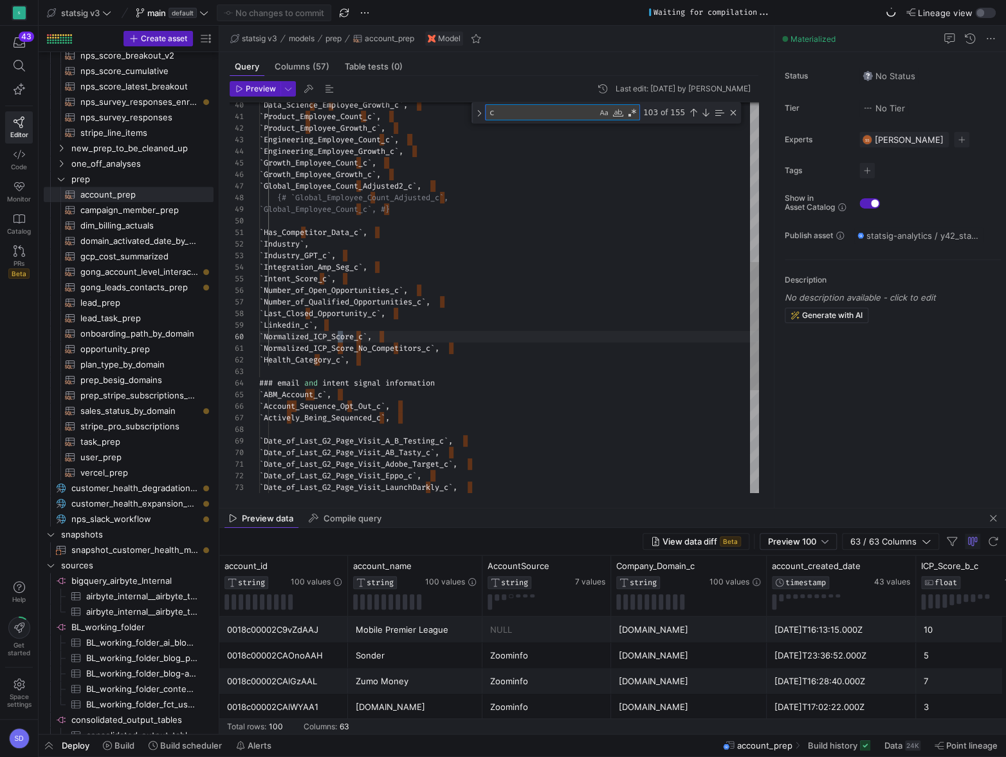
type textarea "co"
type textarea "`Console_Company_Domain_c` AS `Console_Company_Domain_c`, ### other account inf…"
type textarea "con"
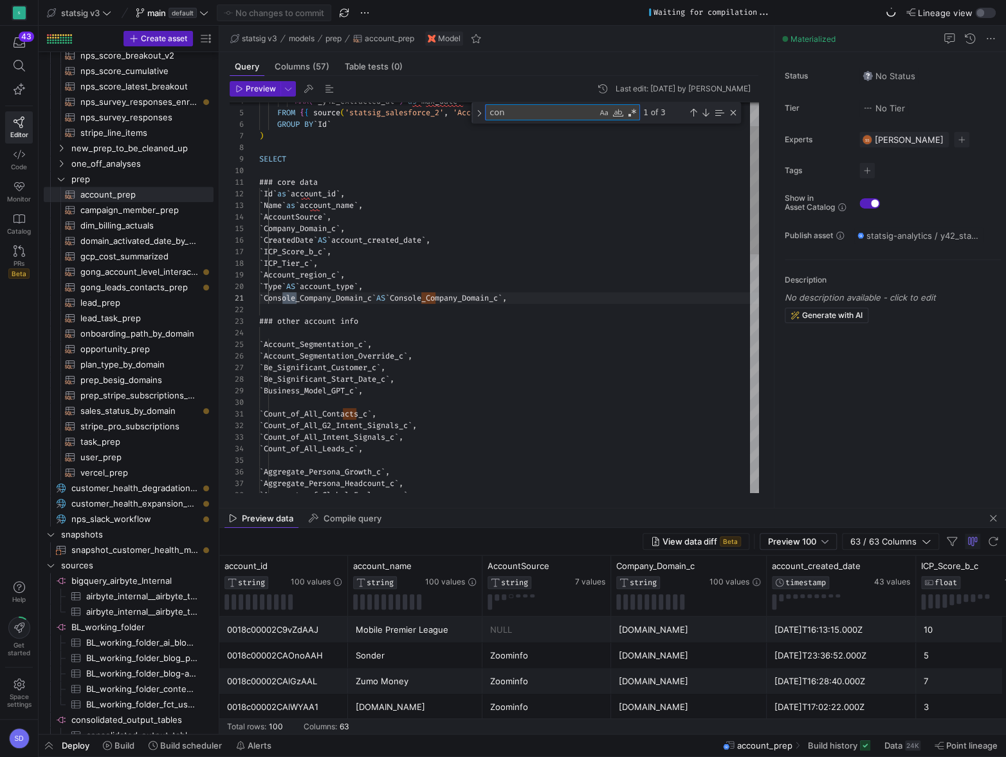
type textarea "`Count_of_All_Contacts_c`, `Count_of_All_G2_Intent_Signals_c`, `Count_of_All_In…"
type textarea "cont"
type textarea "`Console_Company_Domain_c` AS `Console_Company_Domain_c`, ### other account inf…"
type textarea "con"
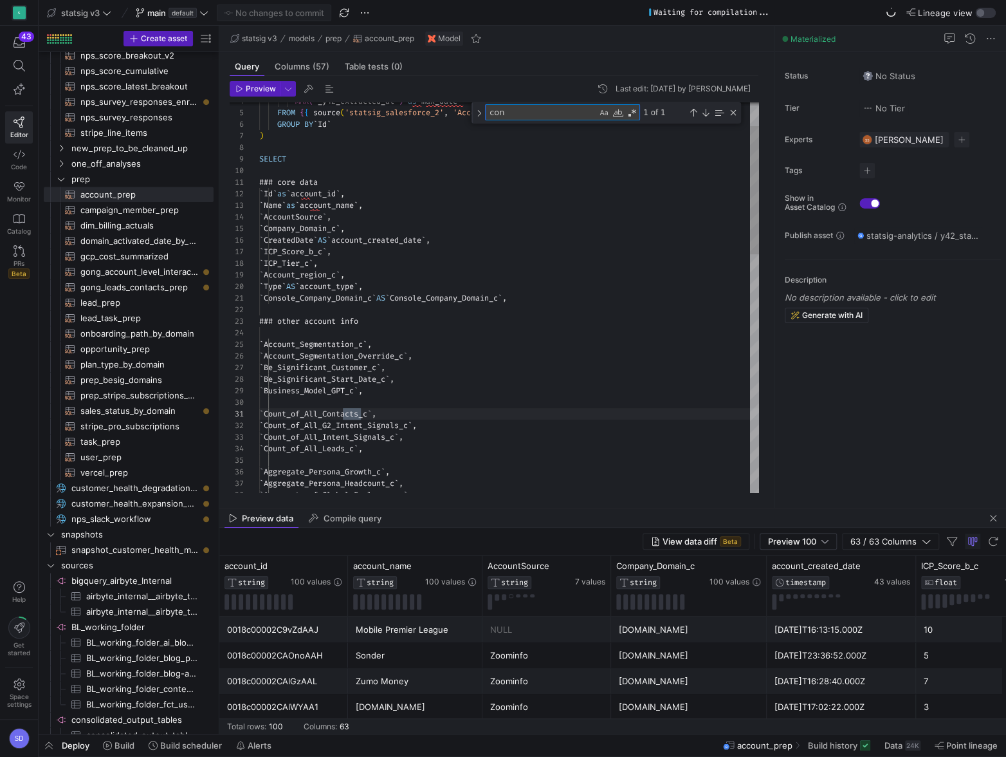
type textarea "`Has_Competitor_Data_c`, `Industry`, `Industry_GPT_c`, `Integration_Amp_Seg_c`,…"
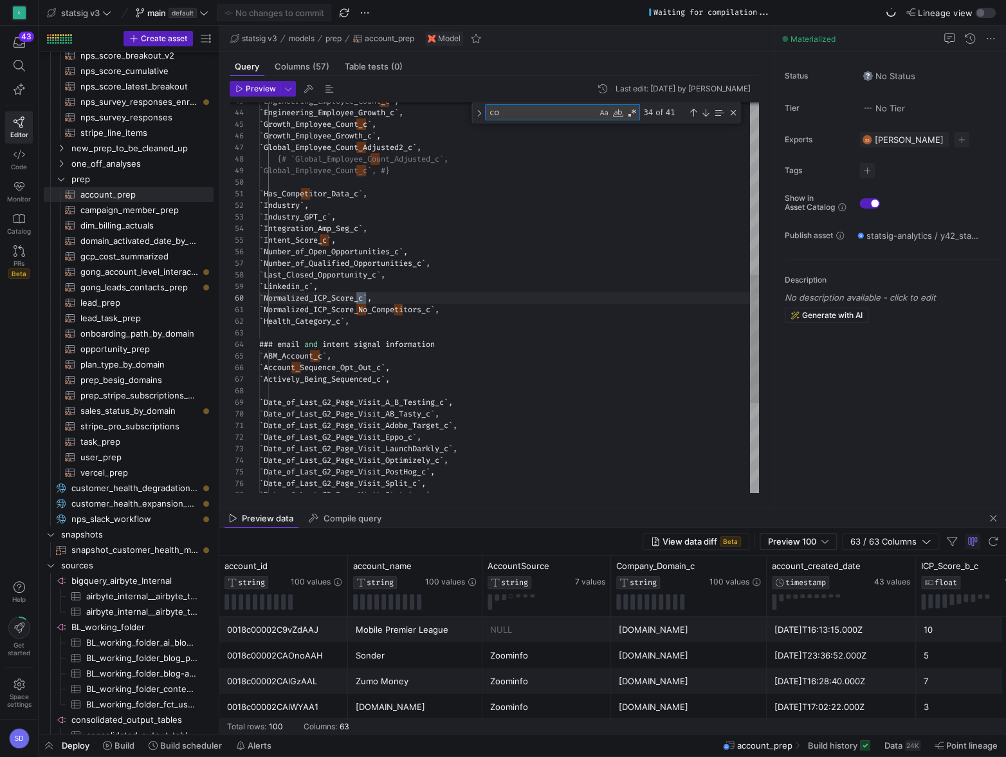
type textarea "c"
